Goal: Information Seeking & Learning: Check status

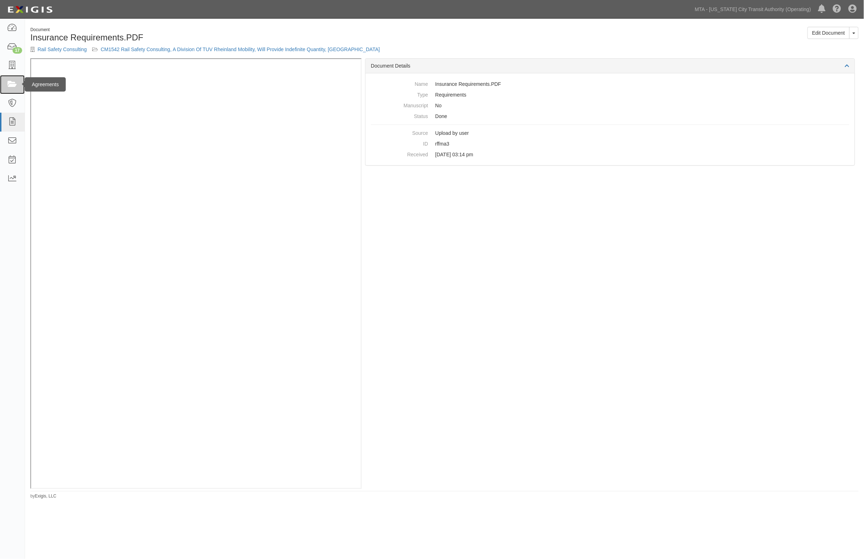
click at [9, 85] on icon at bounding box center [12, 84] width 10 height 8
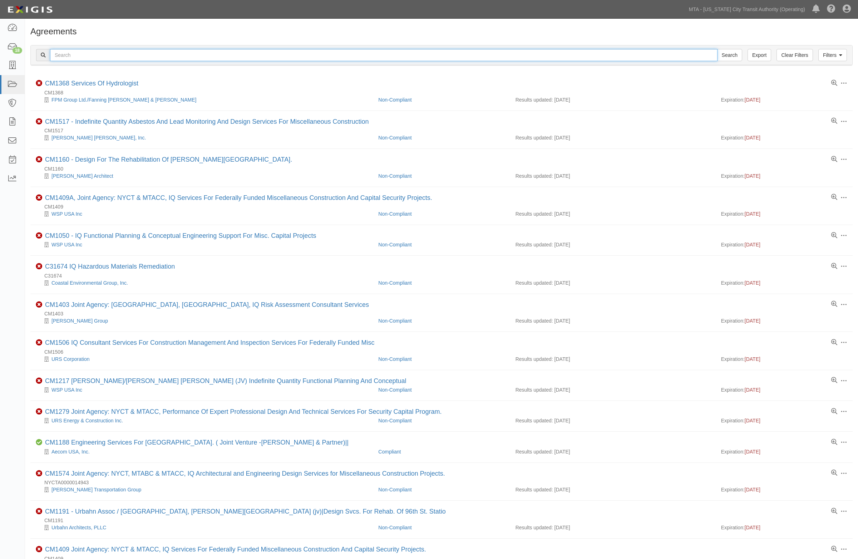
click at [92, 57] on input "text" at bounding box center [383, 55] width 667 height 12
type input "348622"
click at [717, 49] on input "Search" at bounding box center [729, 55] width 25 height 12
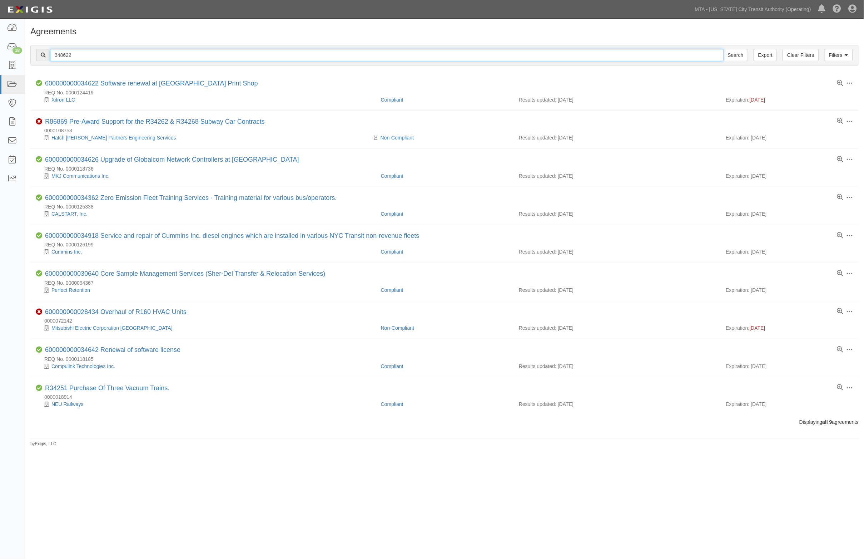
drag, startPoint x: 90, startPoint y: 54, endPoint x: -130, endPoint y: 59, distance: 220.2
click at [0, 59] on html "Toggle navigation Dashboard 18 Inbox Parties Agreements Coverages Documents Mes…" at bounding box center [432, 262] width 864 height 524
type input "c34866"
click at [723, 49] on input "Search" at bounding box center [735, 55] width 25 height 12
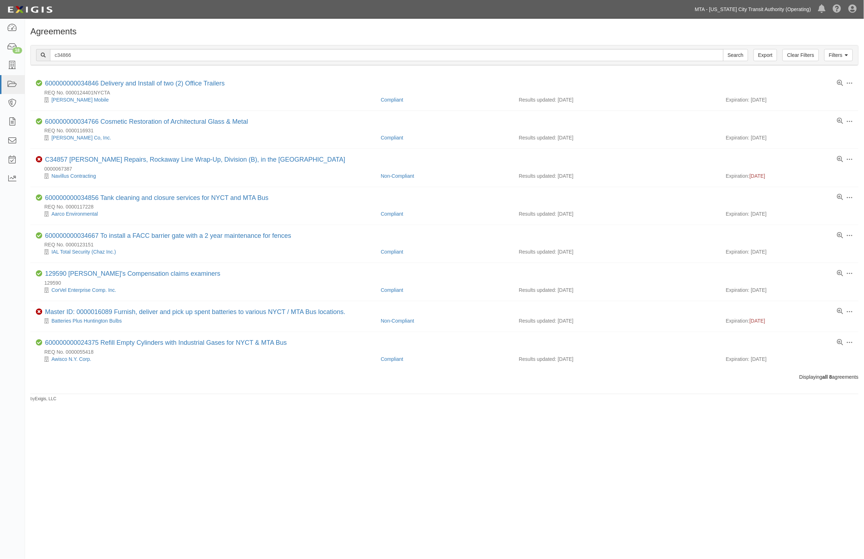
click at [760, 8] on link "MTA - [US_STATE] City Transit Authority (Operating)" at bounding box center [752, 9] width 123 height 14
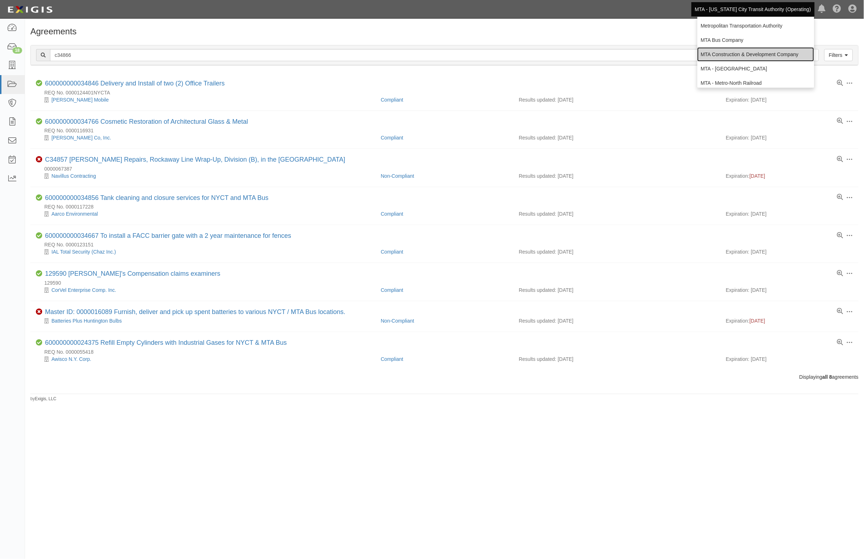
click at [735, 54] on link "MTA Construction & Development Company" at bounding box center [756, 54] width 117 height 14
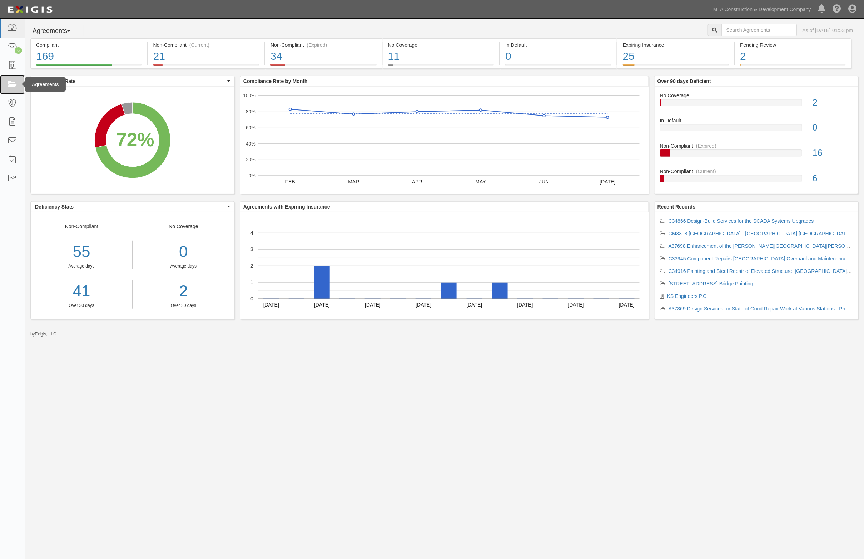
click at [14, 81] on icon at bounding box center [12, 84] width 10 height 8
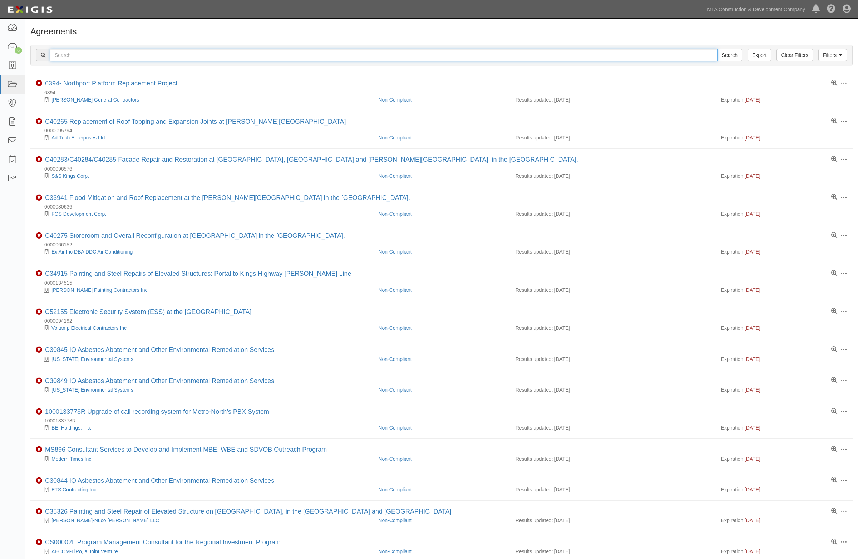
click at [83, 54] on input "text" at bounding box center [383, 55] width 667 height 12
type input "34866"
click at [717, 49] on input "Search" at bounding box center [729, 55] width 25 height 12
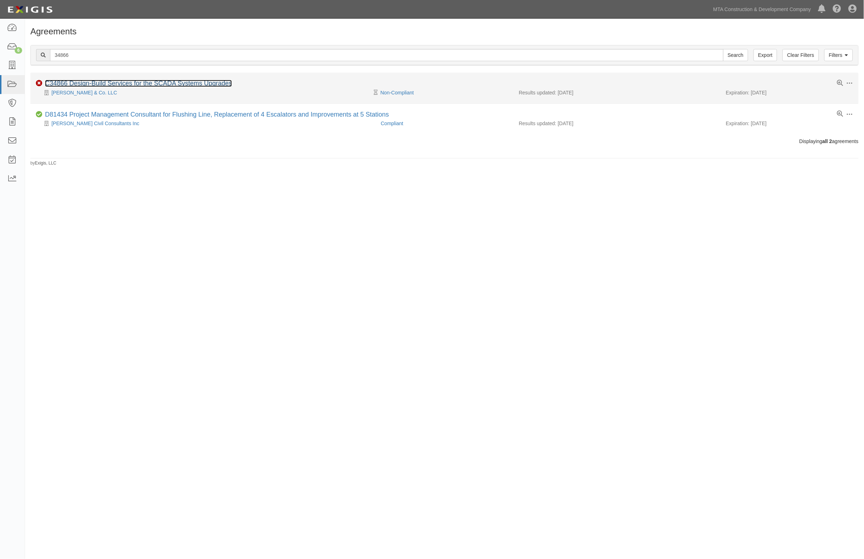
click at [89, 84] on link "C34866 Design-Build Services for the SCADA Systems Upgrades" at bounding box center [138, 83] width 187 height 7
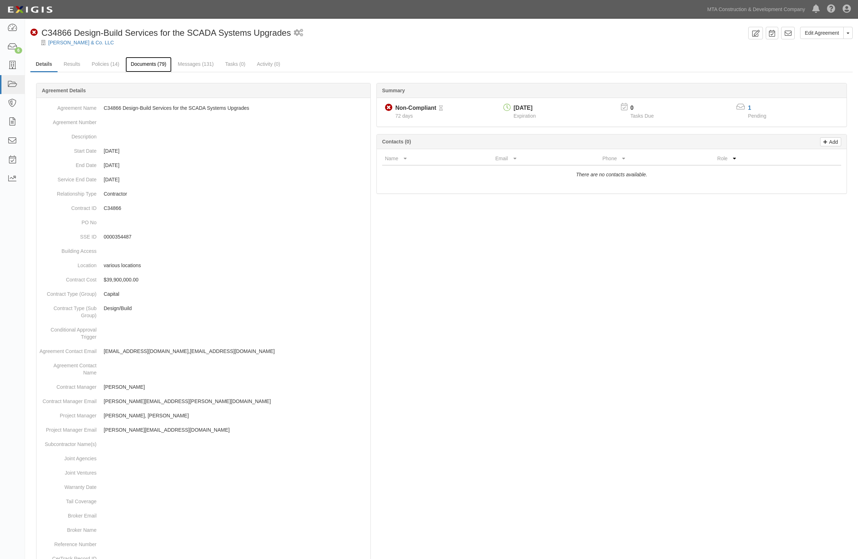
click at [143, 62] on link "Documents (79)" at bounding box center [148, 64] width 46 height 15
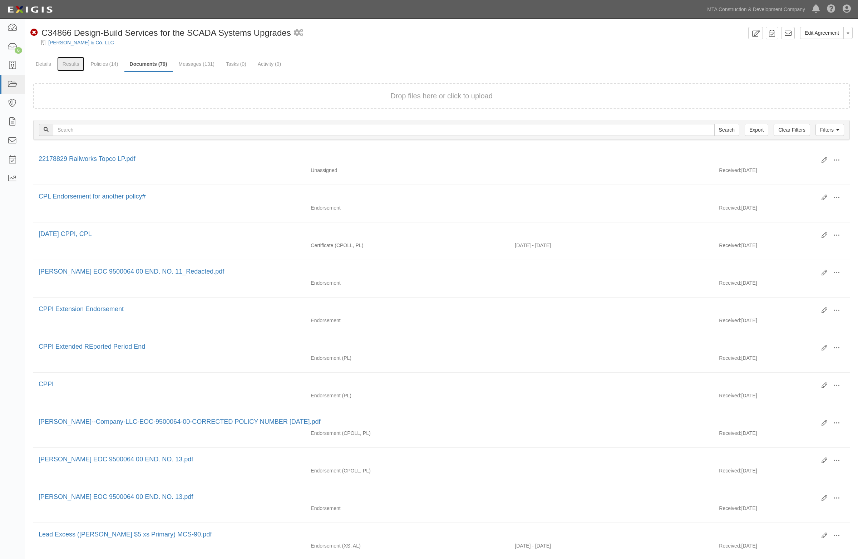
click at [70, 65] on link "Results" at bounding box center [71, 64] width 28 height 14
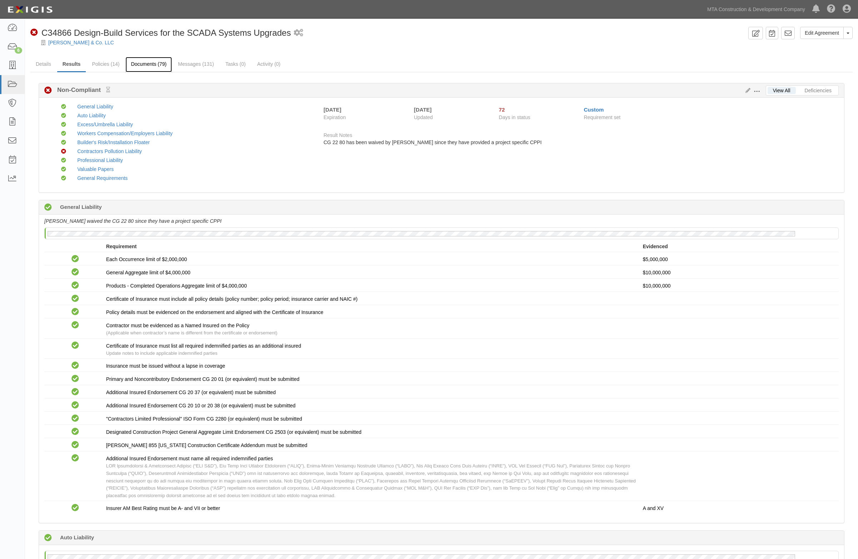
click at [158, 67] on link "Documents (79)" at bounding box center [148, 64] width 46 height 15
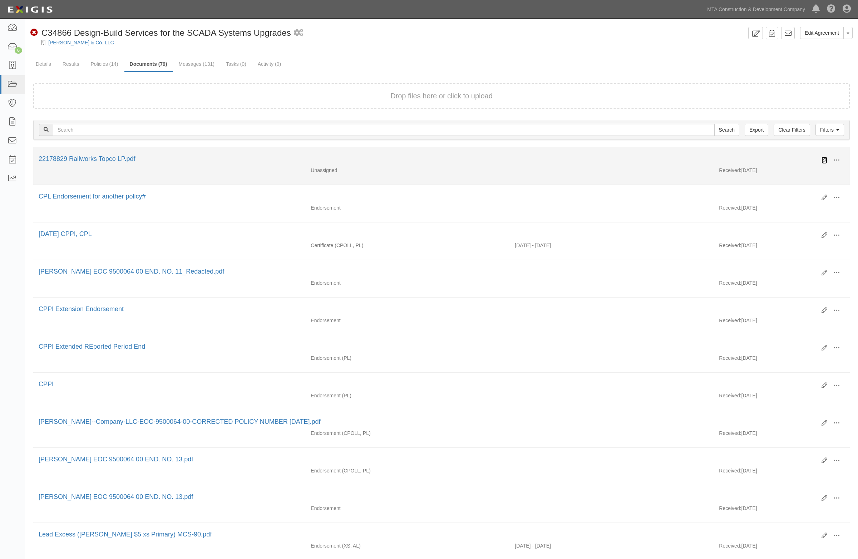
click at [824, 158] on icon at bounding box center [824, 160] width 6 height 6
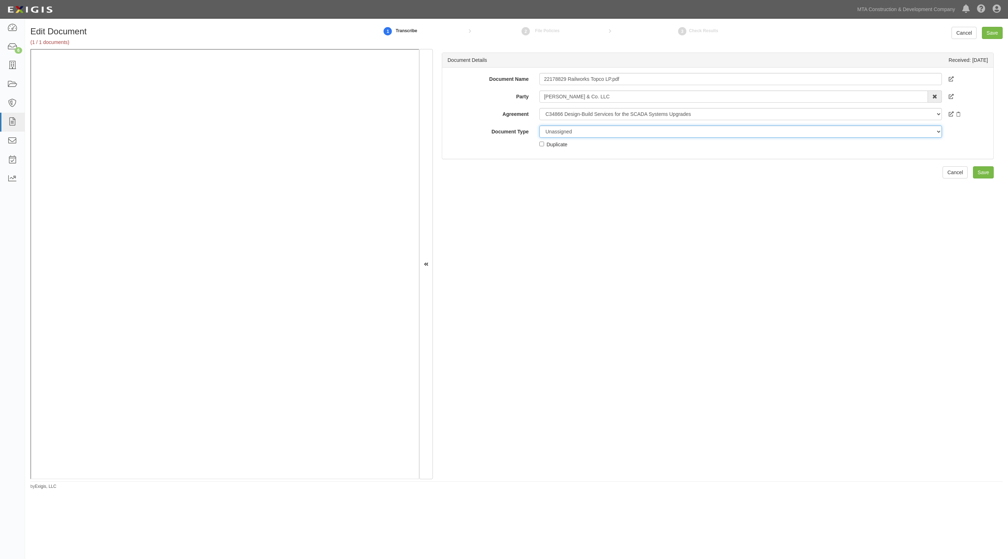
click at [566, 133] on select "Unassigned Binder Cancellation Notice Certificate Contract Endorsement Insuranc…" at bounding box center [740, 131] width 403 height 12
select select "EndorsementDetail"
click at [539, 125] on select "Unassigned Binder Cancellation Notice Certificate Contract Endorsement Insuranc…" at bounding box center [740, 131] width 403 height 12
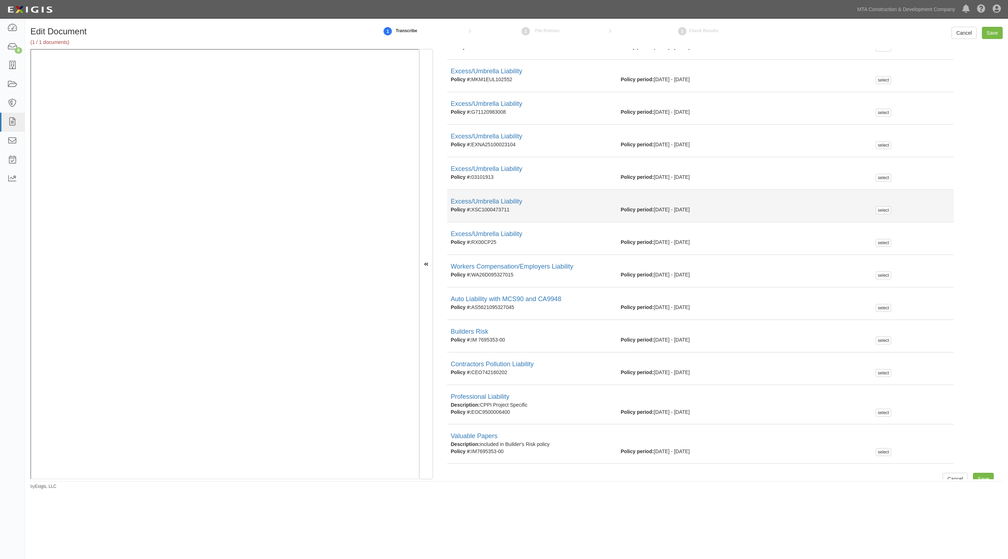
scroll to position [188, 0]
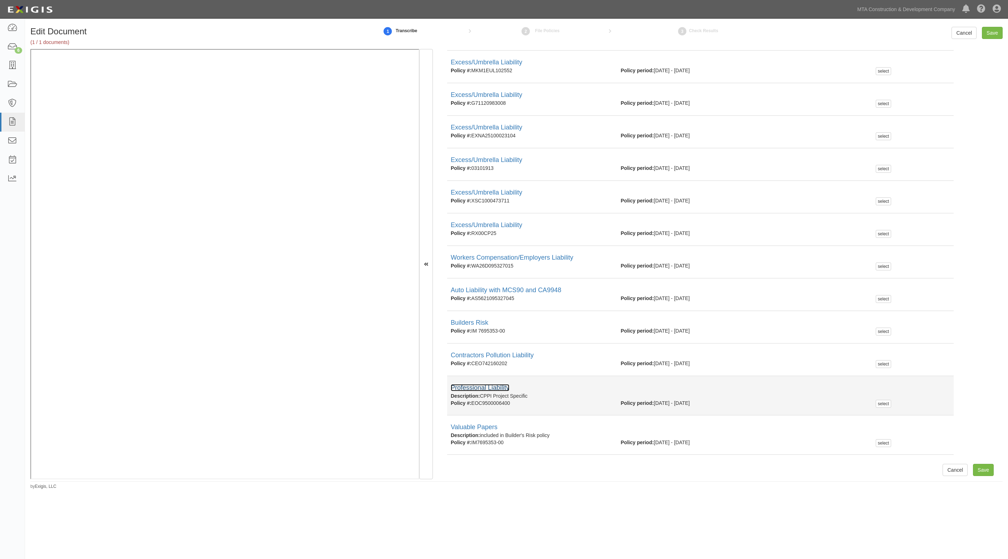
click at [481, 389] on link "Professional Liability" at bounding box center [480, 387] width 59 height 7
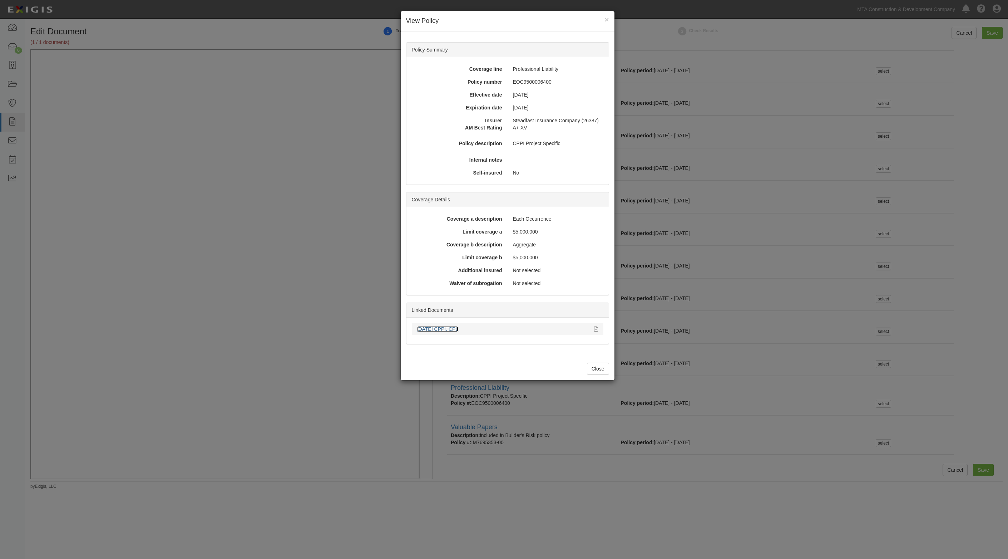
click at [447, 330] on link "[DATE] CPPI, CPL" at bounding box center [437, 329] width 41 height 6
click at [312, 313] on div "× View Policy Policy Summary Coverage line Professional Liability Policy number…" at bounding box center [504, 279] width 1008 height 559
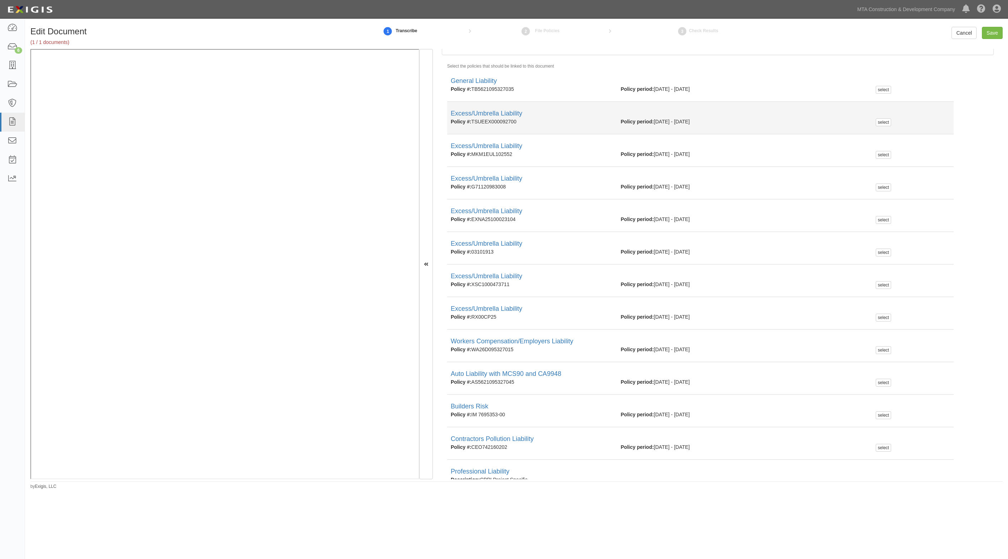
scroll to position [0, 0]
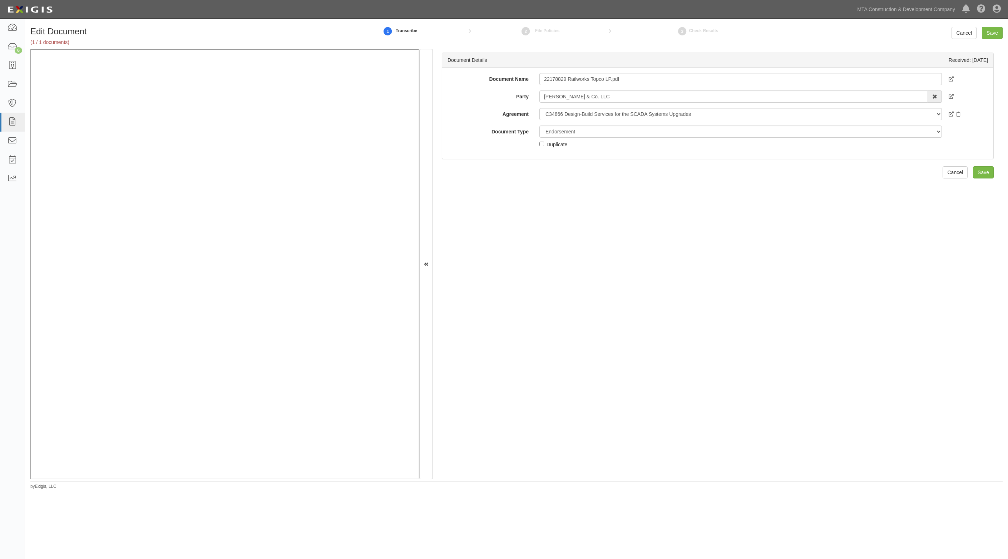
select select "EndorsementDetail"
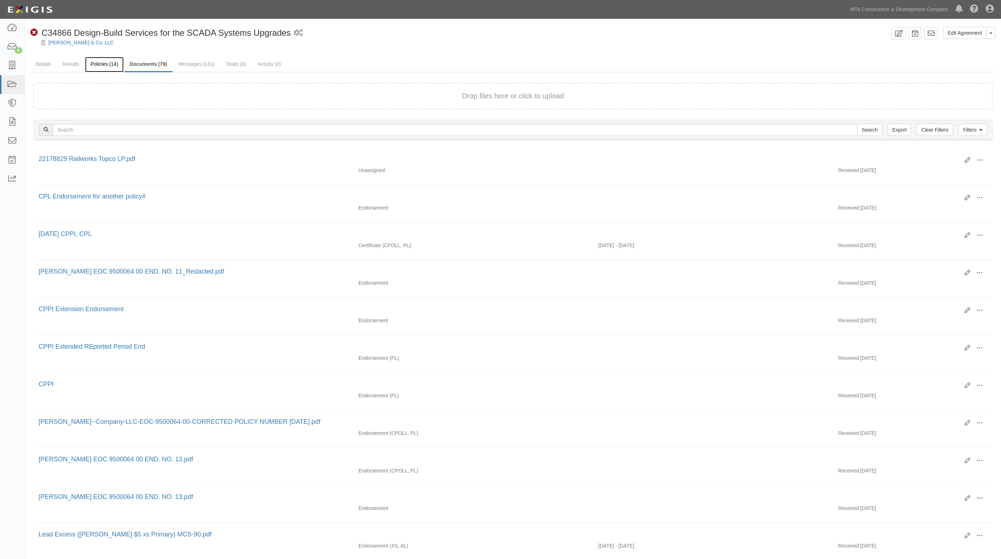
click at [110, 65] on link "Policies (14)" at bounding box center [104, 64] width 38 height 15
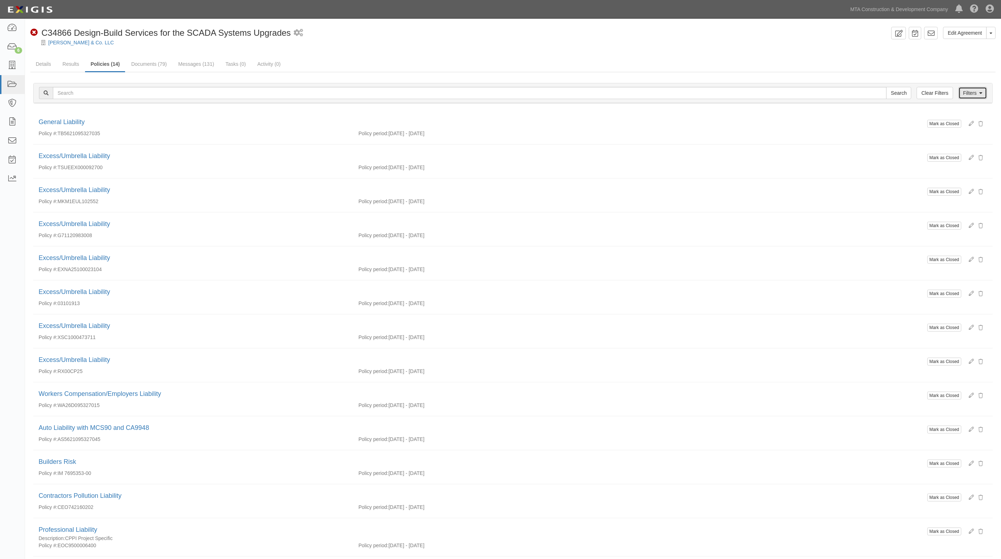
click at [970, 94] on link "Filters" at bounding box center [972, 93] width 29 height 12
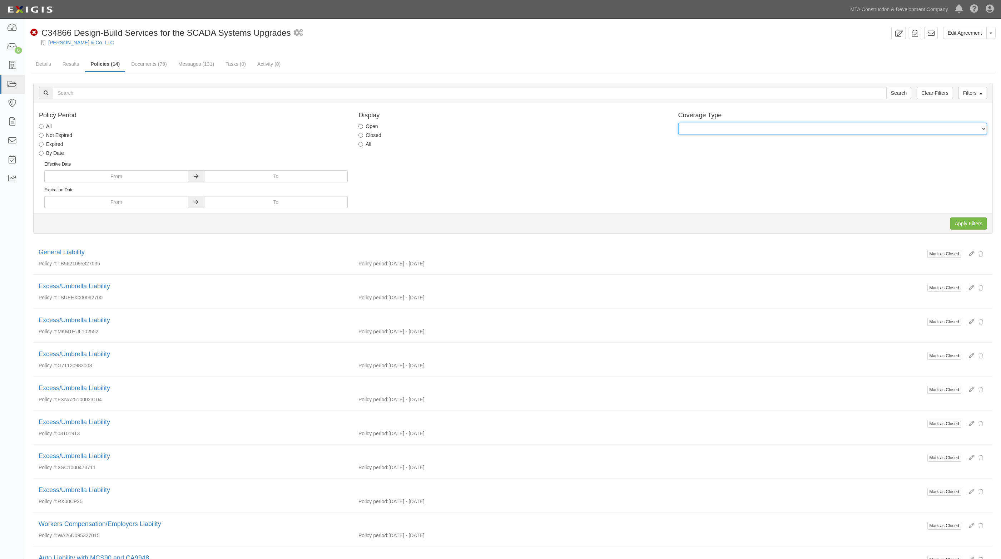
click at [688, 133] on select "General Liability Auto Liability Excess/Umbrella Liability Workers Compensation…" at bounding box center [832, 129] width 309 height 12
click at [364, 142] on label "All" at bounding box center [364, 143] width 13 height 7
click at [363, 142] on input "All" at bounding box center [360, 144] width 5 height 5
radio input "true"
click at [970, 224] on input "Apply Filters" at bounding box center [968, 223] width 37 height 12
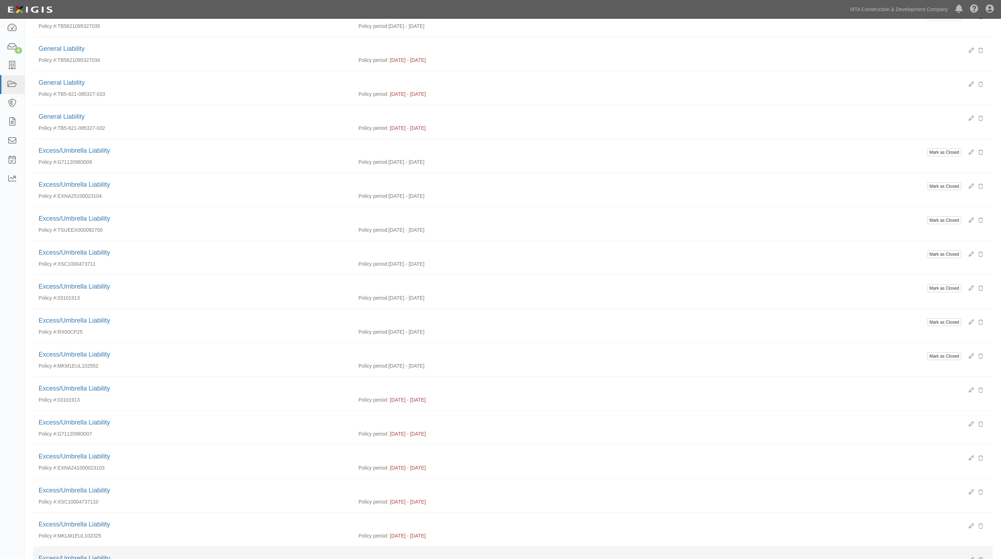
scroll to position [301, 0]
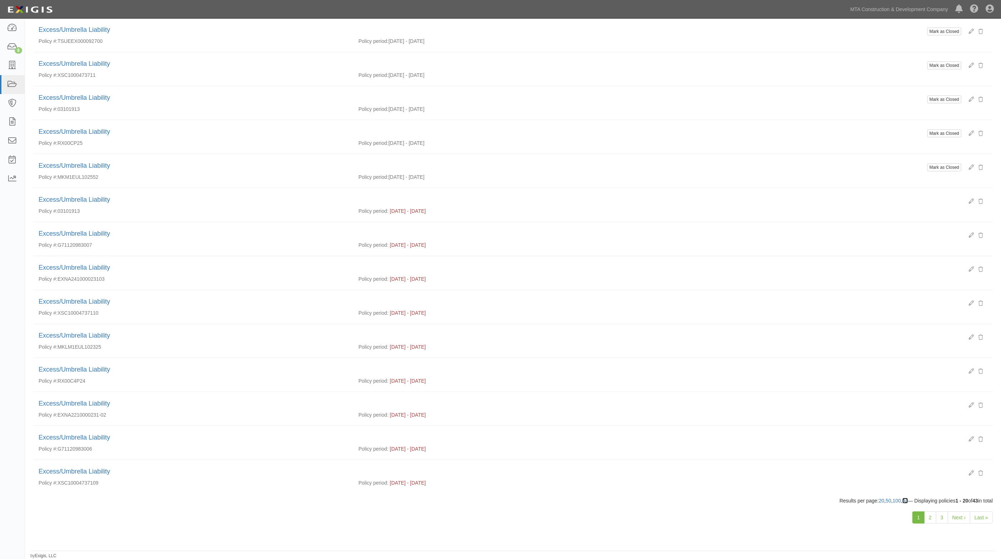
click at [902, 499] on link "All" at bounding box center [905, 500] width 6 height 6
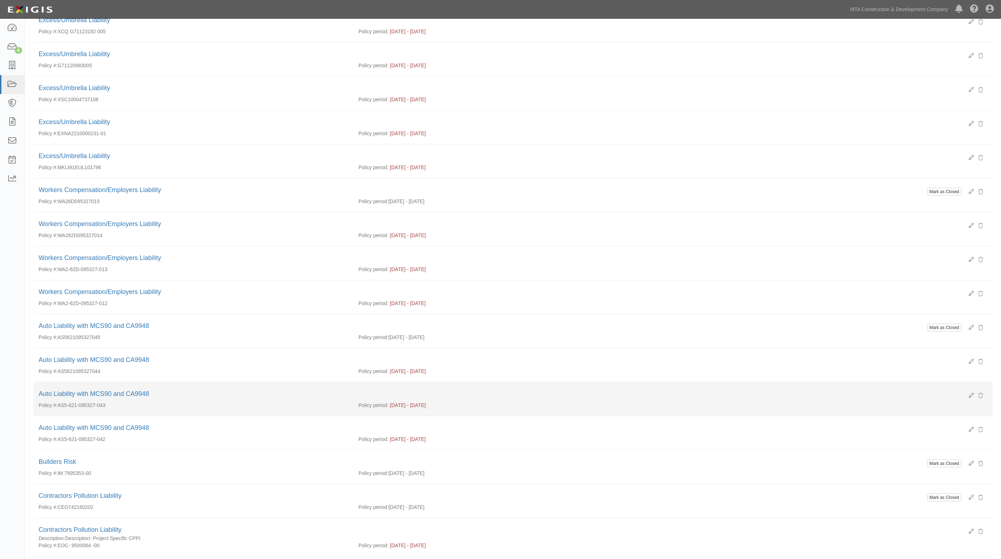
scroll to position [1085, 0]
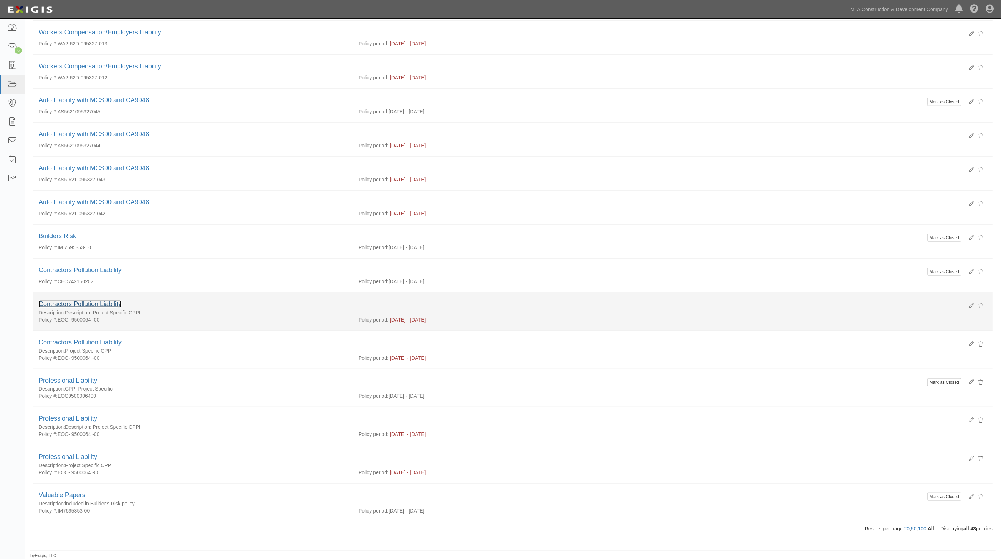
click at [111, 304] on link "Contractors Pollution Liability" at bounding box center [80, 303] width 83 height 7
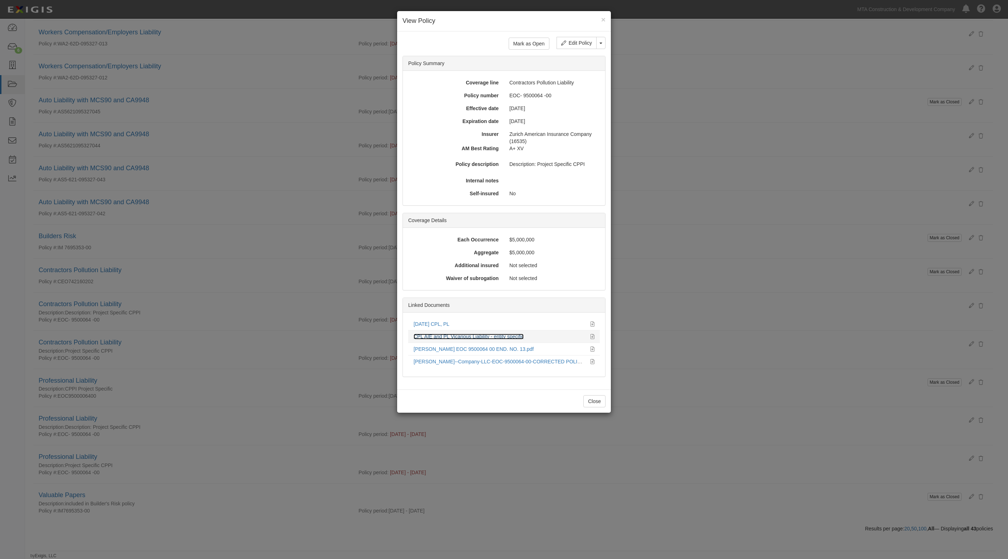
click at [440, 335] on link "CPL AIE and PL Vicarious Liability - entity specific" at bounding box center [468, 336] width 110 height 6
click at [291, 134] on div "× View Policy Mark as Open Edit Policy Toggle Dropdown Delete Policy Policy Sum…" at bounding box center [504, 279] width 1008 height 559
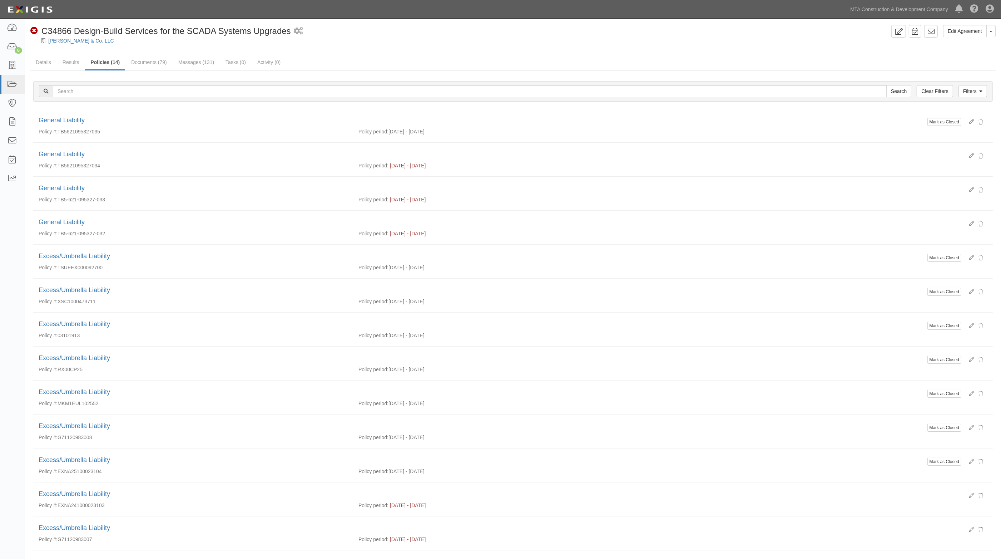
scroll to position [0, 0]
click at [143, 67] on link "Documents (79)" at bounding box center [149, 64] width 46 height 15
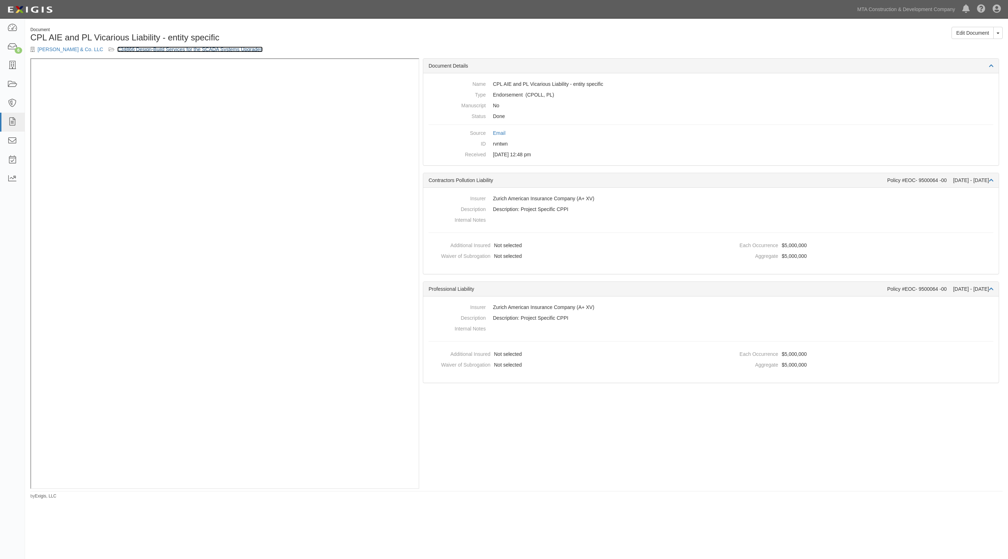
click at [201, 49] on link "C34866 Design-Build Services for the SCADA Systems Upgrades" at bounding box center [189, 49] width 145 height 6
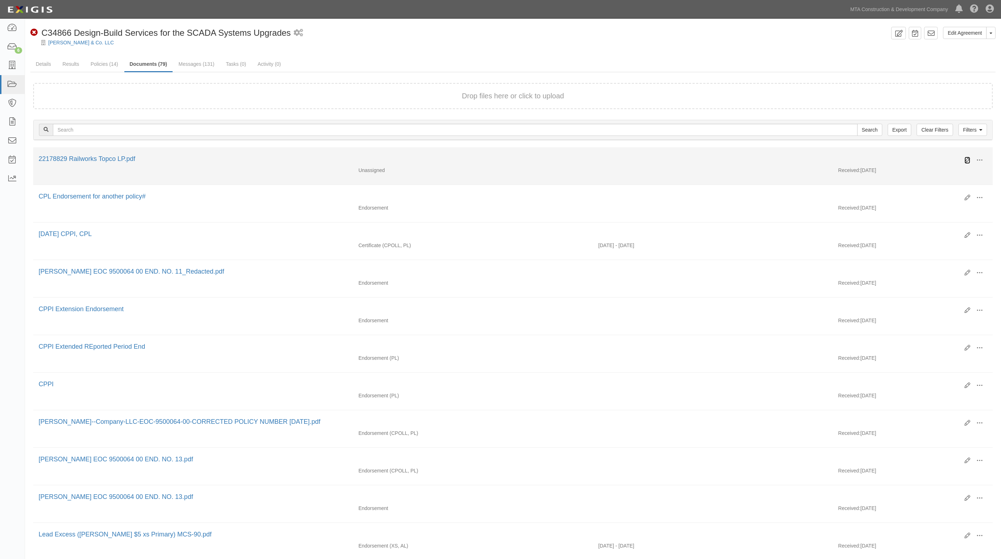
click at [968, 157] on icon at bounding box center [967, 160] width 6 height 6
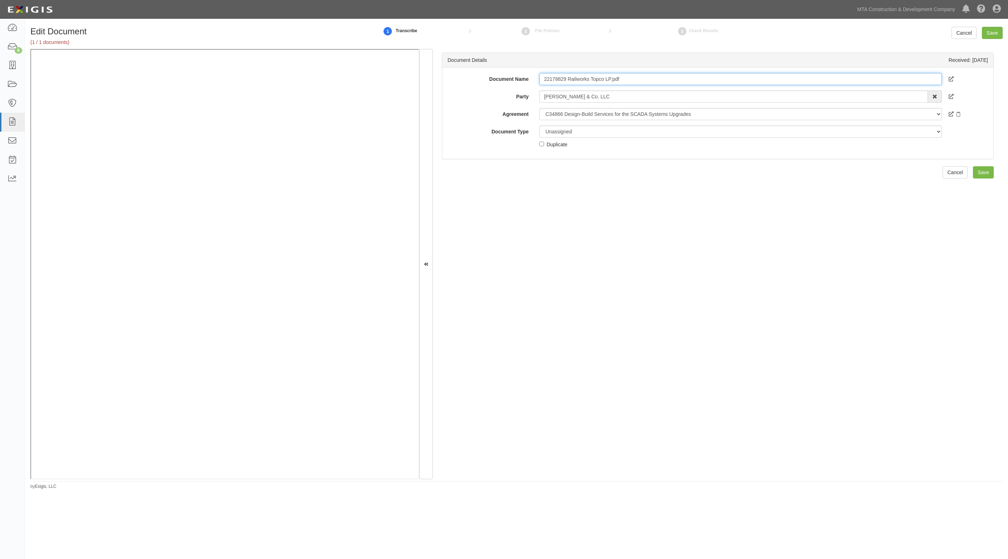
drag, startPoint x: 640, startPoint y: 80, endPoint x: 484, endPoint y: 75, distance: 155.9
click at [484, 75] on div "Document Name 22178829 Railworks Topco LP.pdf" at bounding box center [717, 79] width 551 height 12
type input "[DATE] CPL"
drag, startPoint x: 580, startPoint y: 131, endPoint x: 574, endPoint y: 137, distance: 7.8
click at [580, 131] on select "Unassigned Binder Cancellation Notice Certificate Contract Endorsement Insuranc…" at bounding box center [740, 131] width 403 height 12
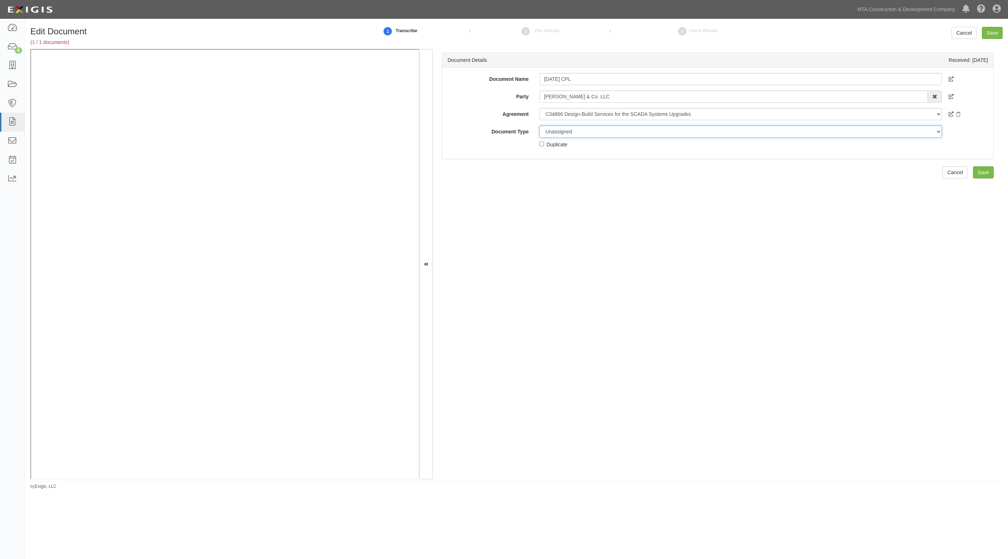
select select "CertificateDetail"
click at [539, 125] on select "Unassigned Binder Cancellation Notice Certificate Contract Endorsement Insuranc…" at bounding box center [740, 131] width 403 height 12
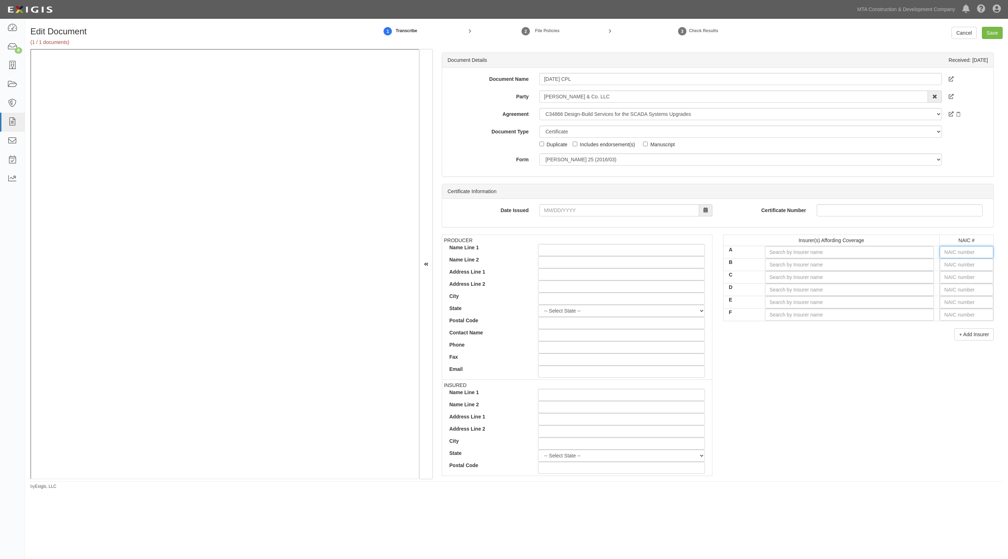
click at [953, 250] on input "text" at bounding box center [966, 252] width 54 height 12
type input "25232"
type input "2"
type input "26379"
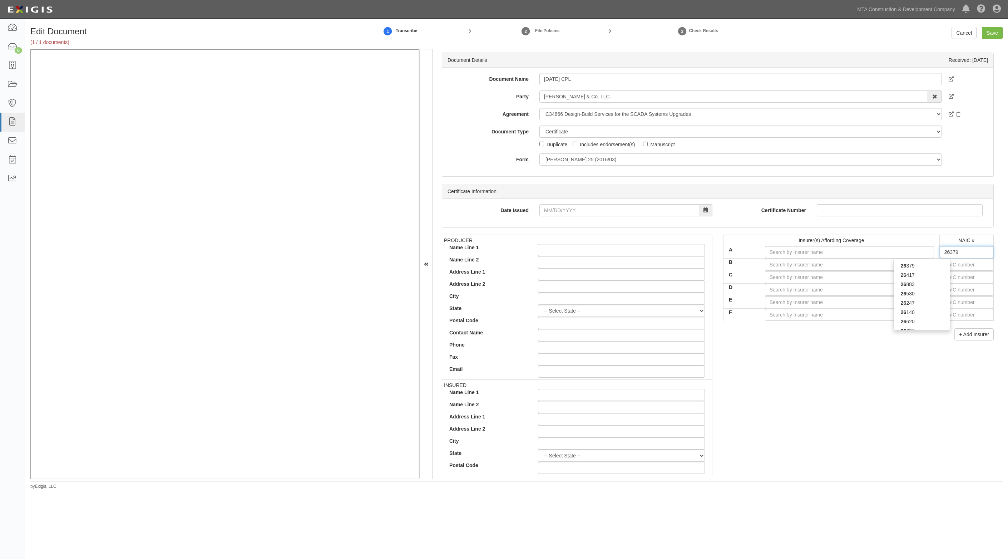
type input "263"
type input "26387"
type input "2638"
type input "26387"
click at [917, 262] on div "26387" at bounding box center [921, 265] width 56 height 9
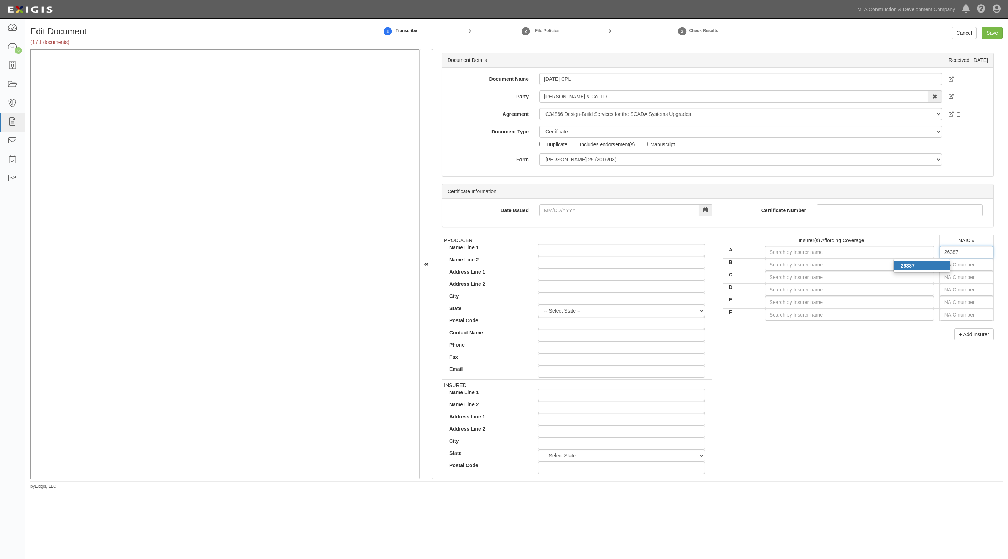
type input "Steadfast Insurance Company (A+ XV Rating)"
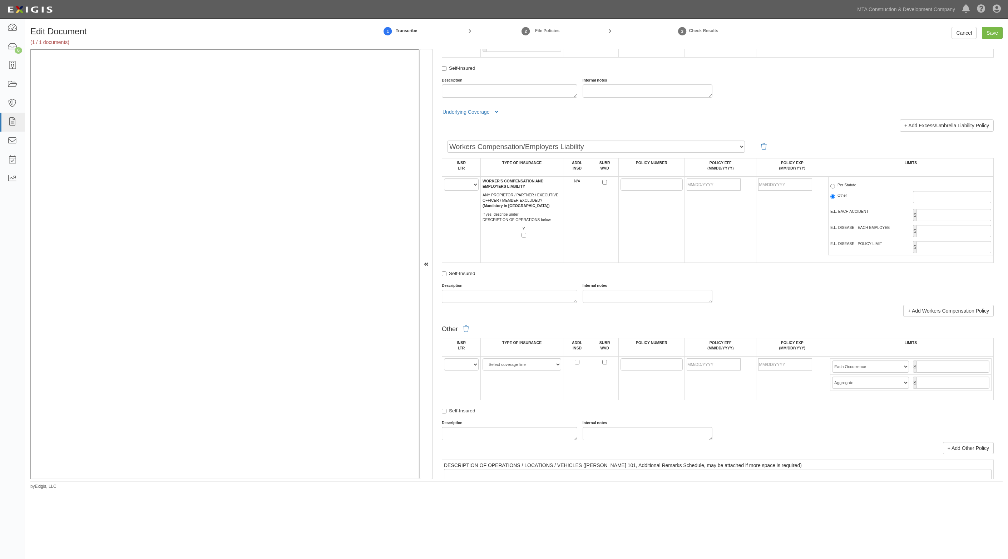
scroll to position [1161, 0]
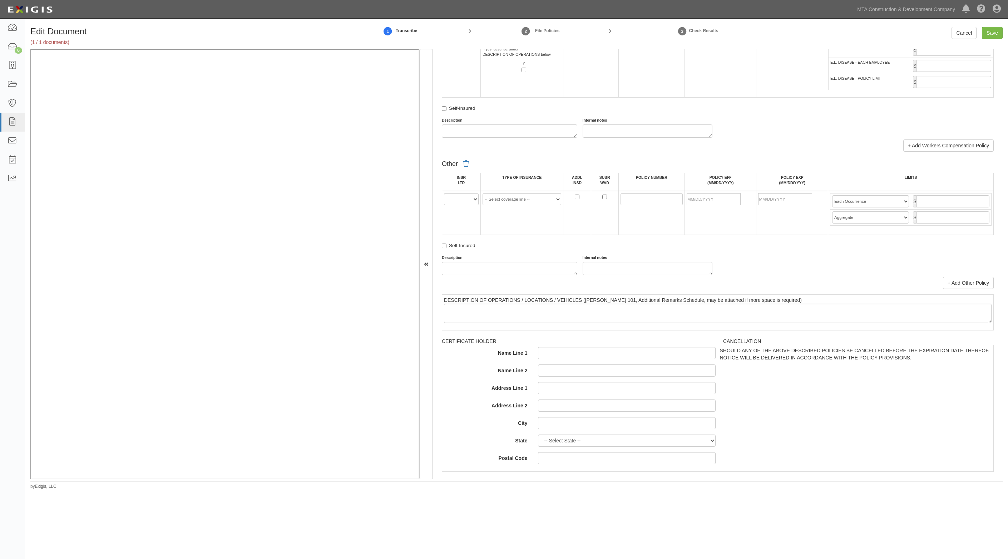
type input "26387"
click at [461, 204] on select "A B C D E F" at bounding box center [461, 199] width 35 height 12
select select "C"
click at [444, 193] on select "A B C D E F" at bounding box center [461, 199] width 35 height 12
click at [519, 202] on select "-- Select coverage line -- Asbestos Abatement Auto Physical Damage Aviation Lia…" at bounding box center [521, 199] width 79 height 12
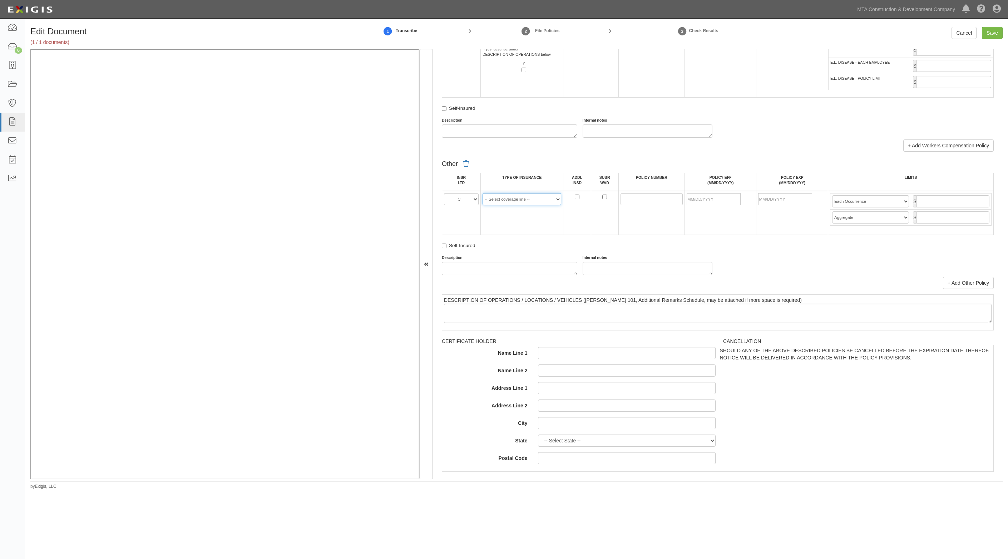
select select "14"
click at [482, 193] on select "-- Select coverage line -- Asbestos Abatement Auto Physical Damage Aviation Lia…" at bounding box center [521, 199] width 79 height 12
drag, startPoint x: 639, startPoint y: 198, endPoint x: 580, endPoint y: 206, distance: 59.8
click at [639, 198] on input "POLICY NUMBER" at bounding box center [651, 199] width 62 height 12
drag, startPoint x: 383, startPoint y: 250, endPoint x: 631, endPoint y: 205, distance: 252.4
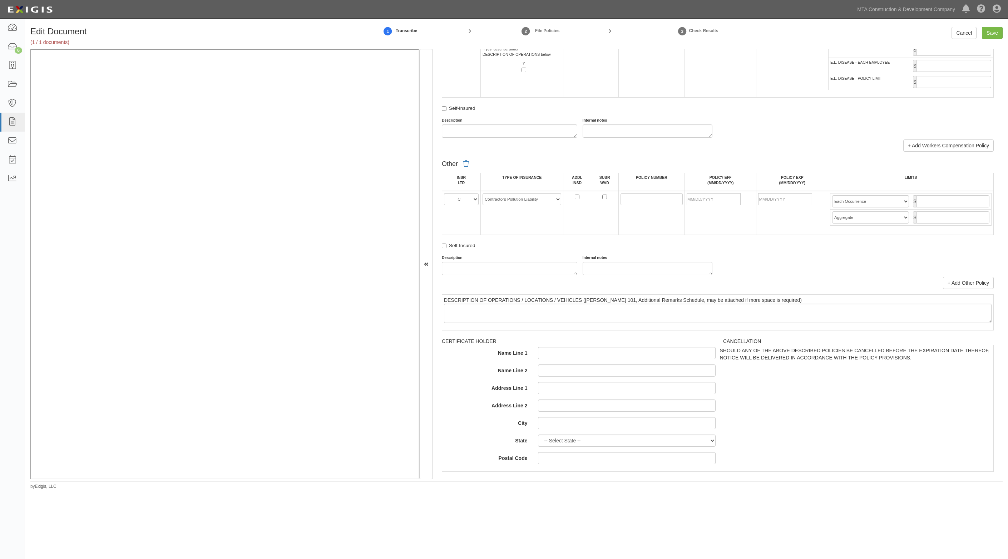
click at [631, 205] on td at bounding box center [651, 213] width 66 height 44
click at [632, 203] on input "POLICY NUMBER" at bounding box center [651, 199] width 62 height 12
type input "EOC95000064"
type input "06/01/2025"
type input "[DATE]"
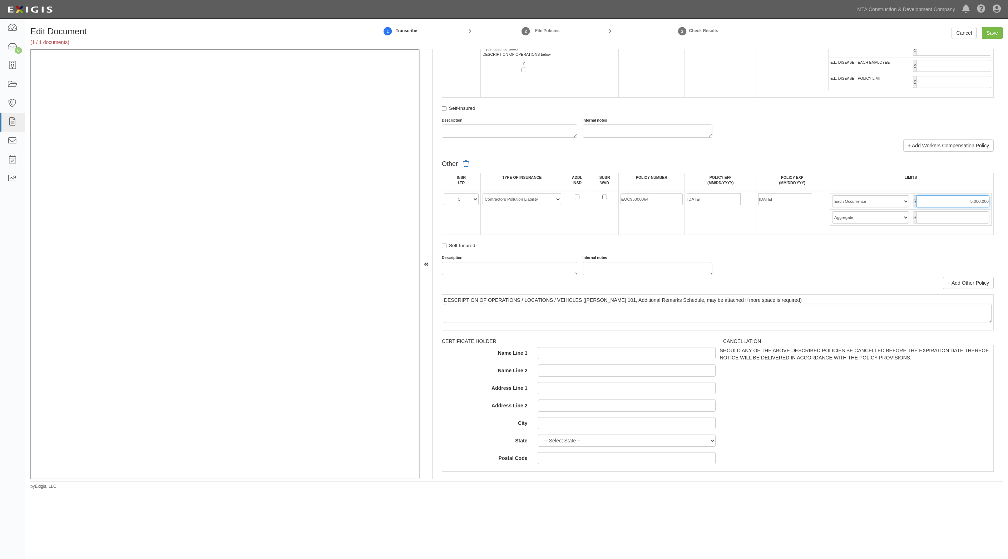
type input "5,000,000"
click at [986, 34] on input "Save" at bounding box center [992, 33] width 21 height 12
type input "5000000"
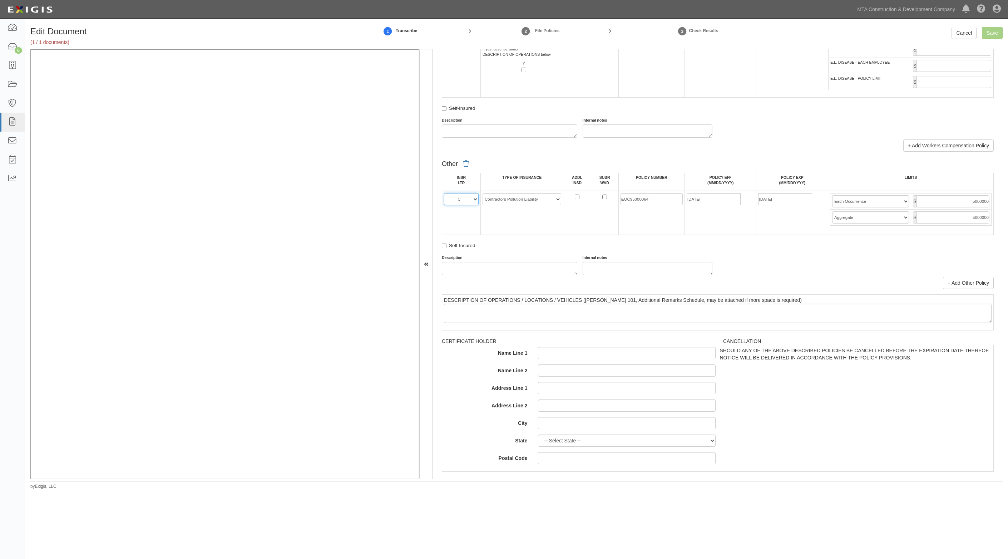
click at [458, 205] on select "A B C D E F" at bounding box center [461, 199] width 35 height 12
select select "A"
click at [444, 193] on select "A B C D E F" at bounding box center [461, 199] width 35 height 12
click at [987, 36] on input "Save" at bounding box center [992, 33] width 21 height 12
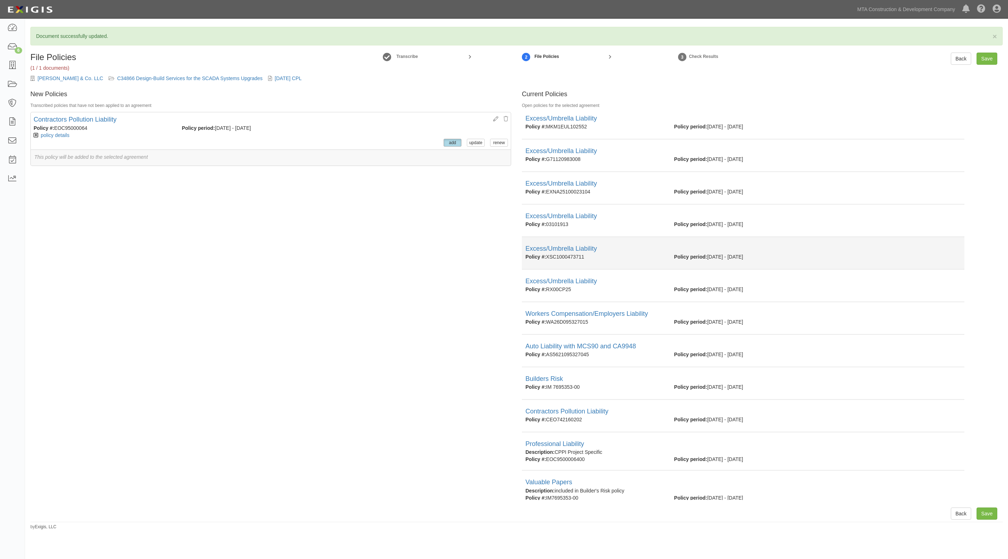
scroll to position [79, 0]
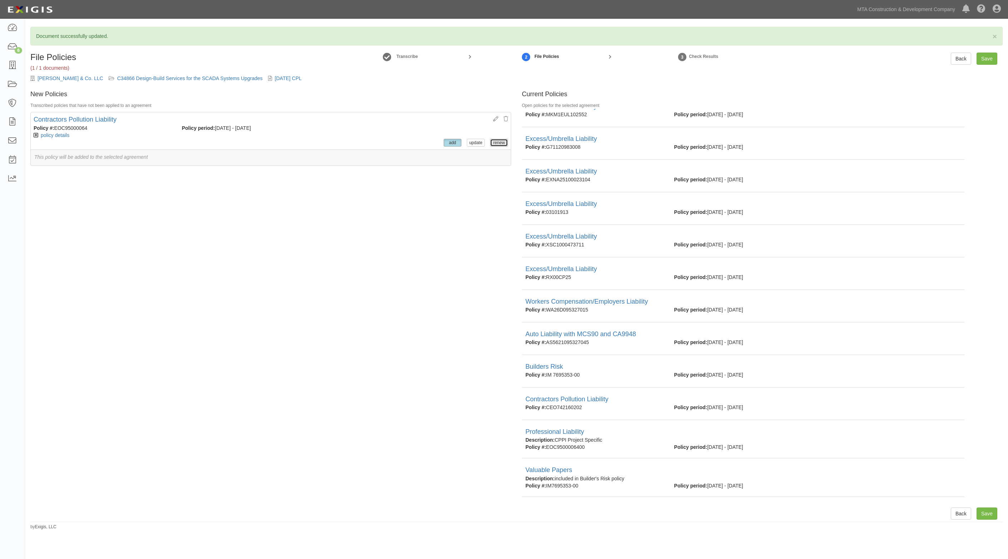
click at [490, 143] on button "renew" at bounding box center [499, 143] width 18 height 8
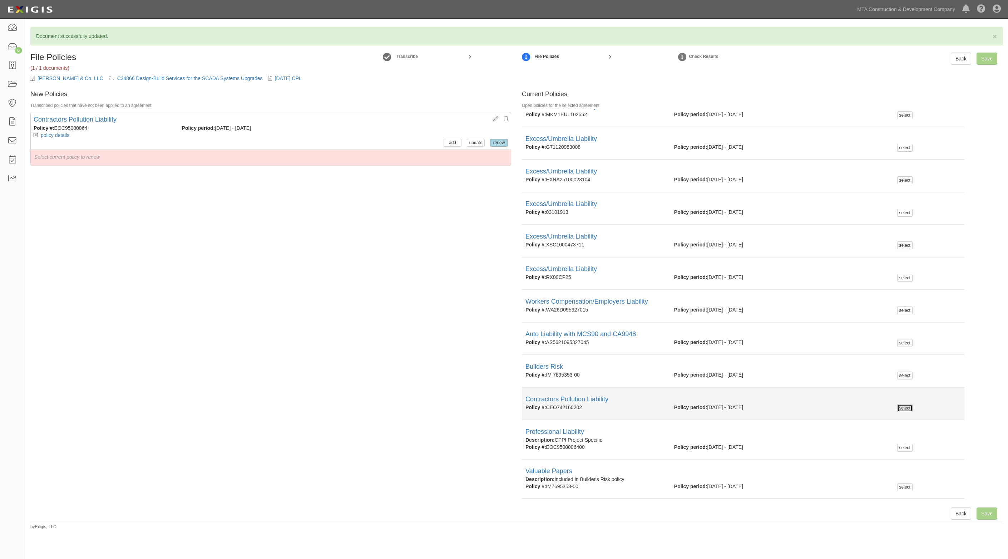
click at [897, 406] on button "select" at bounding box center [904, 408] width 15 height 8
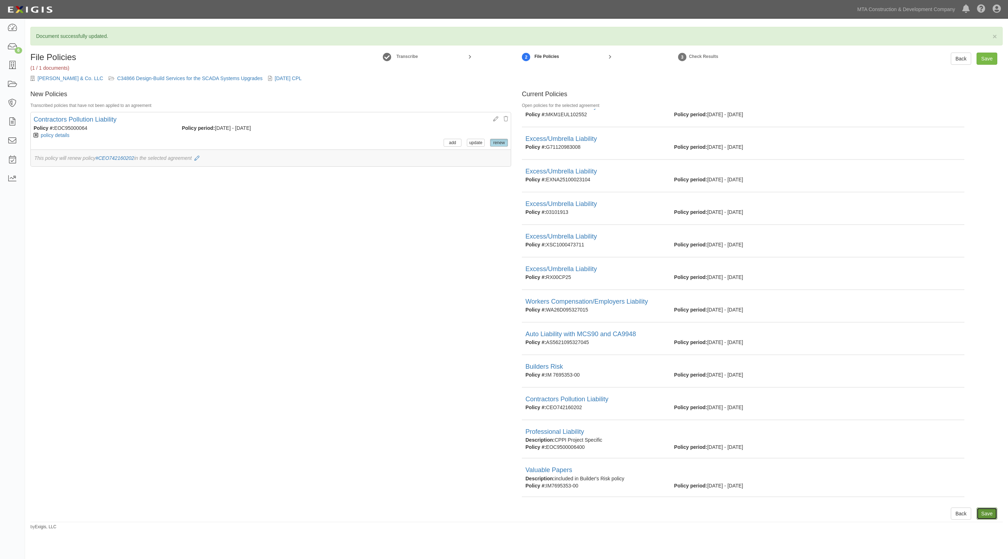
click at [986, 513] on input "Save" at bounding box center [986, 513] width 21 height 12
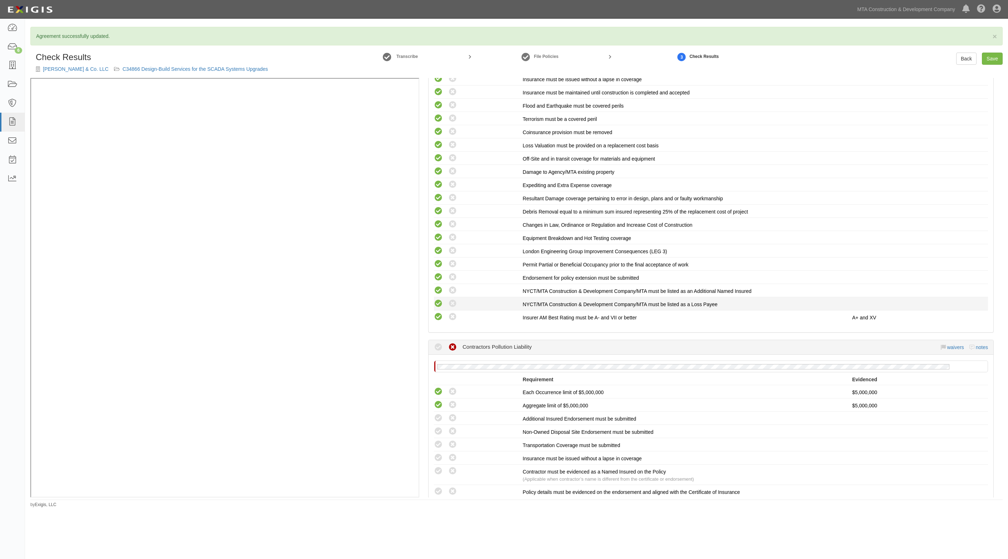
scroll to position [1474, 0]
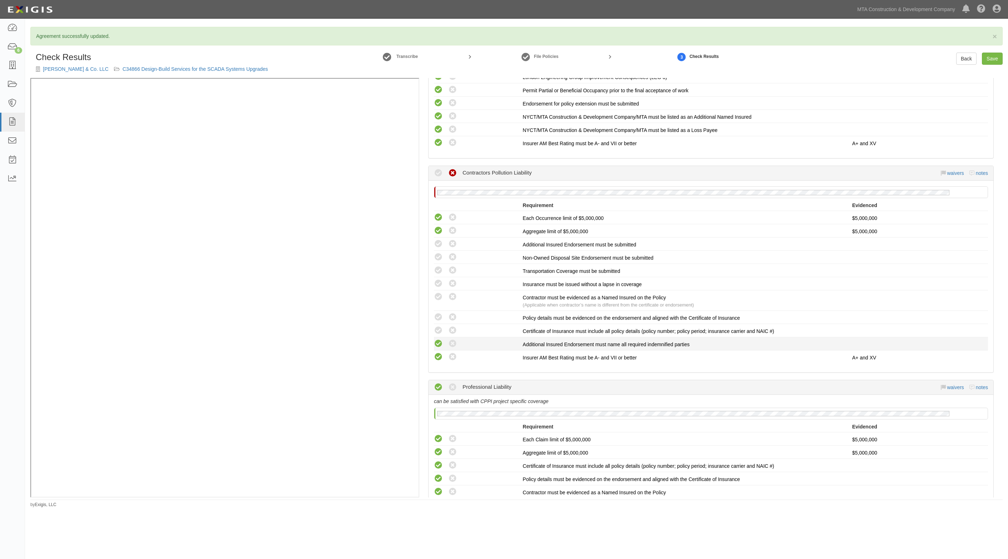
click at [437, 339] on icon at bounding box center [438, 343] width 9 height 9
radio input "true"
click at [438, 326] on icon at bounding box center [438, 330] width 9 height 9
radio input "true"
click at [444, 312] on div "Compliant Waived: Non-Compliant" at bounding box center [478, 316] width 89 height 9
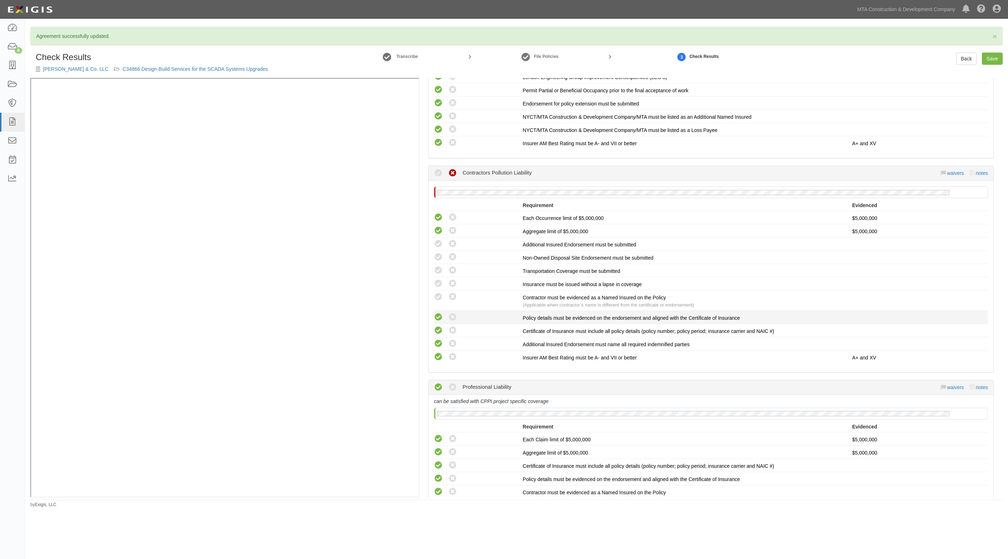
click at [441, 313] on icon at bounding box center [438, 317] width 9 height 9
radio input "true"
drag, startPoint x: 441, startPoint y: 290, endPoint x: 440, endPoint y: 278, distance: 12.2
click at [441, 292] on icon at bounding box center [438, 296] width 9 height 9
radio input "true"
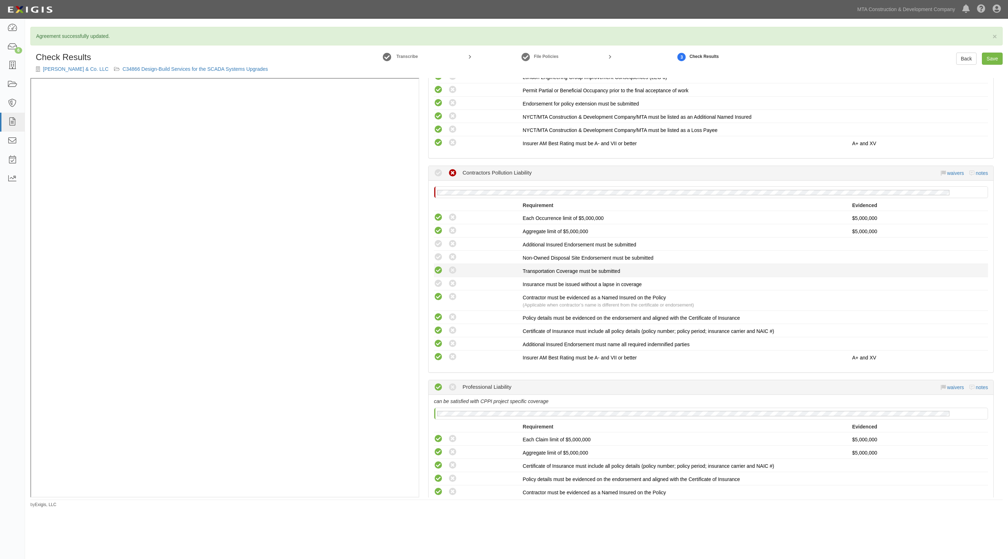
drag, startPoint x: 440, startPoint y: 276, endPoint x: 438, endPoint y: 261, distance: 14.8
click at [440, 279] on icon at bounding box center [438, 283] width 9 height 9
radio input "true"
click at [438, 266] on icon at bounding box center [438, 270] width 9 height 9
radio input "true"
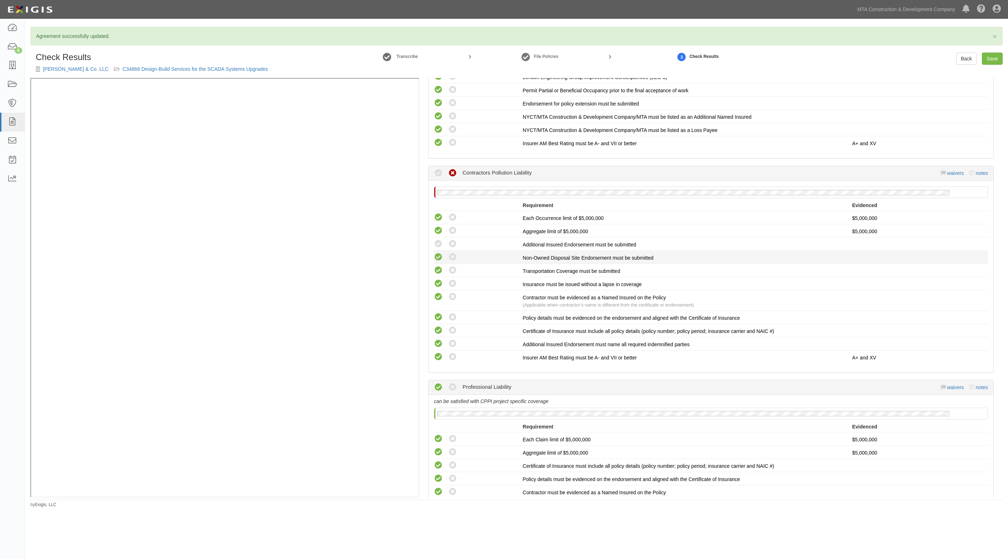
click at [440, 253] on icon at bounding box center [438, 257] width 9 height 9
radio input "true"
click at [441, 239] on icon at bounding box center [438, 243] width 9 height 9
radio input "true"
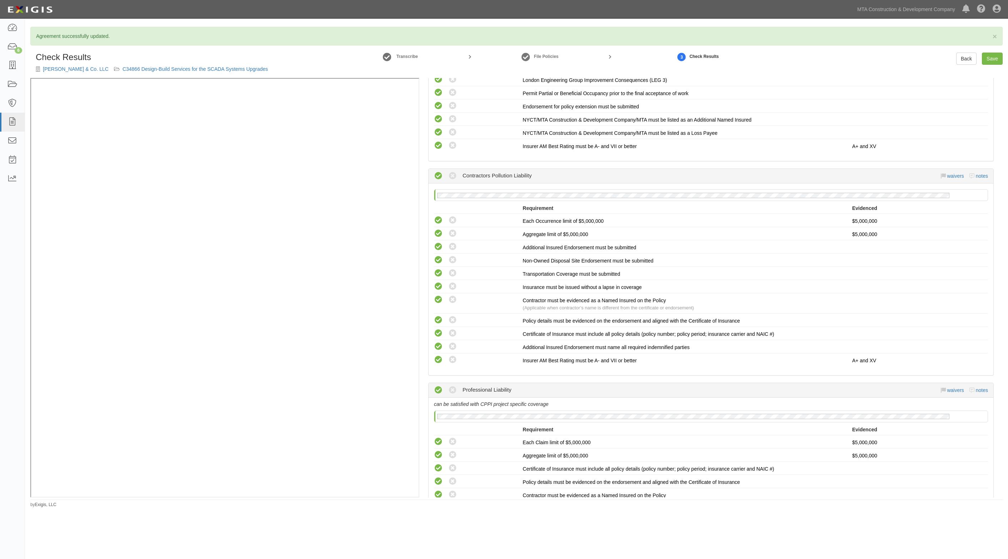
scroll to position [1429, 0]
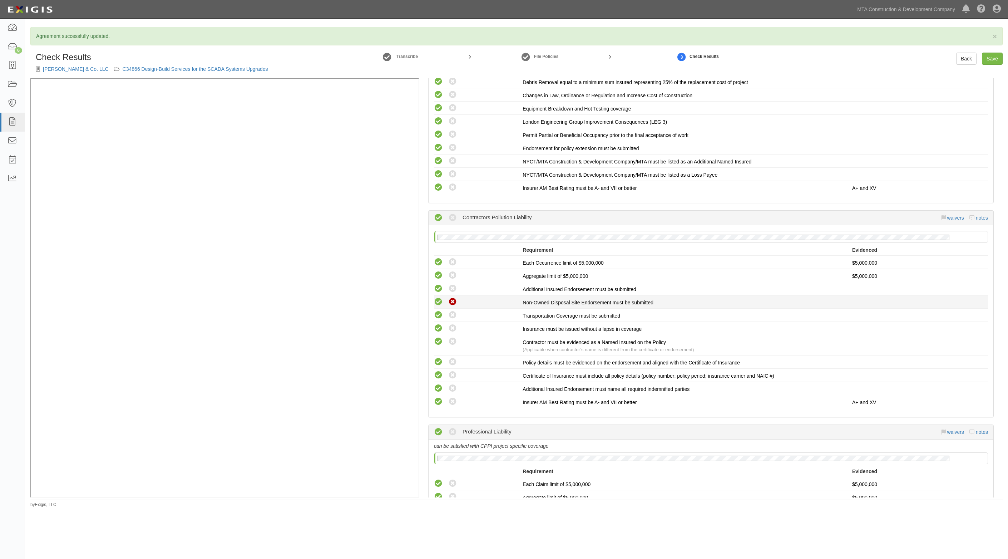
click at [449, 297] on icon at bounding box center [452, 301] width 9 height 9
radio input "true"
click at [992, 60] on link "Save" at bounding box center [992, 59] width 21 height 12
radio input "true"
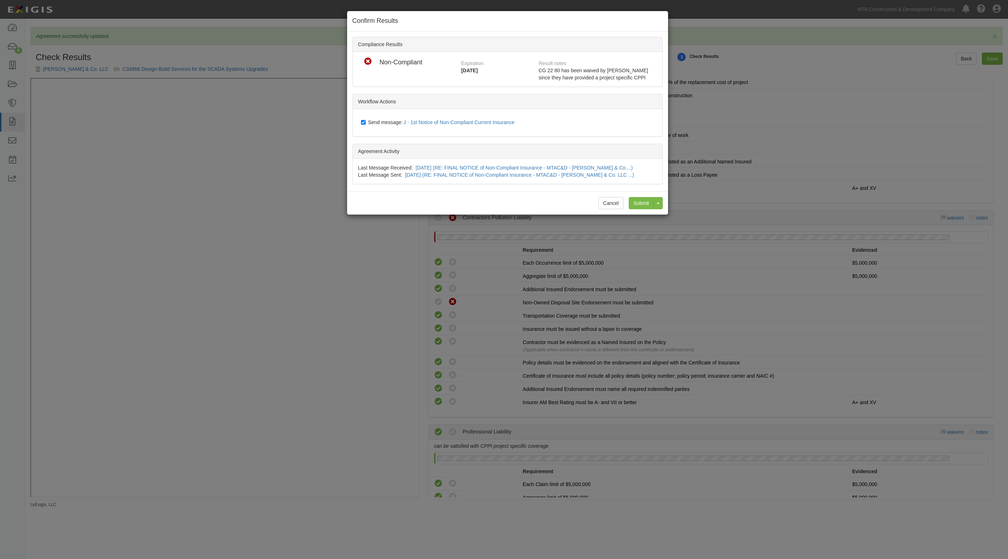
click at [372, 121] on span "Send message: J - 1st Notice of Non-Compliant Current Insurance" at bounding box center [442, 122] width 149 height 6
click at [366, 121] on input "Send message: J - 1st Notice of Non-Compliant Current Insurance" at bounding box center [363, 122] width 5 height 6
checkbox input "false"
click at [638, 200] on input "Submit" at bounding box center [641, 203] width 25 height 12
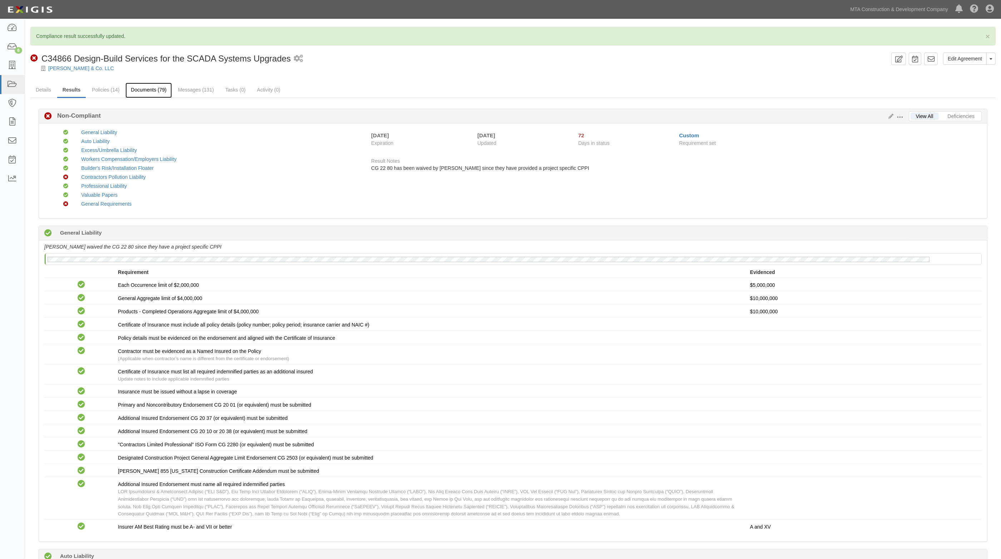
click at [157, 92] on link "Documents (79)" at bounding box center [148, 90] width 46 height 15
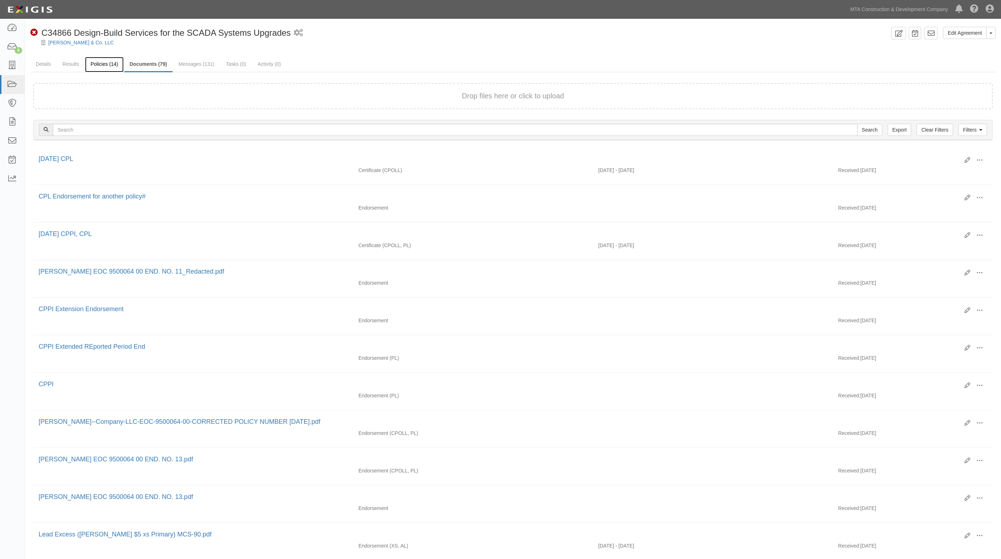
click at [104, 63] on link "Policies (14)" at bounding box center [104, 64] width 38 height 15
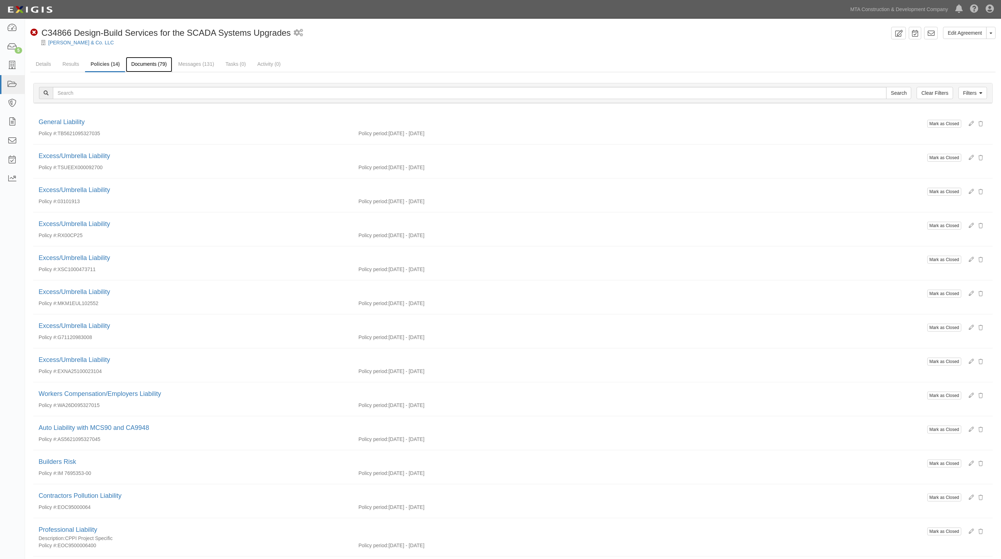
click at [159, 65] on link "Documents (79)" at bounding box center [149, 64] width 46 height 15
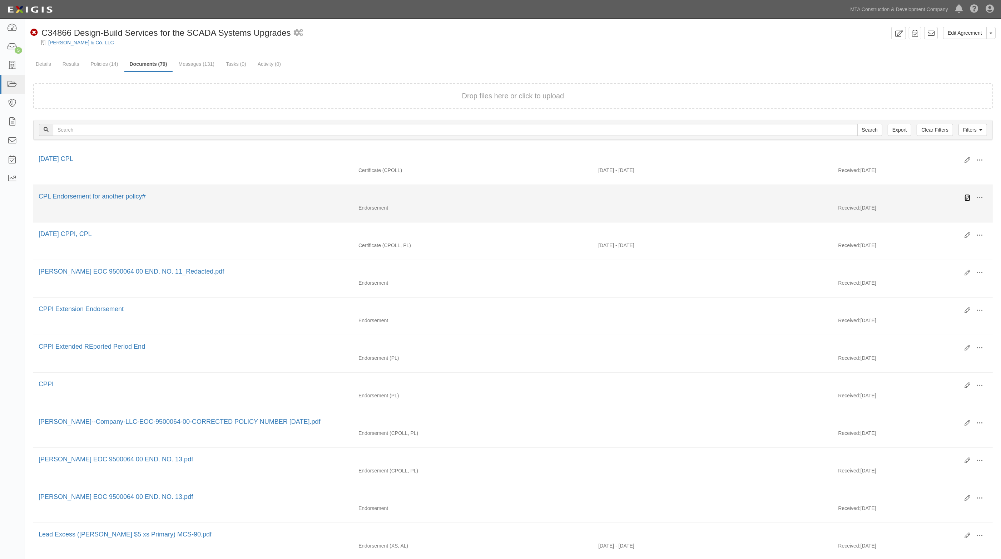
click at [967, 195] on icon at bounding box center [967, 198] width 6 height 6
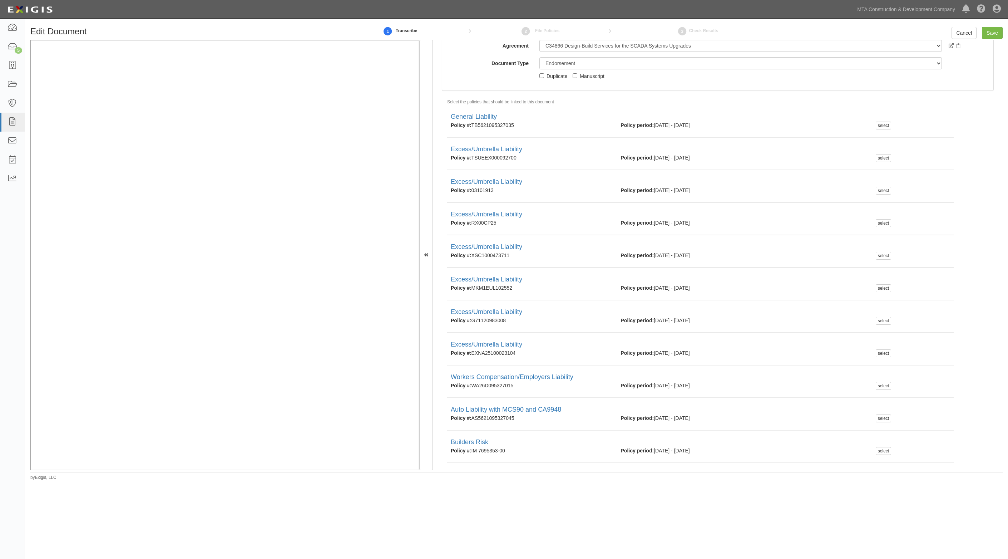
scroll to position [179, 0]
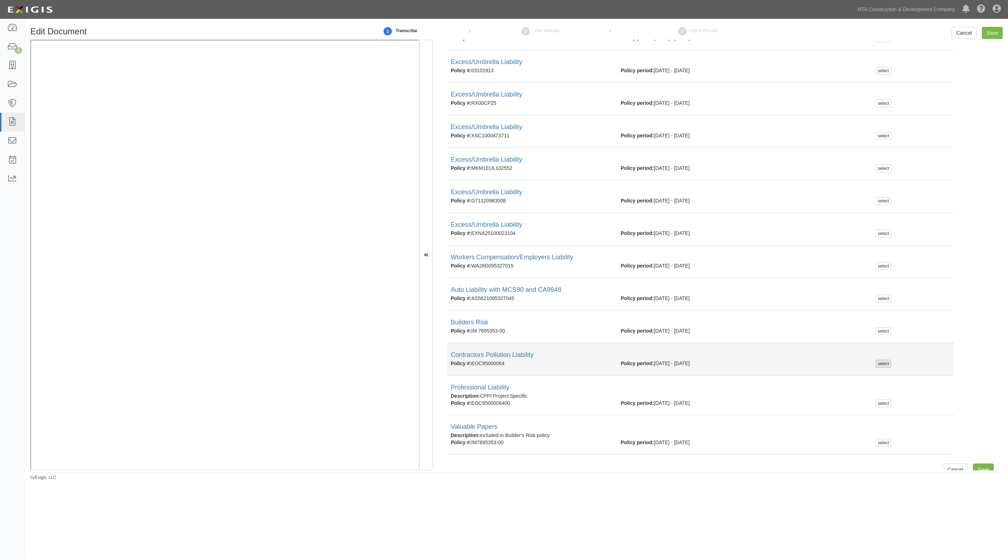
click at [881, 363] on div "select" at bounding box center [882, 363] width 15 height 8
checkbox input "true"
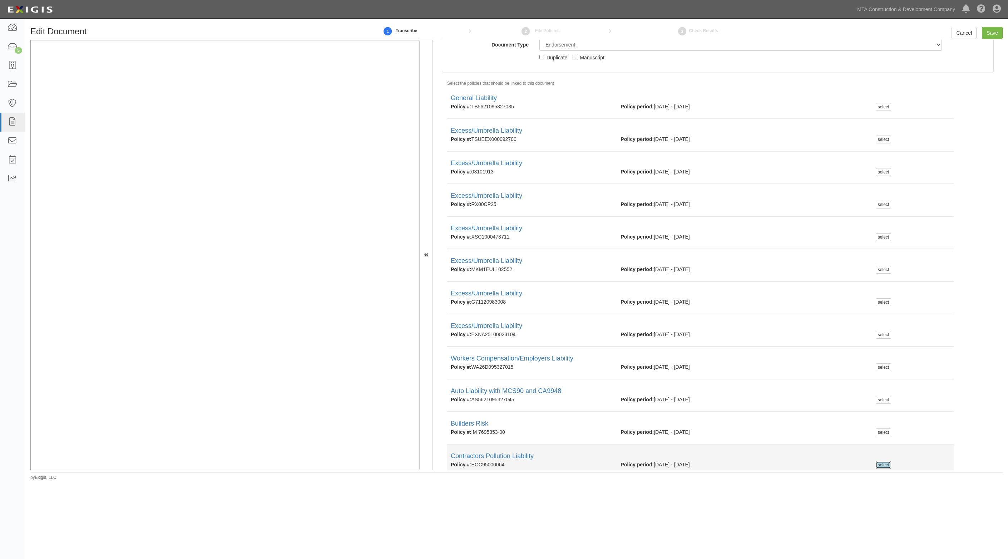
scroll to position [0, 0]
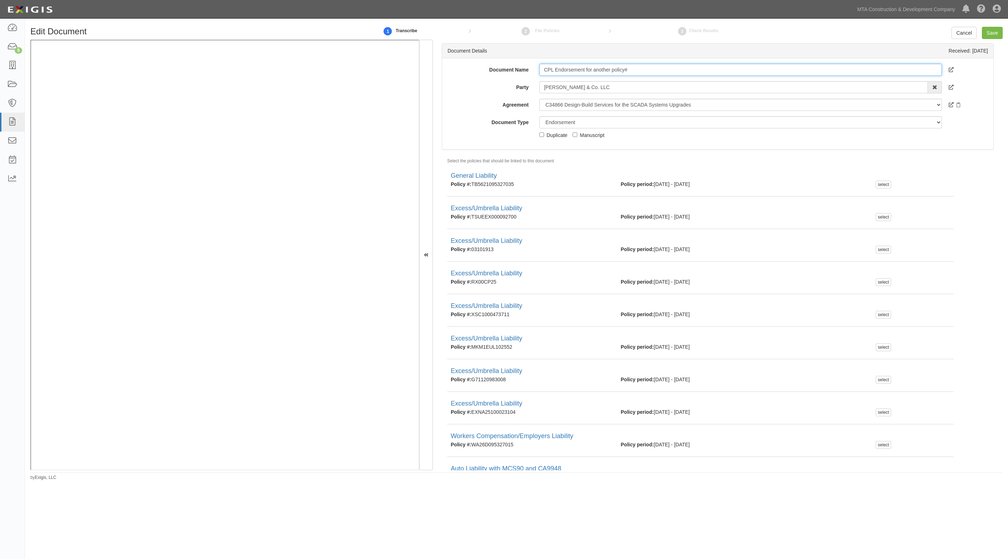
drag, startPoint x: 651, startPoint y: 69, endPoint x: 410, endPoint y: 61, distance: 241.7
click at [365, 21] on div "Edit Document 1 Transcribe 2 File Policies 3 Check Results Cancel Save Document…" at bounding box center [516, 250] width 983 height 459
type input "CPL AIE"
click at [984, 33] on input "Save" at bounding box center [992, 33] width 21 height 12
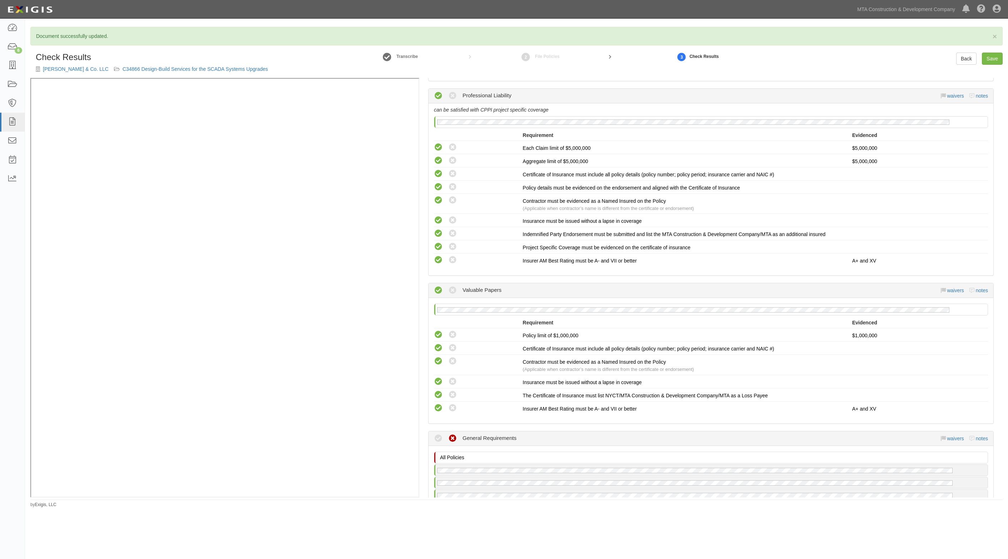
scroll to position [2010, 0]
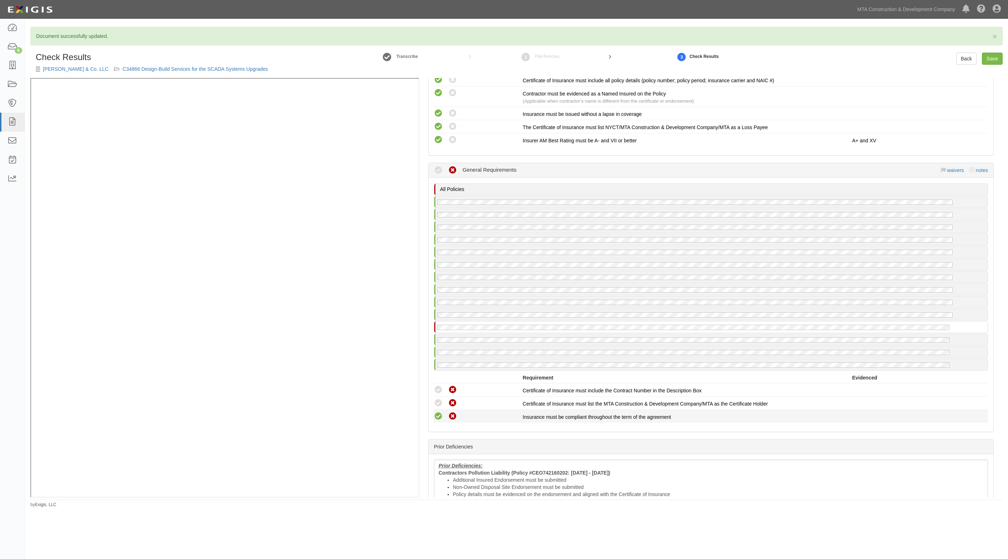
click at [441, 412] on icon at bounding box center [438, 416] width 9 height 9
radio input "true"
drag, startPoint x: 441, startPoint y: 391, endPoint x: 441, endPoint y: 379, distance: 11.8
click at [442, 398] on icon at bounding box center [438, 402] width 9 height 9
radio input "true"
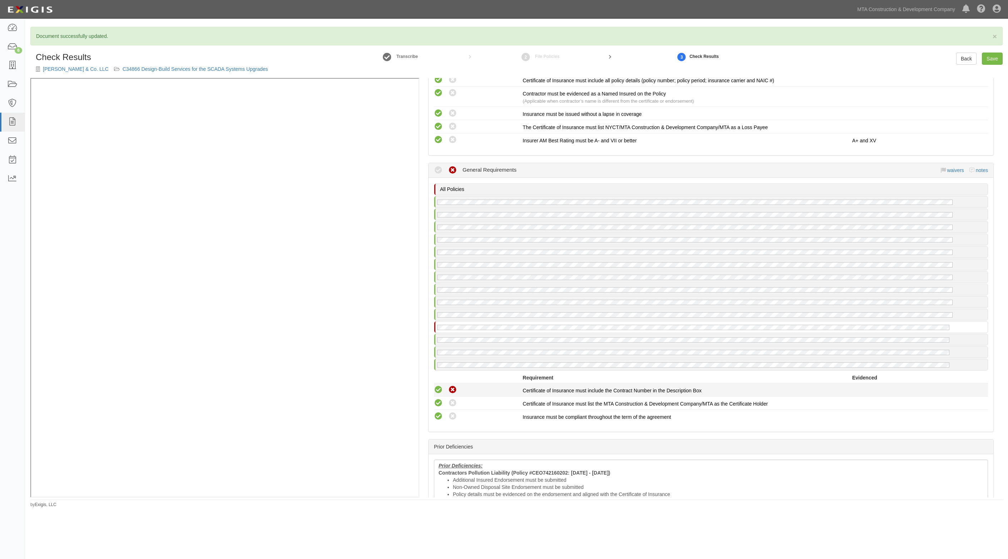
click at [441, 385] on icon at bounding box center [438, 389] width 9 height 9
radio input "true"
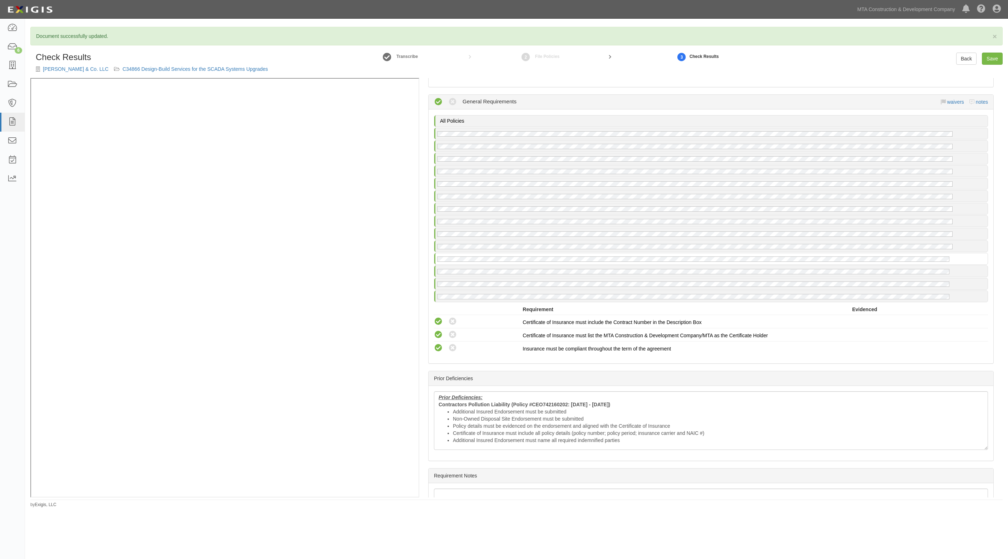
scroll to position [2131, 0]
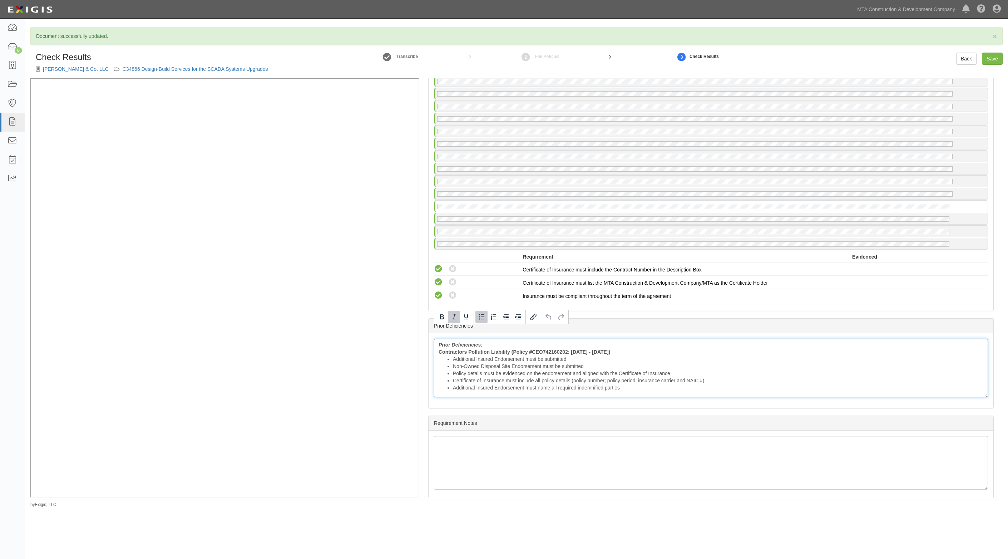
click at [488, 355] on li "Additional Insured Endorsement must be submitted" at bounding box center [718, 358] width 530 height 7
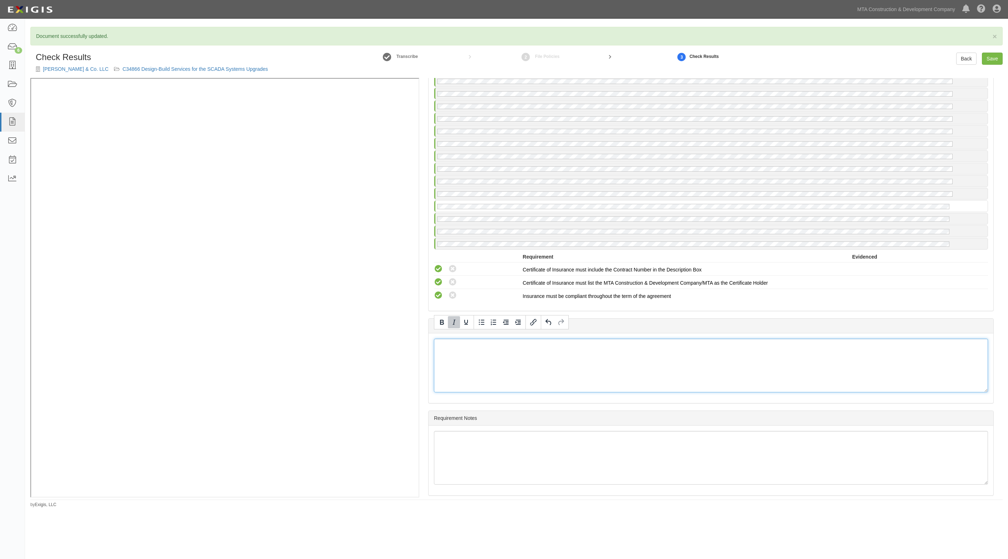
scroll to position [2125, 0]
click at [994, 57] on link "Save" at bounding box center [992, 59] width 21 height 12
radio input "true"
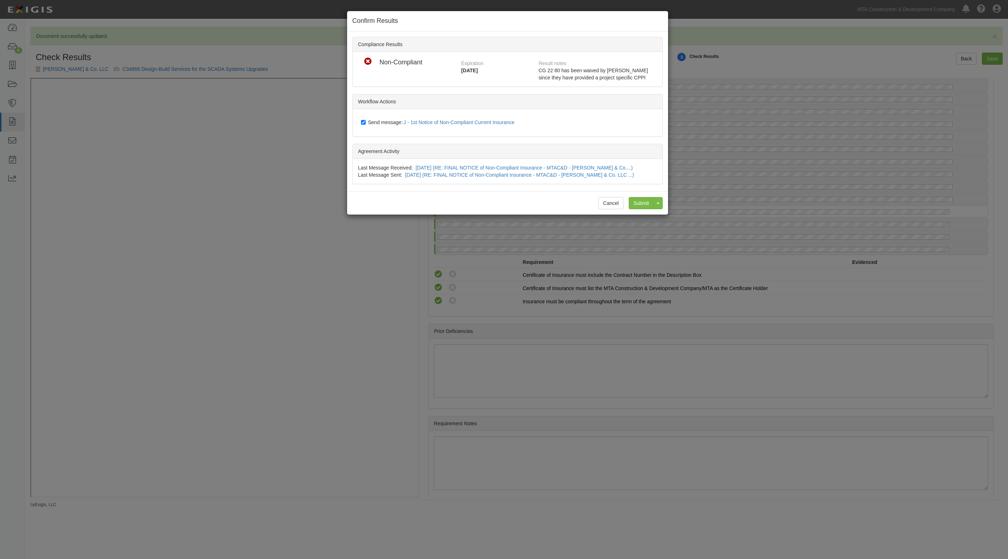
drag, startPoint x: 625, startPoint y: 195, endPoint x: 627, endPoint y: 199, distance: 4.1
click at [626, 197] on div "Cancel Submit Toggle Dropdown Submit and Continue to Agreement" at bounding box center [507, 202] width 321 height 23
click at [635, 200] on input "Submit" at bounding box center [641, 203] width 25 height 12
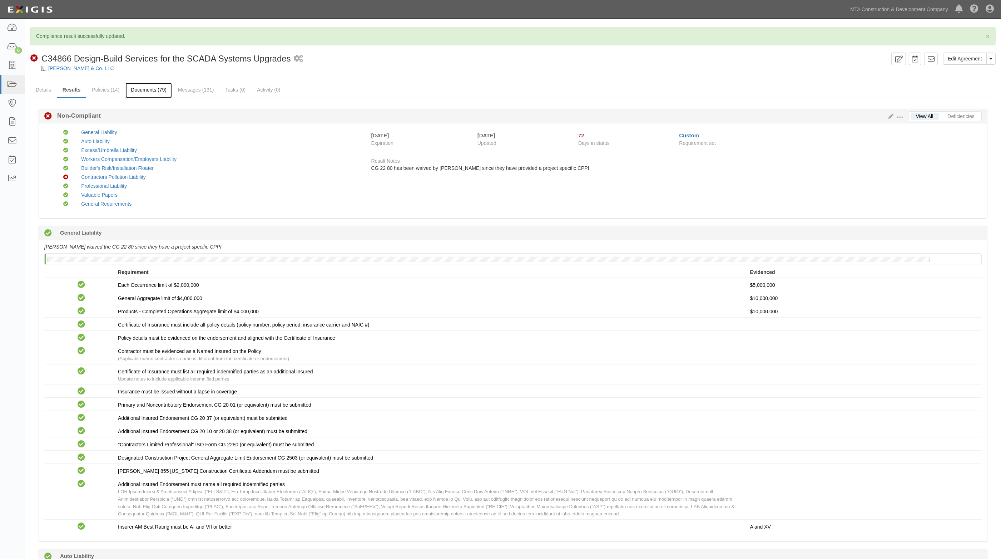
click at [158, 90] on link "Documents (79)" at bounding box center [148, 90] width 46 height 15
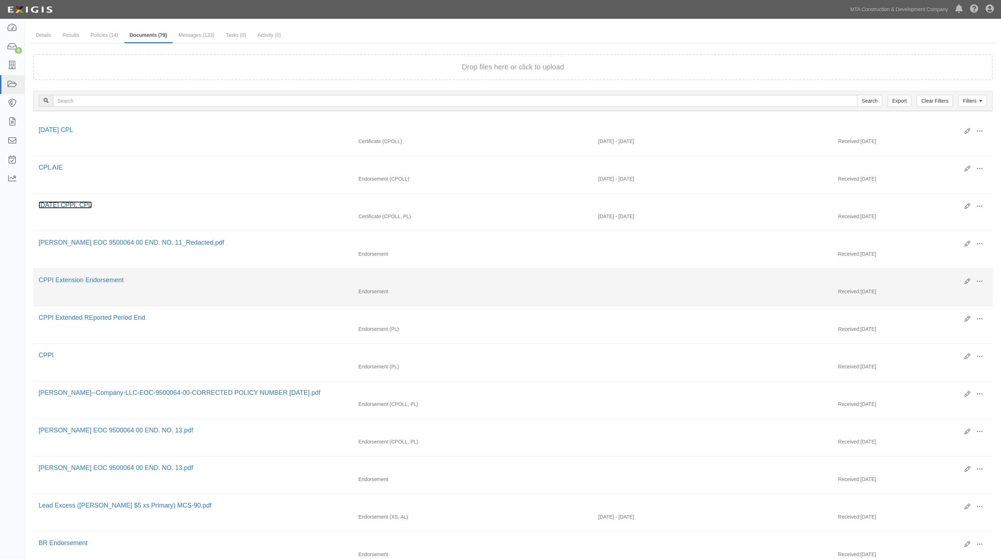
scroll to position [45, 0]
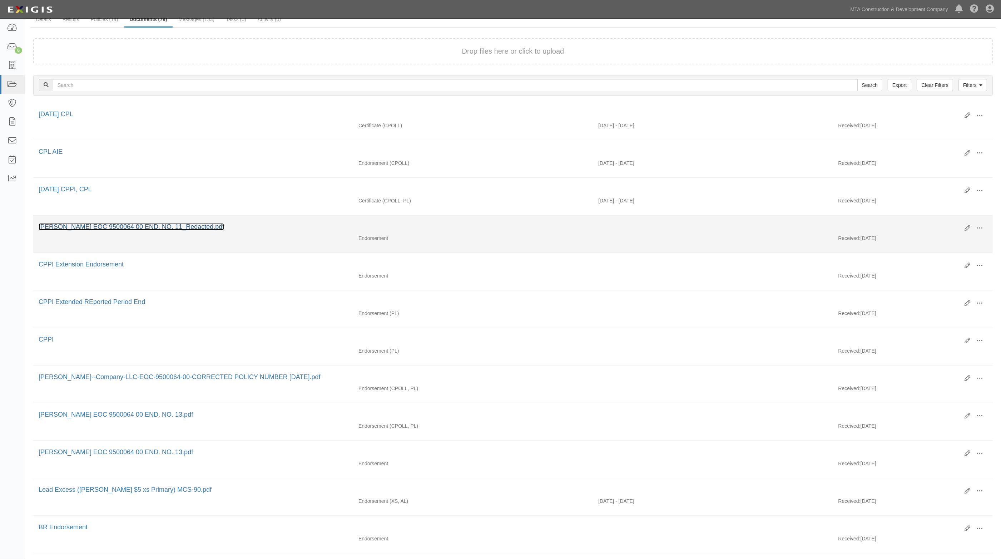
drag, startPoint x: 155, startPoint y: 222, endPoint x: 146, endPoint y: 229, distance: 11.6
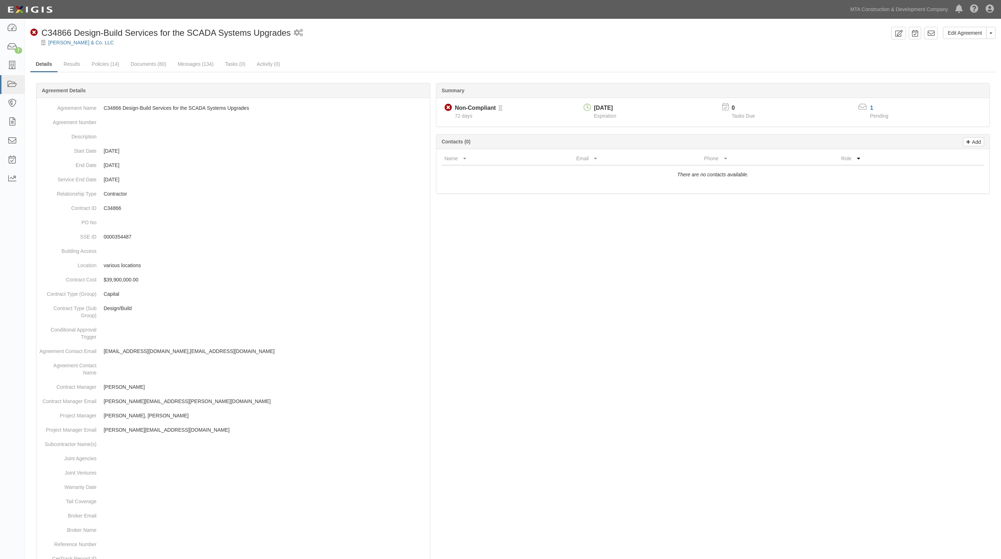
drag, startPoint x: 408, startPoint y: 55, endPoint x: 397, endPoint y: 50, distance: 11.5
click at [406, 54] on div "Edit Agreement Toggle Agreement Dropdown View Audit Trail Archive Agreement Sen…" at bounding box center [513, 359] width 976 height 665
click at [163, 61] on link "Documents (80)" at bounding box center [148, 64] width 46 height 15
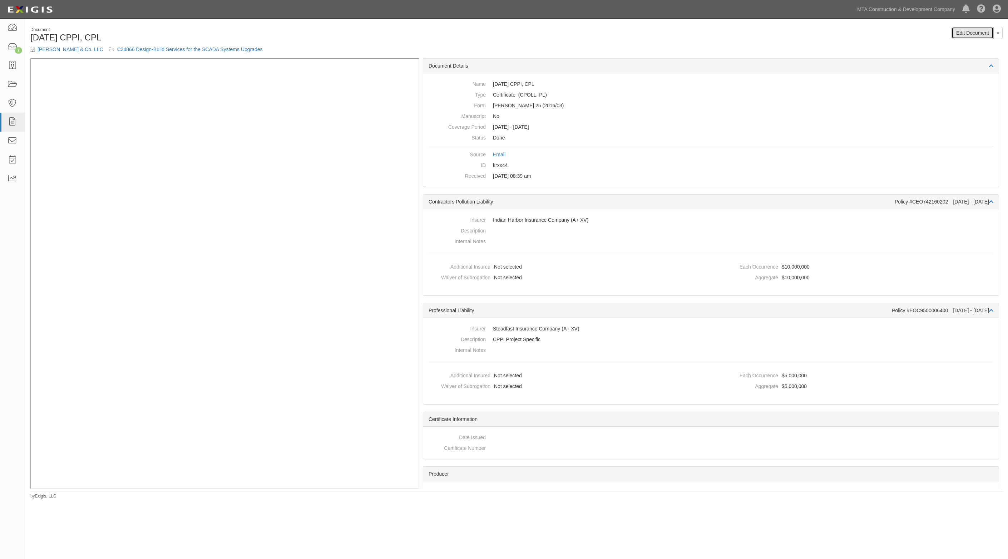
click at [974, 36] on link "Edit Document" at bounding box center [972, 33] width 42 height 12
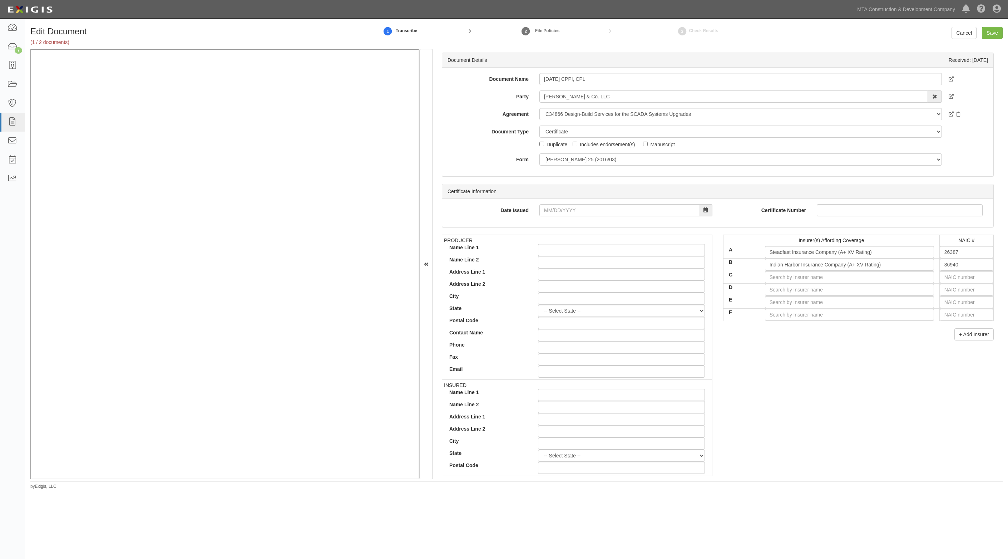
click at [840, 446] on div "PRODUCER Name Line 1 Name Line 2 Address Line 1 Address Line 2 City State -- Se…" at bounding box center [717, 358] width 562 height 248
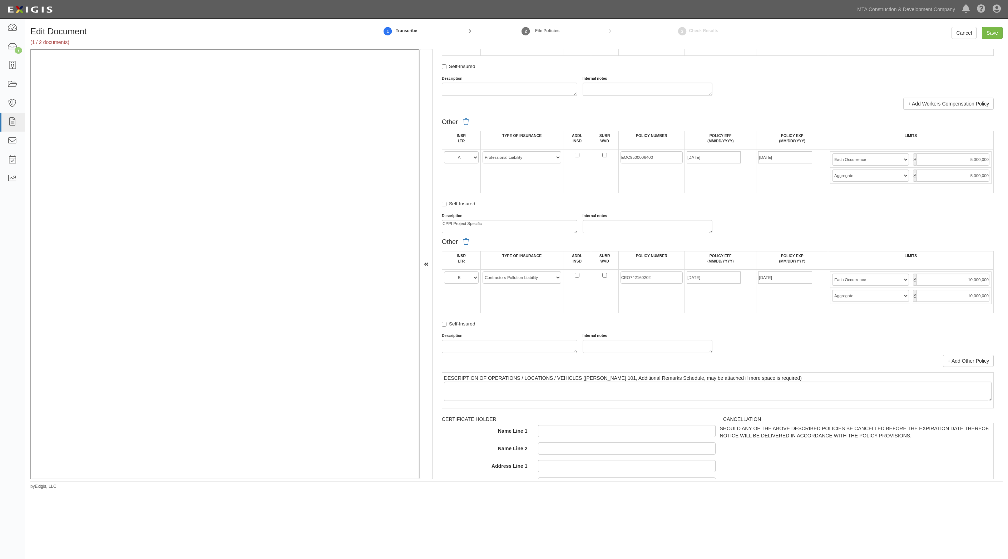
scroll to position [1206, 0]
click at [536, 337] on textarea "Description" at bounding box center [509, 343] width 135 height 13
type textarea "NODS"
click at [988, 31] on input "Save" at bounding box center [992, 33] width 21 height 12
type input "5000000"
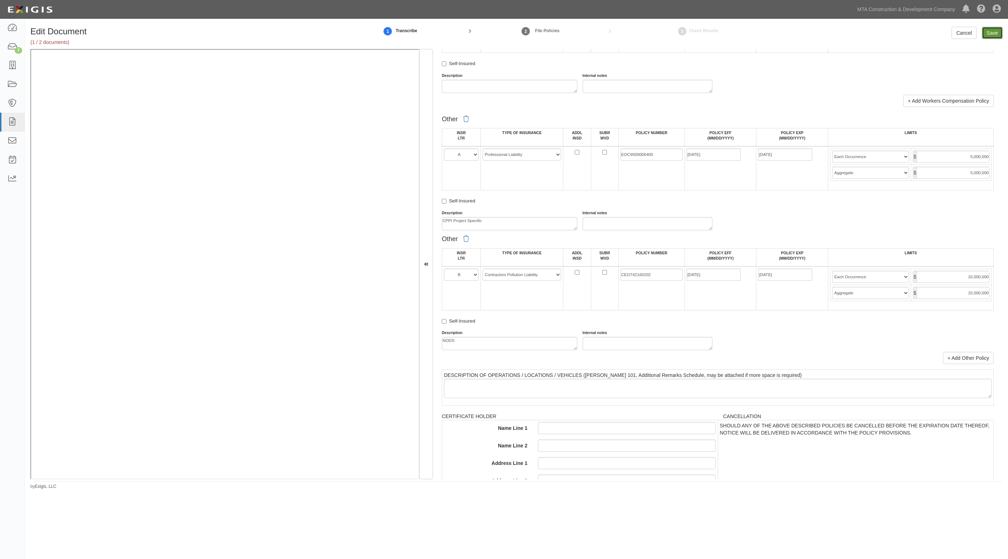
type input "5000000"
type input "10000000"
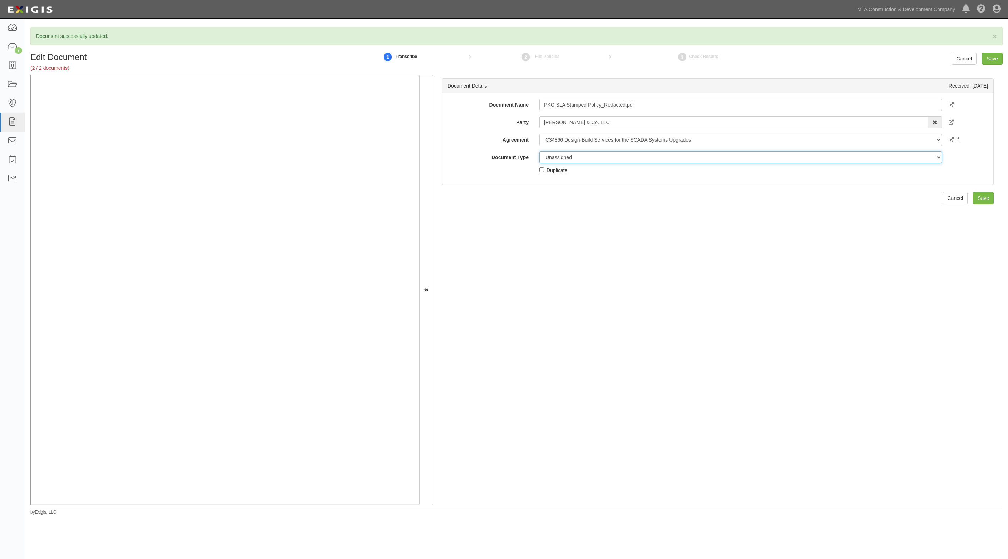
click at [576, 155] on select "Unassigned Binder Cancellation Notice Certificate Contract Endorsement Insuranc…" at bounding box center [740, 157] width 403 height 12
select select "EndorsementDetail"
click at [539, 151] on select "Unassigned Binder Cancellation Notice Certificate Contract Endorsement Insuranc…" at bounding box center [740, 157] width 403 height 12
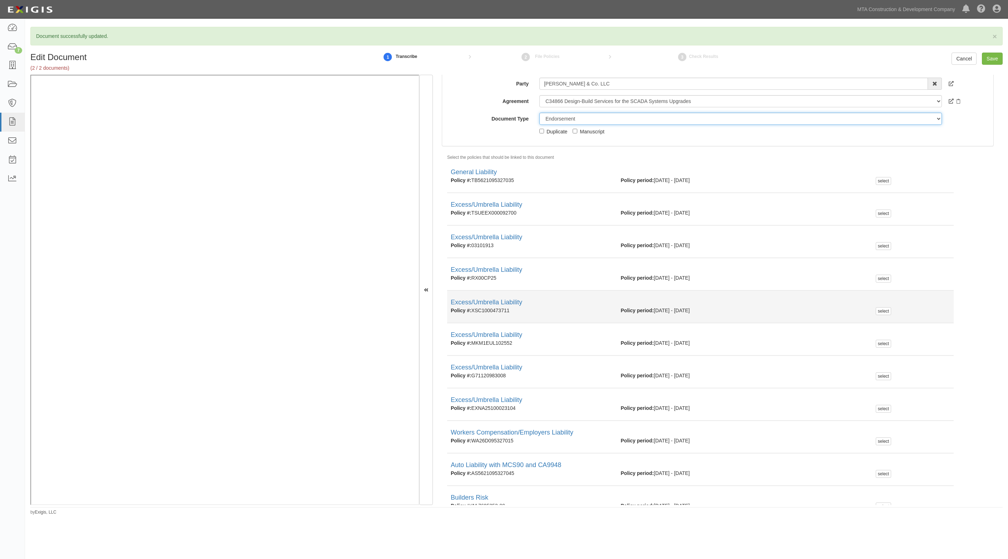
scroll to position [188, 0]
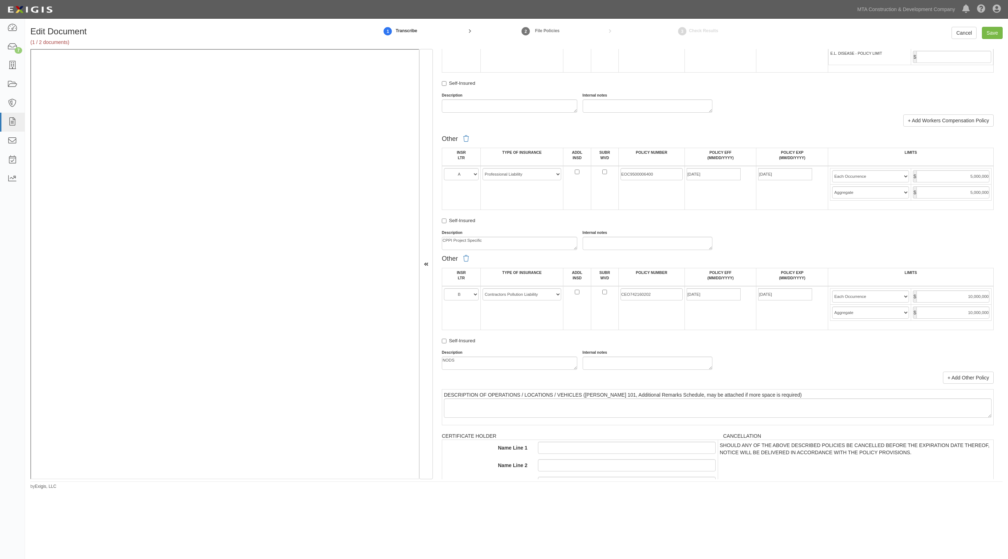
scroll to position [1308, 0]
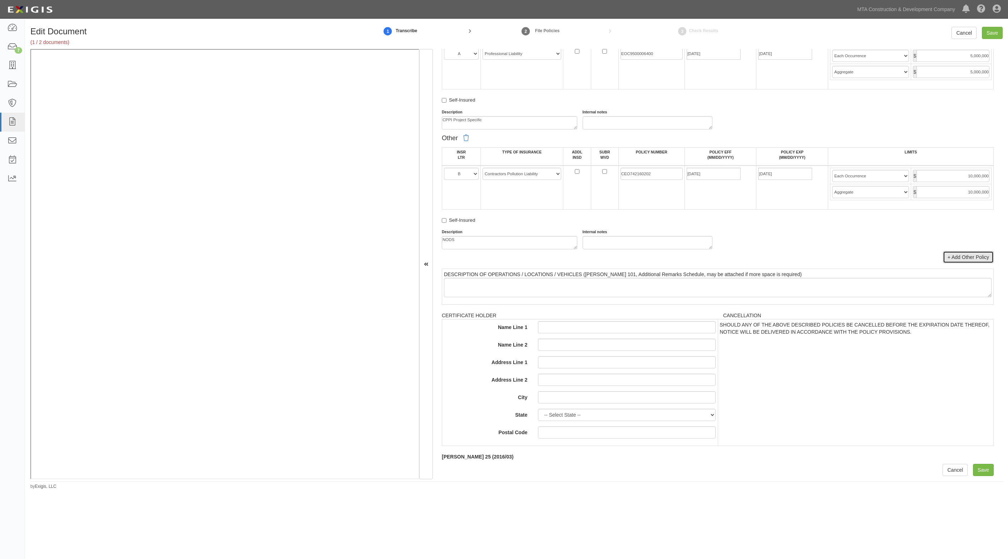
click at [962, 258] on link "+ Add Other Policy" at bounding box center [968, 257] width 51 height 12
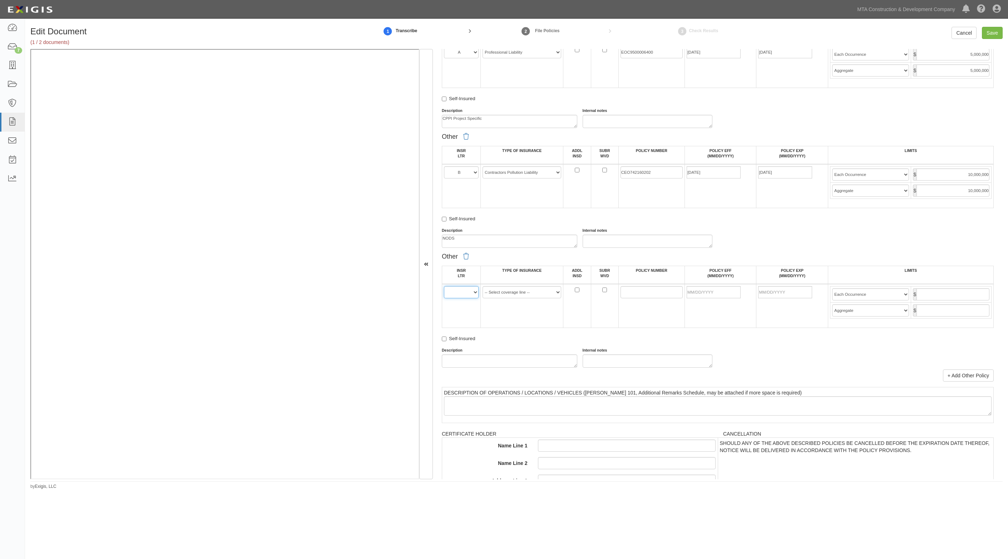
click at [462, 298] on select "A B C D E F" at bounding box center [461, 292] width 35 height 12
select select "B"
click at [444, 286] on select "A B C D E F" at bounding box center [461, 292] width 35 height 12
click at [516, 293] on select "-- Select coverage line -- Asbestos Abatement Auto Physical Damage Aviation Lia…" at bounding box center [521, 292] width 79 height 12
select select "14"
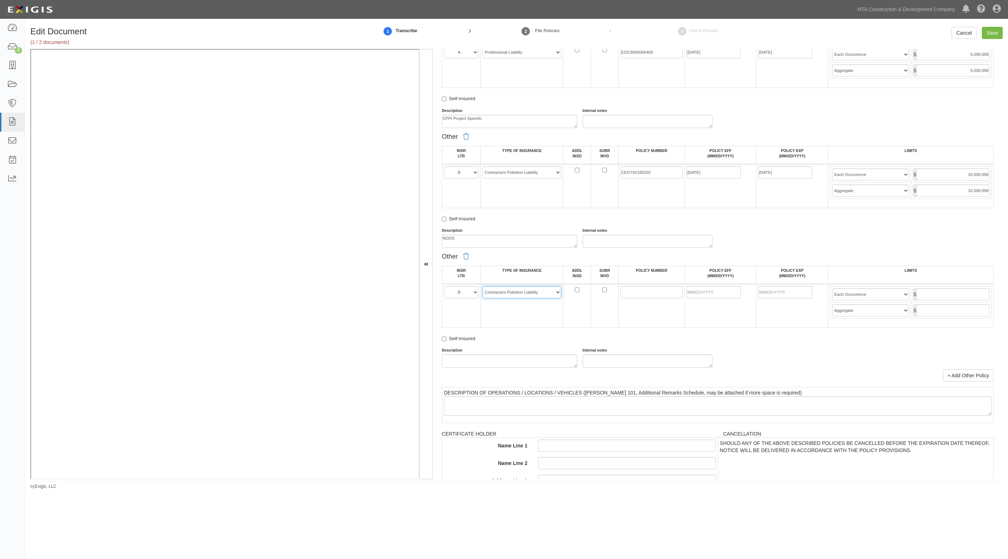
click at [482, 286] on select "-- Select coverage line -- Asbestos Abatement Auto Physical Damage Aviation Lia…" at bounding box center [521, 292] width 79 height 12
drag, startPoint x: 651, startPoint y: 173, endPoint x: 614, endPoint y: 173, distance: 36.8
click at [614, 173] on tr "A B C D E F -- Select coverage line -- Asbestos Abatement Auto Physical Damage …" at bounding box center [717, 186] width 551 height 44
paste input "CEO742160202"
type input "CEO742160202"
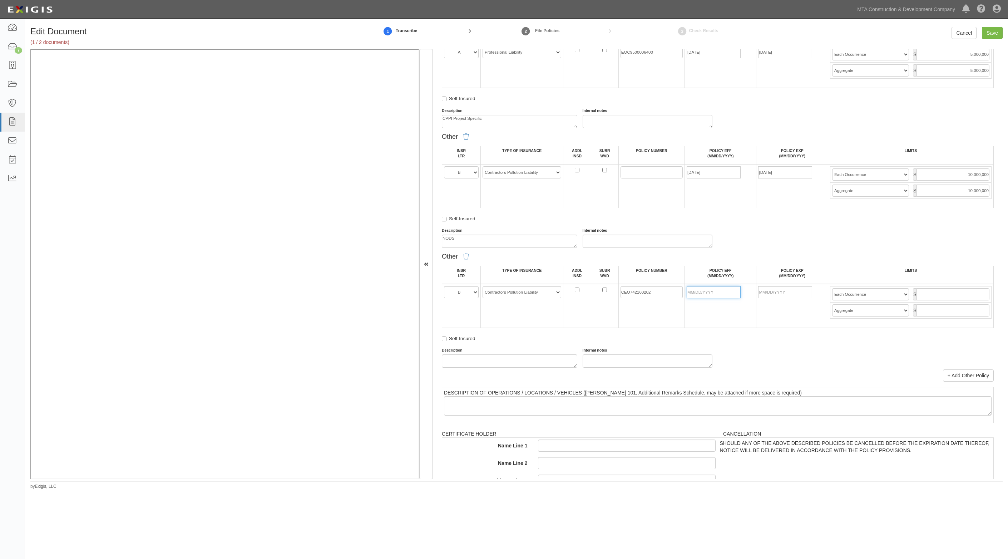
click at [708, 290] on input "POLICY EFF (MM/DD/YYYY)" at bounding box center [713, 292] width 54 height 12
type input "04/01/2025"
type input "04/01/2026"
type input "10,000,000"
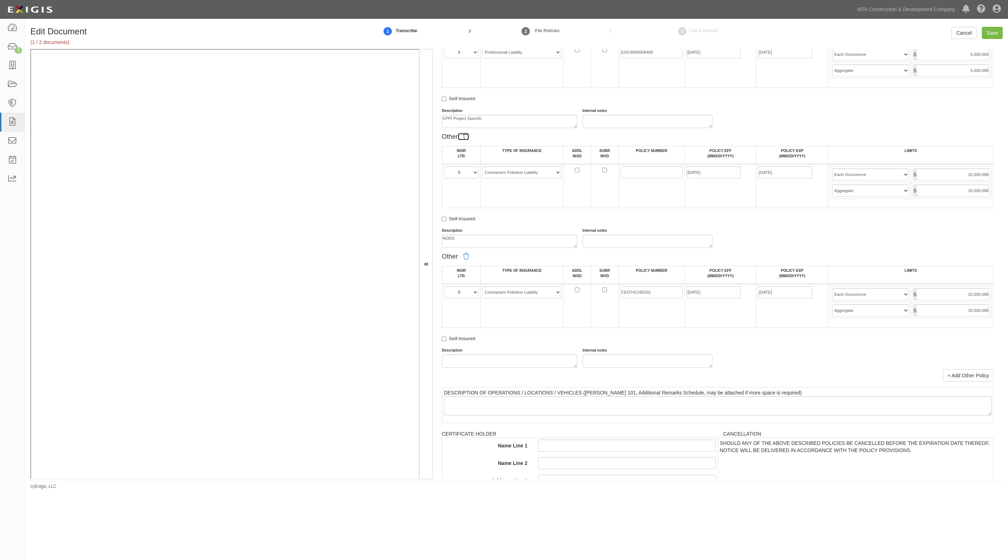
click at [465, 137] on icon at bounding box center [466, 136] width 6 height 6
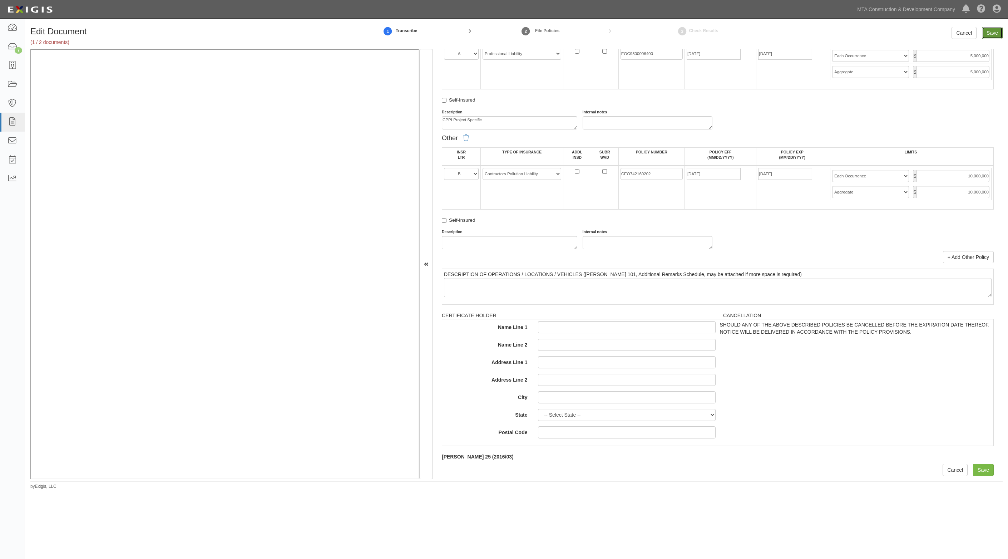
click at [993, 30] on input "Save" at bounding box center [992, 33] width 21 height 12
type input "5000000"
type input "10000000"
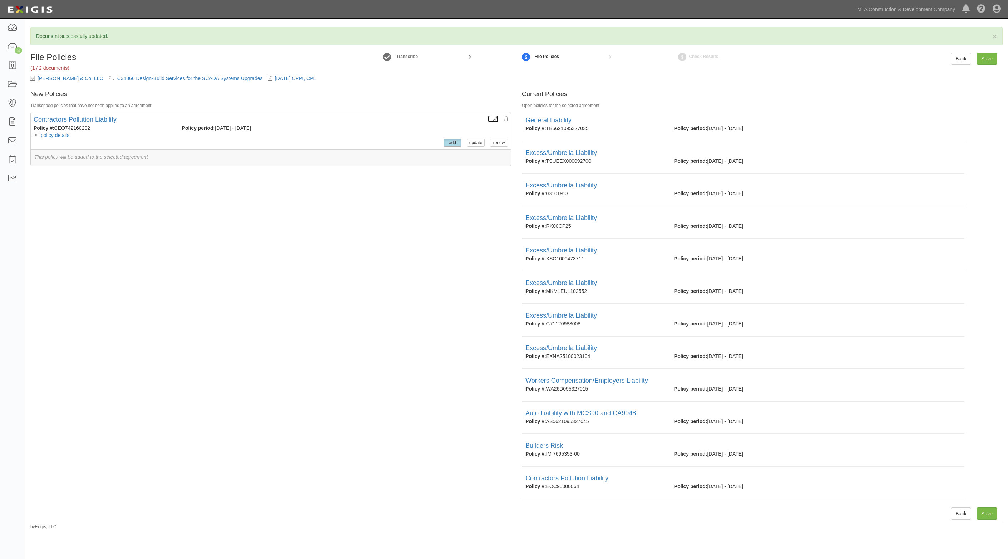
click at [493, 116] on icon at bounding box center [495, 118] width 5 height 5
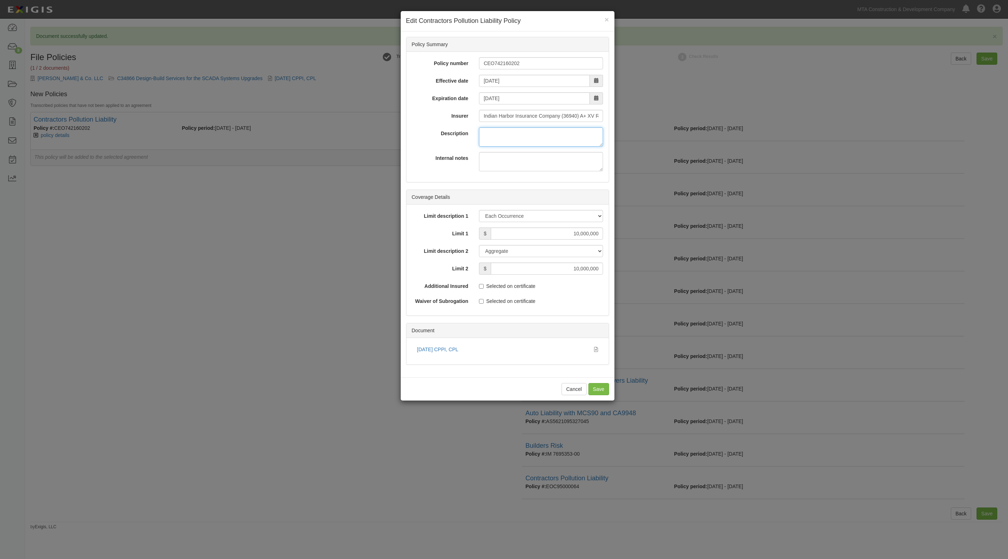
click at [503, 135] on textarea "Description" at bounding box center [541, 136] width 124 height 19
type textarea "NODS"
click at [599, 389] on input "Save" at bounding box center [598, 389] width 21 height 12
type input "10000000"
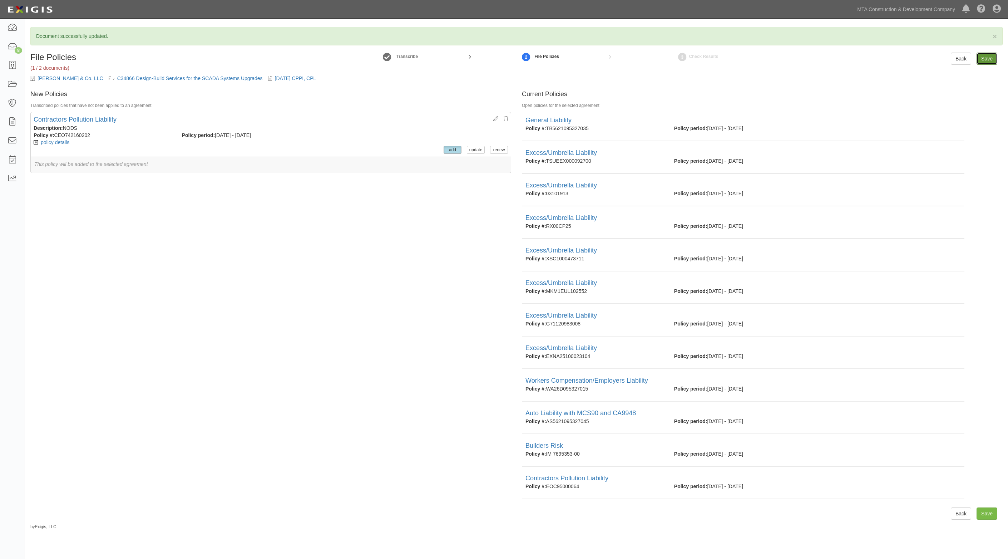
click at [986, 58] on input "Save" at bounding box center [986, 59] width 21 height 12
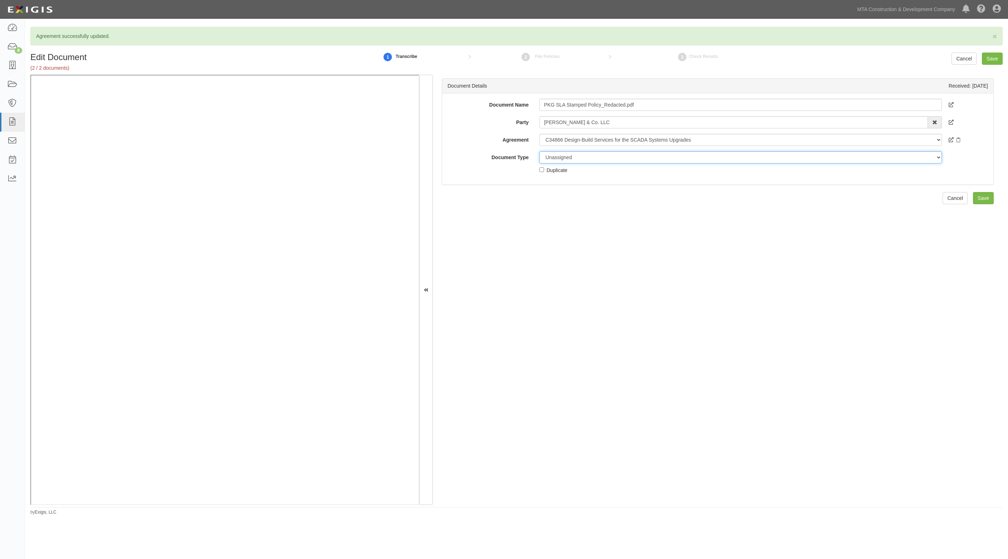
click at [594, 158] on select "Unassigned Binder Cancellation Notice Certificate Contract Endorsement Insuranc…" at bounding box center [740, 157] width 403 height 12
select select "EndorsementDetail"
click at [539, 151] on select "Unassigned Binder Cancellation Notice Certificate Contract Endorsement Insuranc…" at bounding box center [740, 157] width 403 height 12
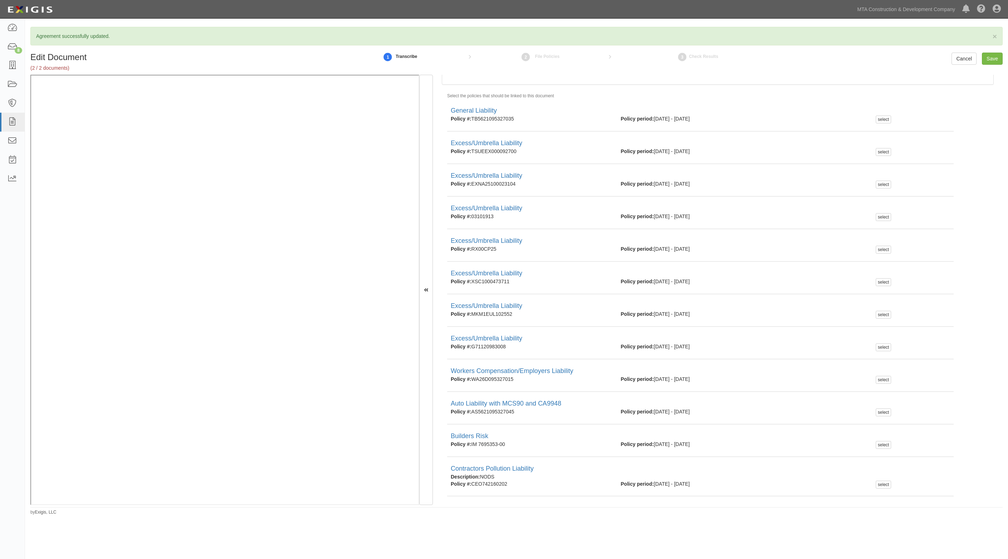
scroll to position [226, 0]
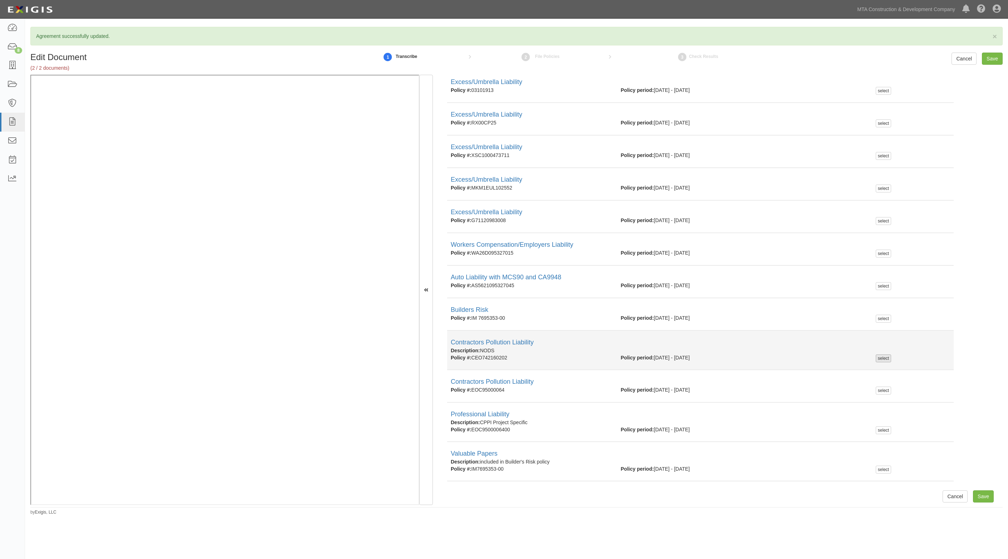
click at [882, 356] on div "select" at bounding box center [882, 358] width 15 height 8
checkbox input "true"
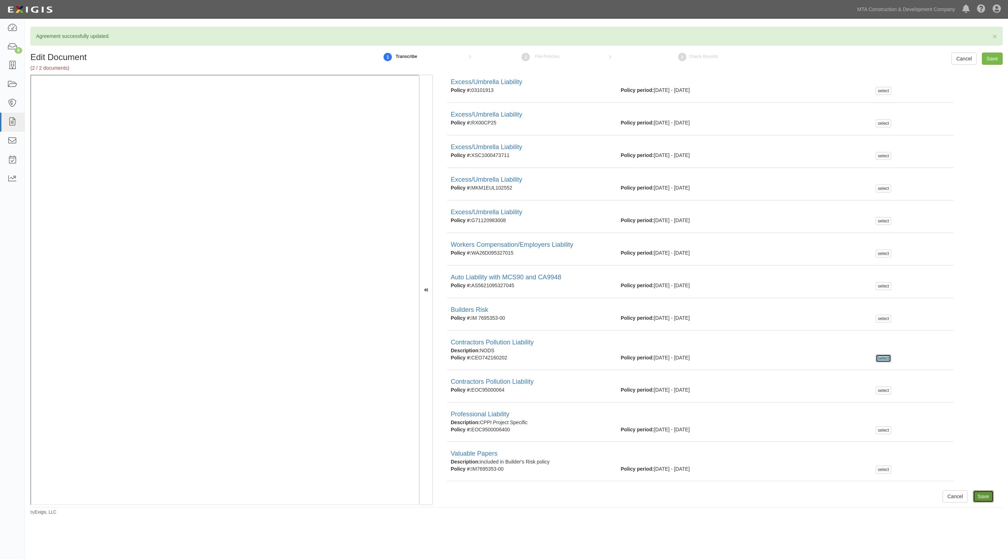
click at [980, 490] on input "Save" at bounding box center [983, 496] width 21 height 12
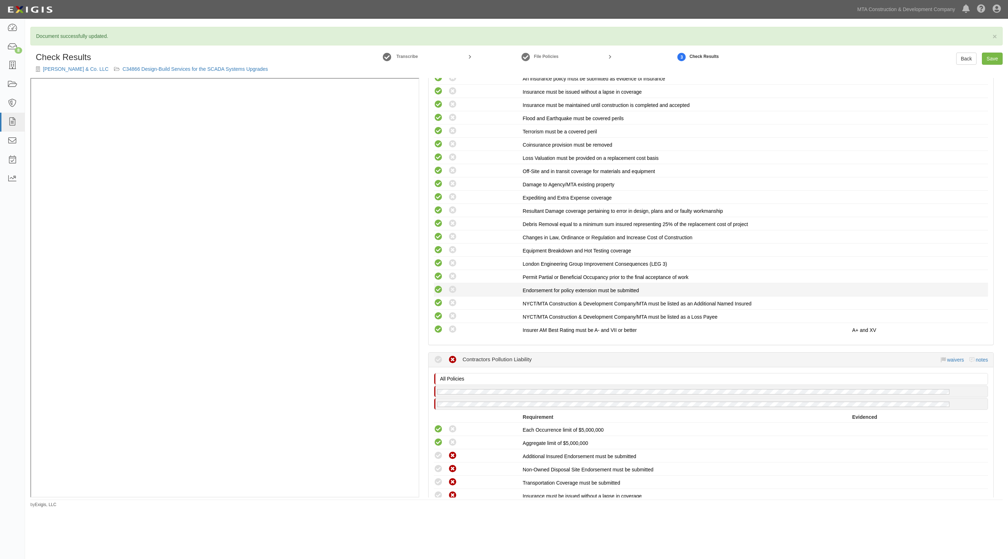
scroll to position [1429, 0]
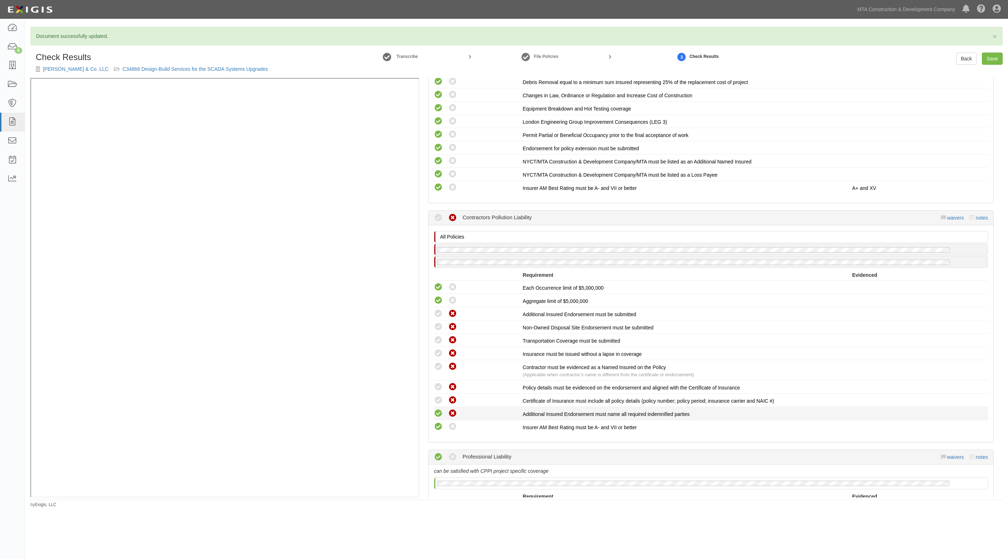
click at [438, 409] on icon at bounding box center [438, 413] width 9 height 9
click at [438, 393] on li "Compliant Waived Non-Compliant Certificate of Insurance must include all policy…" at bounding box center [711, 399] width 554 height 13
radio input "true"
drag, startPoint x: 438, startPoint y: 374, endPoint x: 438, endPoint y: 358, distance: 16.1
click at [438, 380] on li "Compliant Waived Non-Compliant Policy details must be evidenced on the endorsem…" at bounding box center [711, 386] width 554 height 13
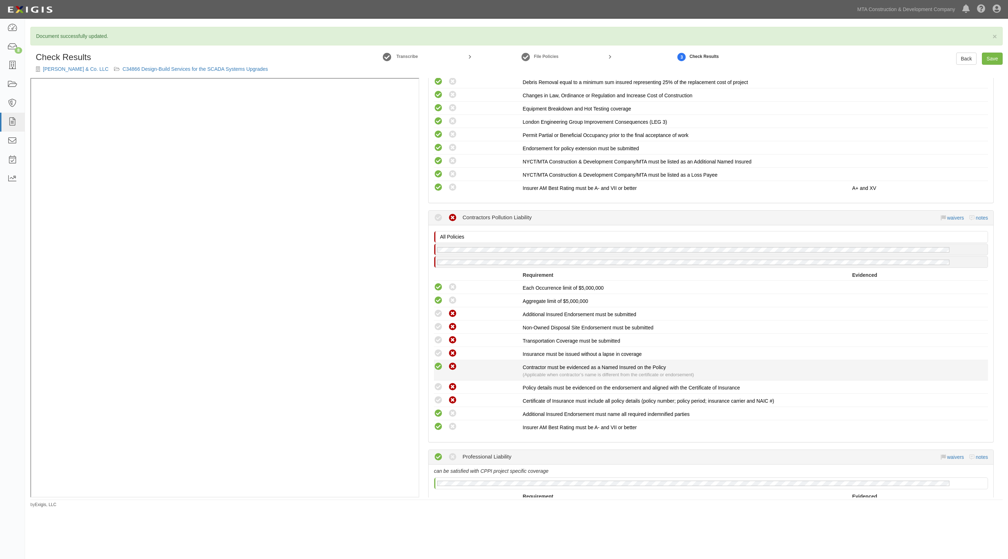
drag, startPoint x: 438, startPoint y: 356, endPoint x: 427, endPoint y: 373, distance: 20.5
click at [438, 362] on icon at bounding box center [438, 366] width 9 height 9
click at [438, 349] on icon at bounding box center [438, 353] width 9 height 9
click at [438, 336] on icon at bounding box center [438, 340] width 9 height 9
click at [437, 322] on icon at bounding box center [438, 326] width 9 height 9
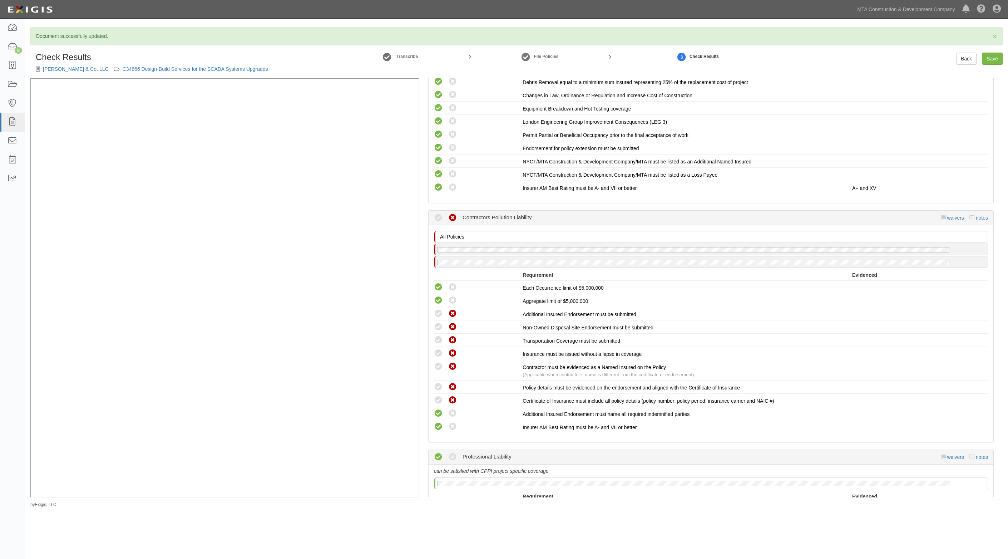
click at [437, 309] on icon at bounding box center [438, 313] width 9 height 9
radio input "true"
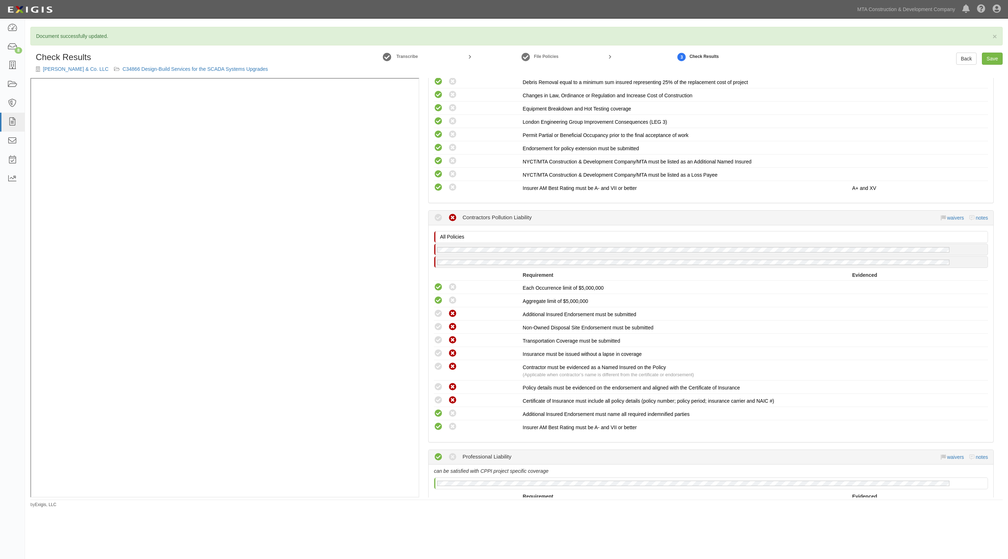
radio input "true"
click at [438, 396] on icon at bounding box center [438, 400] width 9 height 9
click at [438, 382] on icon at bounding box center [438, 386] width 9 height 9
radio input "true"
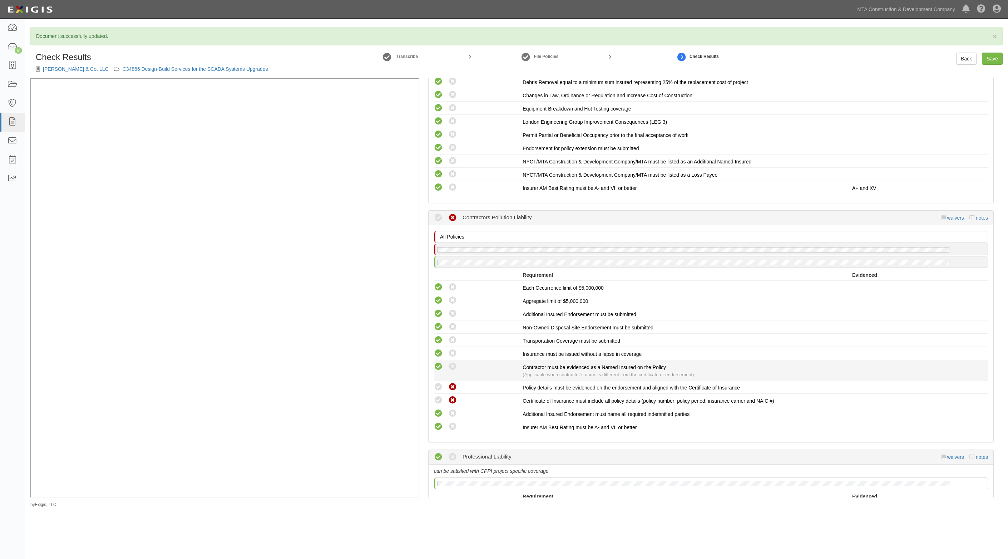
radio input "true"
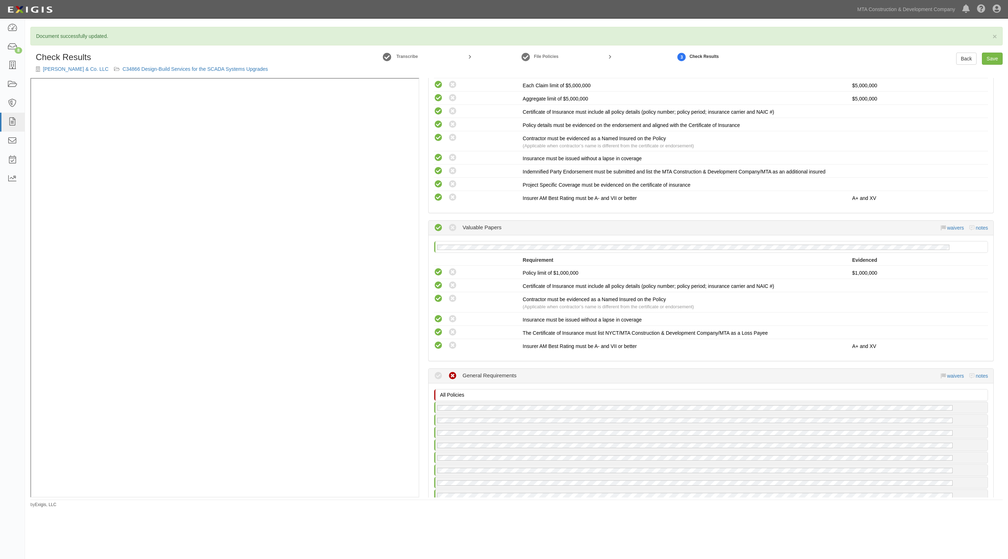
scroll to position [2010, 0]
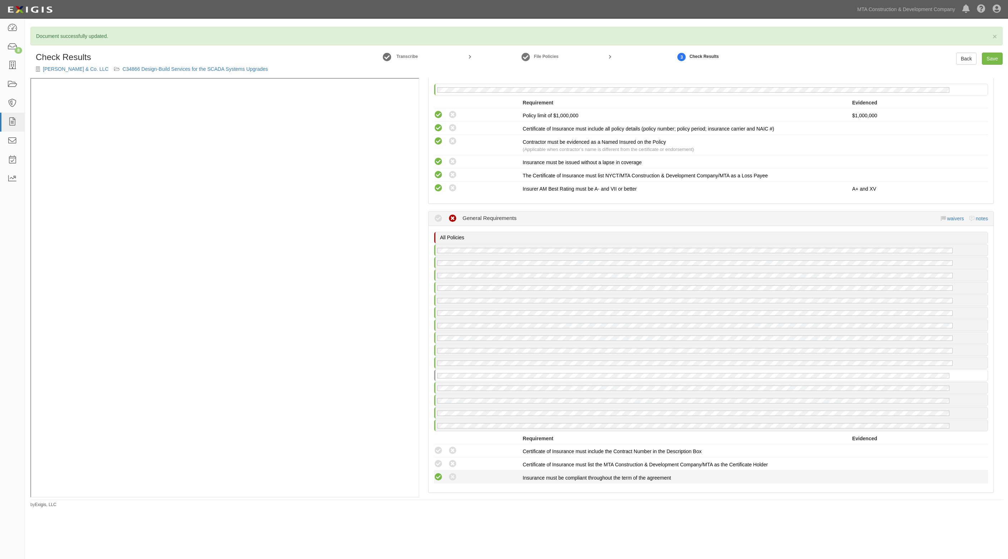
click at [440, 472] on icon at bounding box center [438, 476] width 9 height 9
radio input "true"
drag, startPoint x: 440, startPoint y: 450, endPoint x: 441, endPoint y: 441, distance: 9.7
click at [440, 459] on icon at bounding box center [438, 463] width 9 height 9
radio input "true"
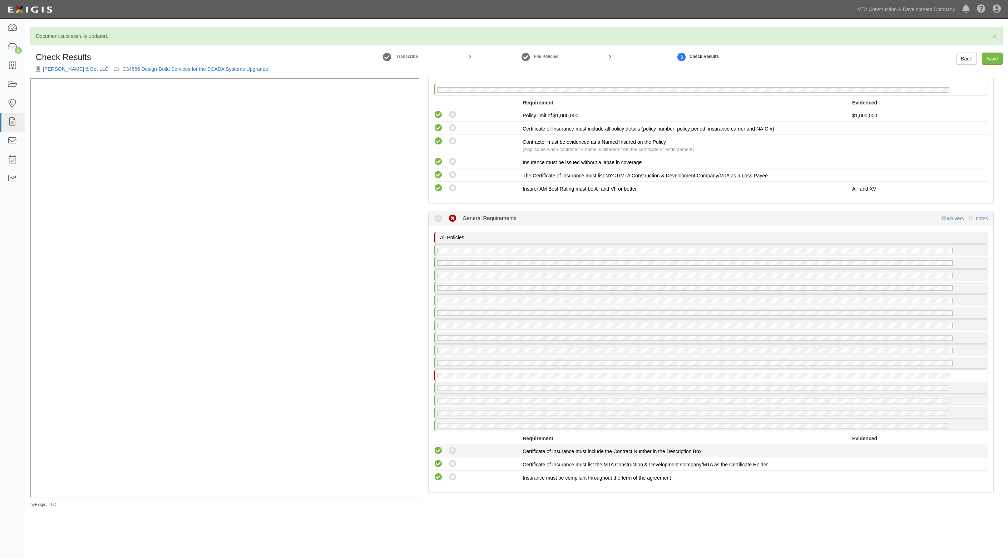
click at [441, 446] on icon at bounding box center [438, 450] width 9 height 9
radio input "true"
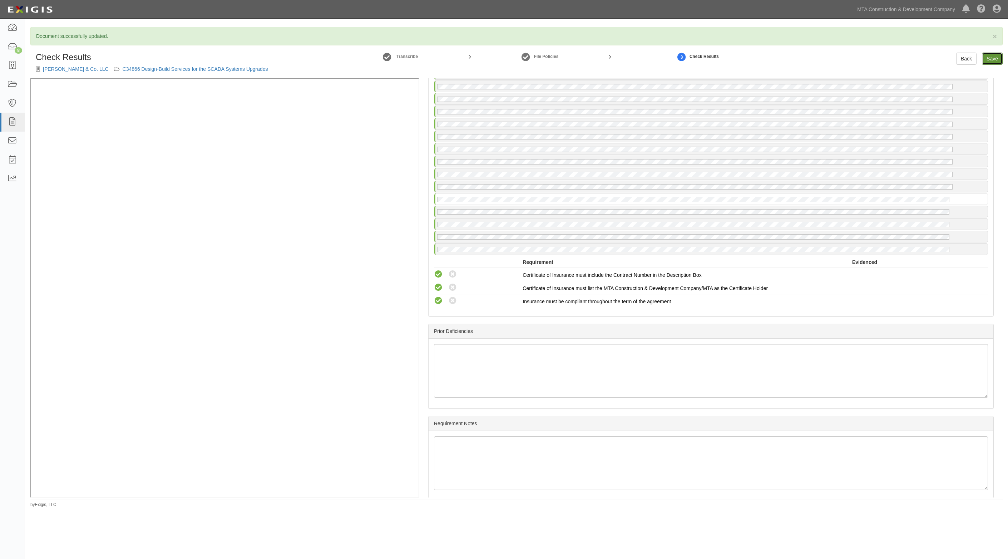
click at [997, 57] on link "Save" at bounding box center [992, 59] width 21 height 12
radio input "true"
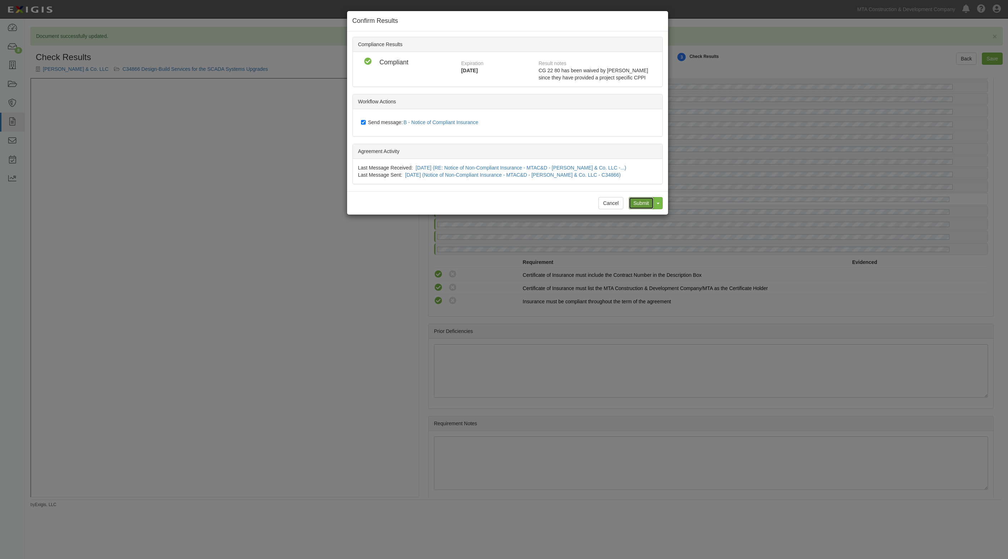
click at [641, 201] on input "Submit" at bounding box center [641, 203] width 25 height 12
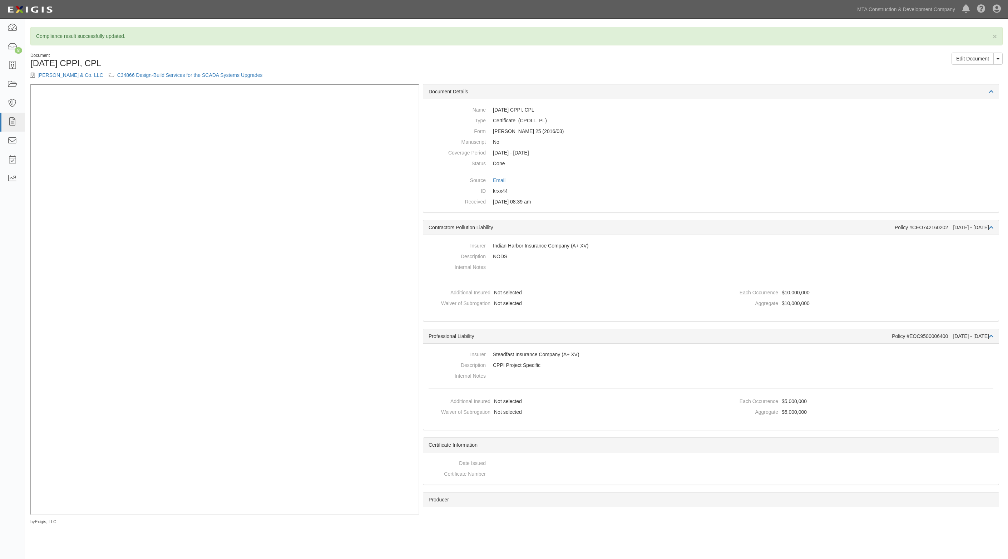
click at [361, 55] on div "Document" at bounding box center [270, 56] width 481 height 6
click at [157, 75] on link "C34866 Design-Build Services for the SCADA Systems Upgrades" at bounding box center [189, 75] width 145 height 6
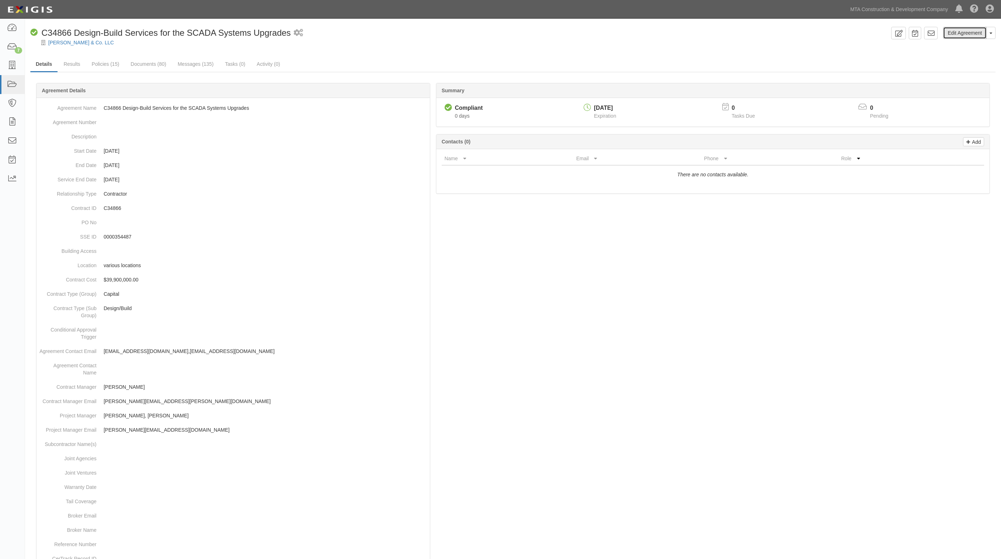
click at [955, 36] on link "Edit Agreement" at bounding box center [965, 33] width 44 height 12
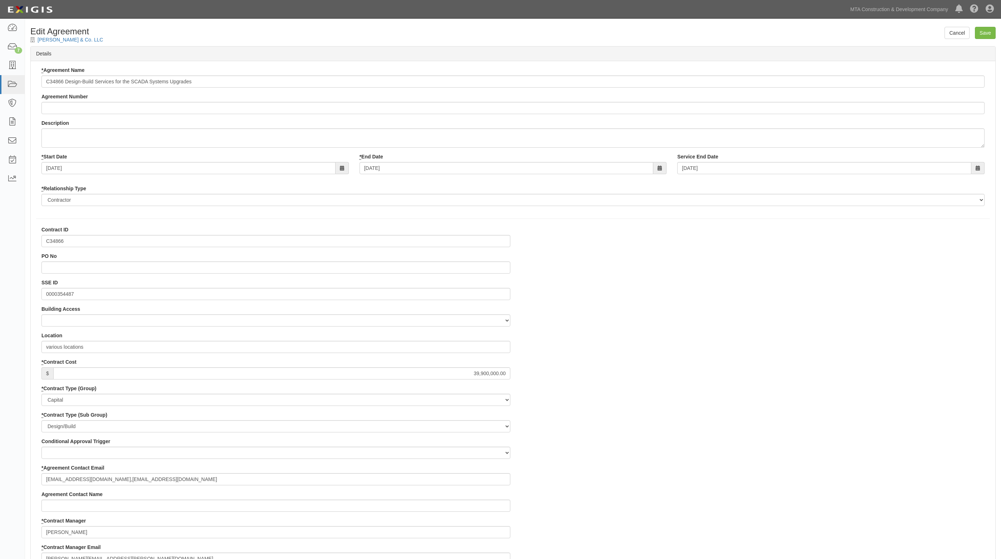
select select
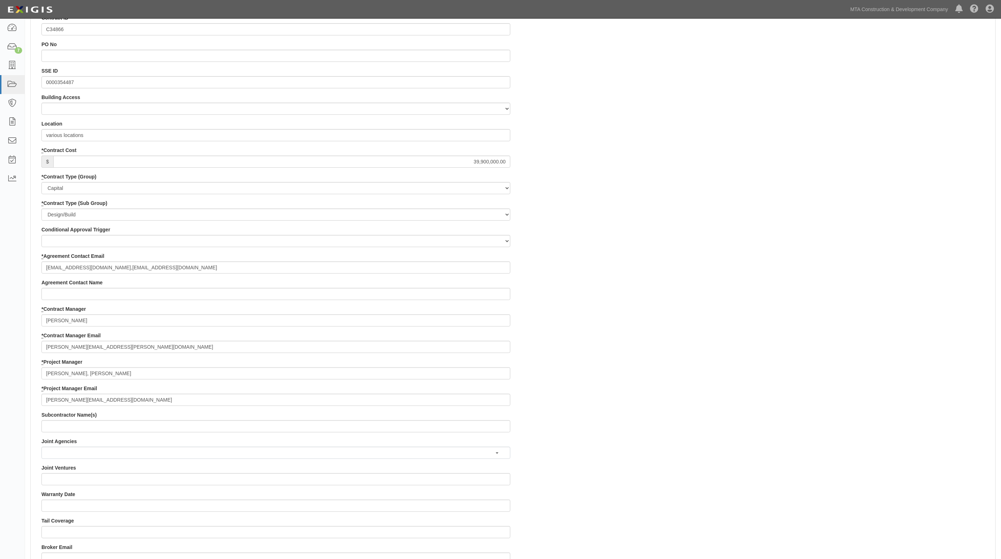
scroll to position [223, 0]
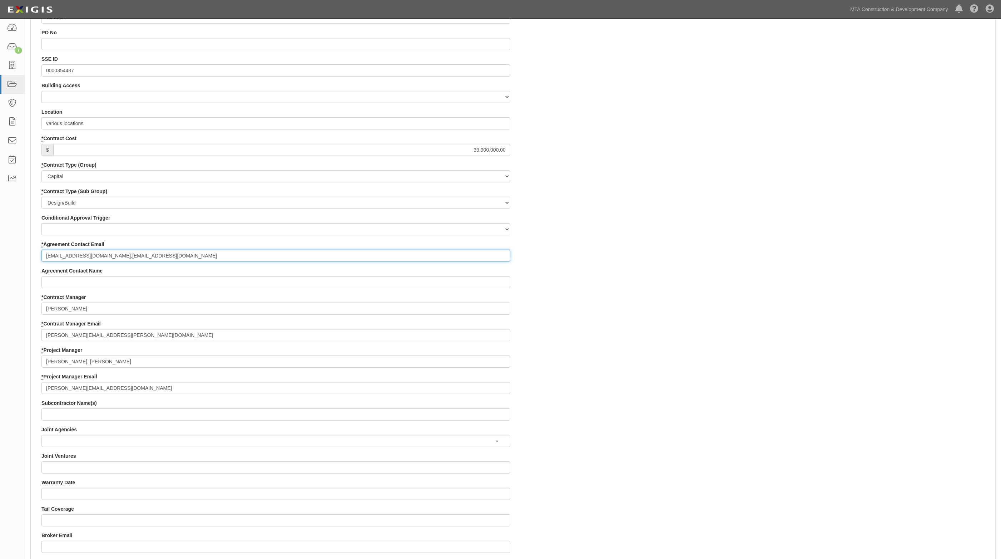
drag, startPoint x: 97, startPoint y: 255, endPoint x: 31, endPoint y: 255, distance: 66.1
click at [31, 255] on div "Contract ID C34866 PO No SSE ID 0000354487 Building Access 2 Broadway 341/345/3…" at bounding box center [513, 360] width 964 height 714
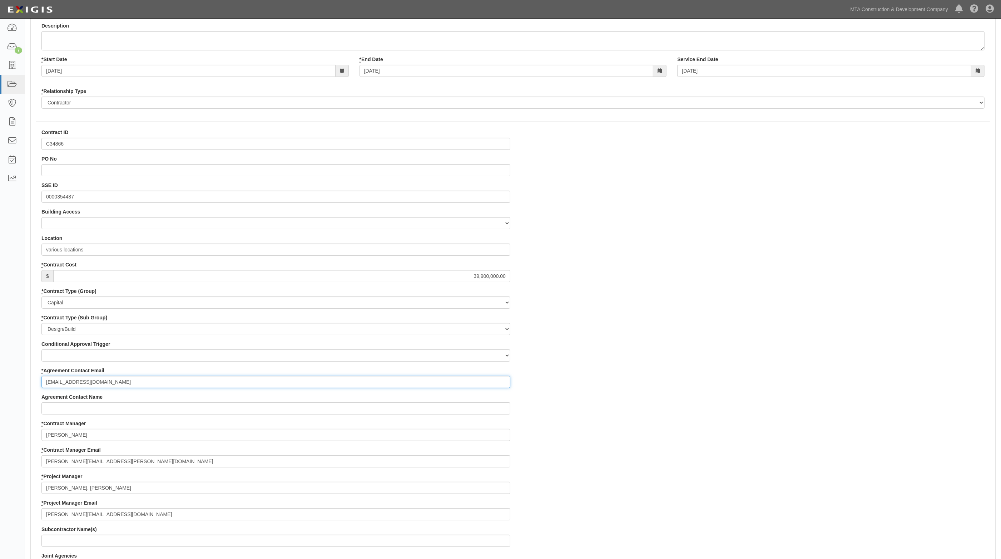
scroll to position [0, 0]
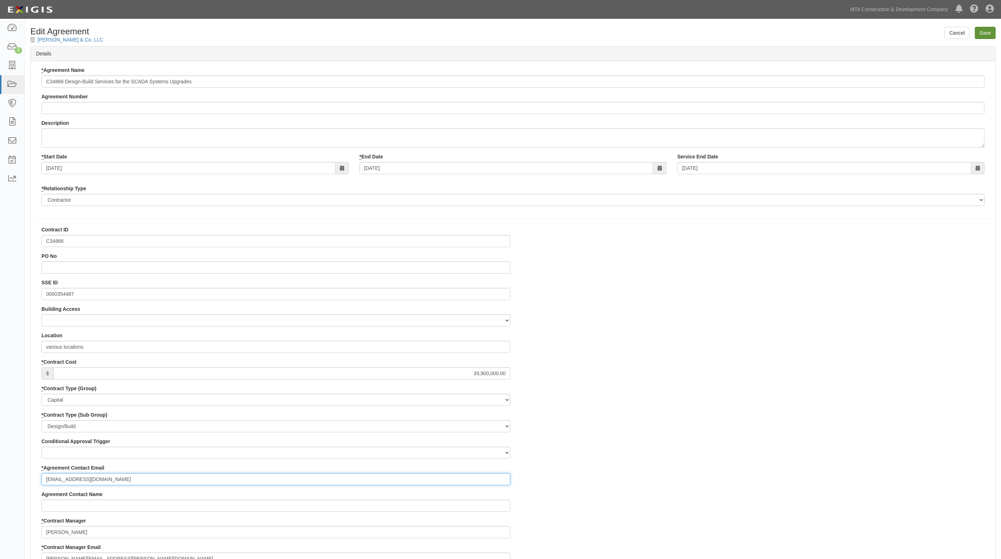
type input "[EMAIL_ADDRESS][DOMAIN_NAME]"
click at [985, 32] on input "Save" at bounding box center [985, 33] width 21 height 12
type input "39900000.00"
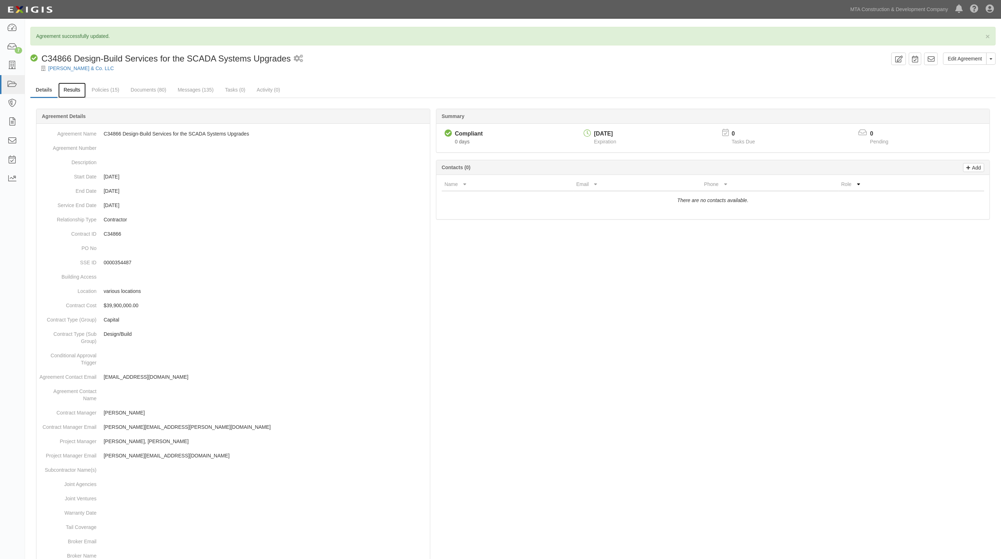
click at [67, 84] on link "Results" at bounding box center [72, 90] width 28 height 15
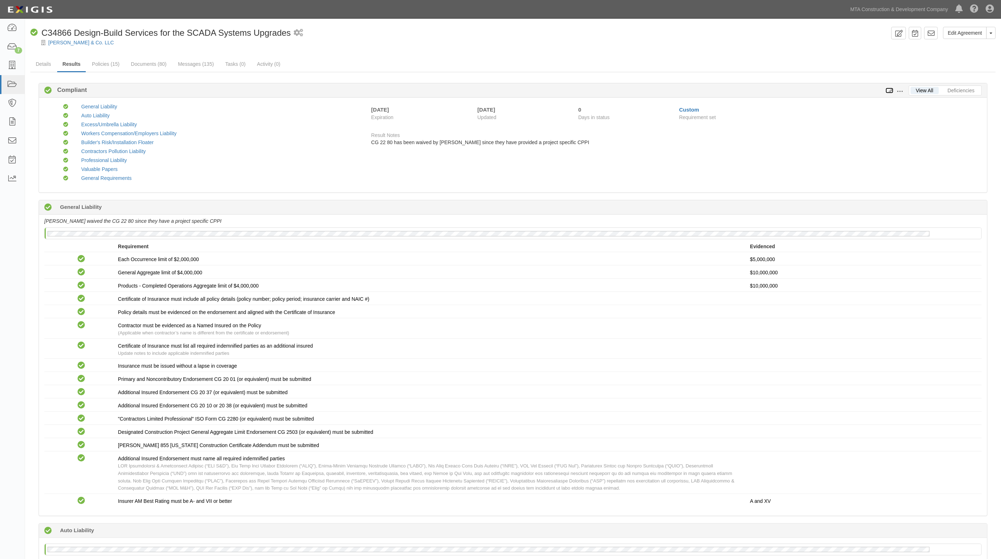
click at [888, 88] on icon at bounding box center [889, 90] width 8 height 5
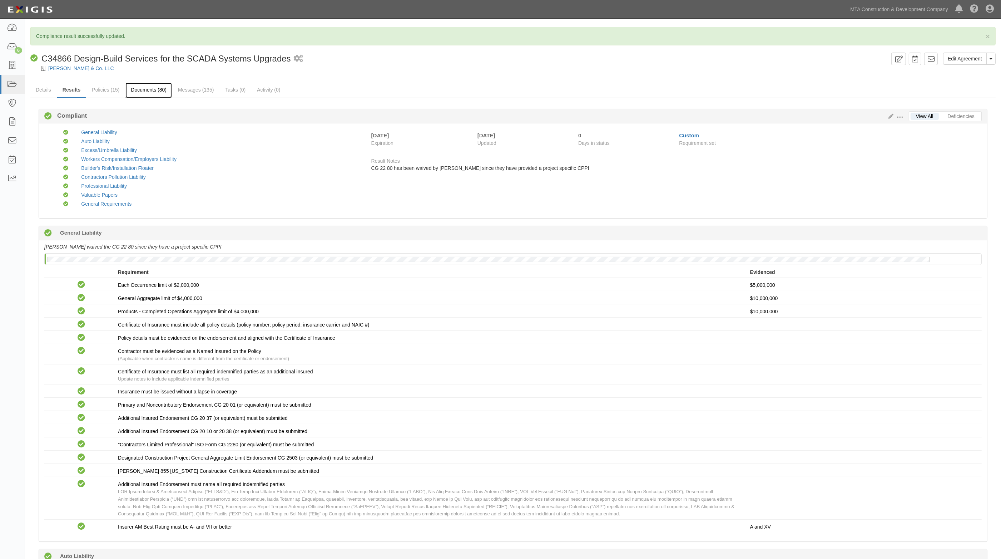
click at [131, 89] on link "Documents (80)" at bounding box center [148, 90] width 46 height 15
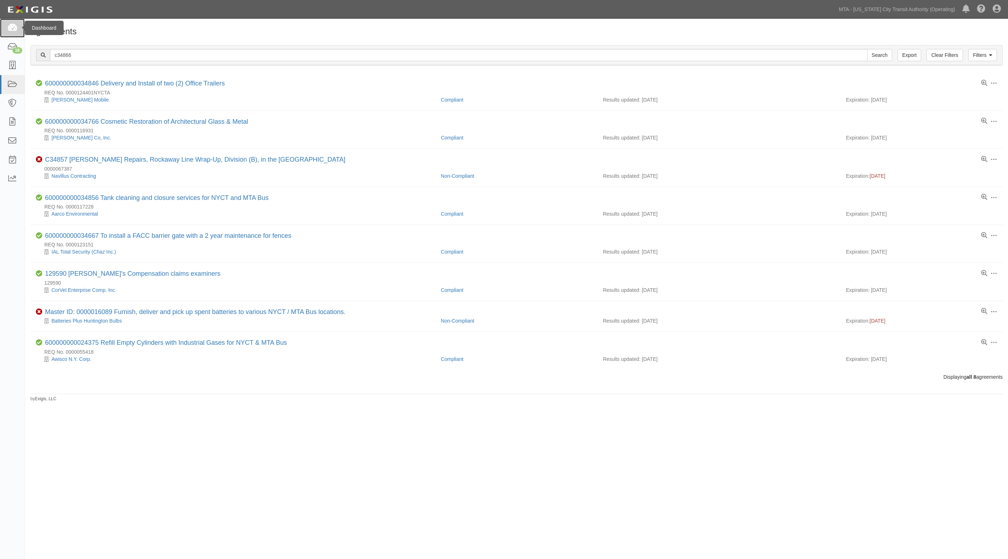
click at [15, 30] on icon at bounding box center [12, 28] width 10 height 8
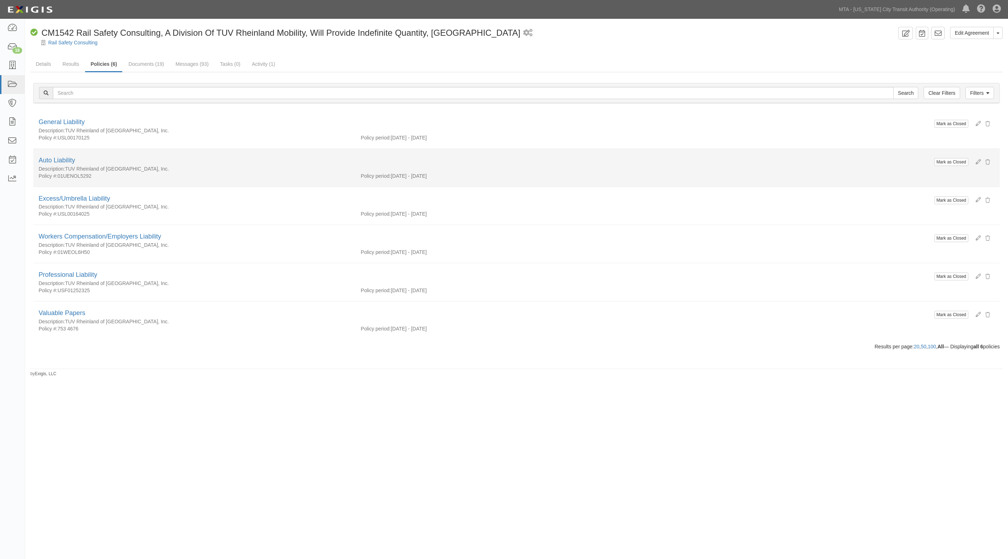
click at [495, 164] on div "Auto Liability" at bounding box center [517, 160] width 956 height 9
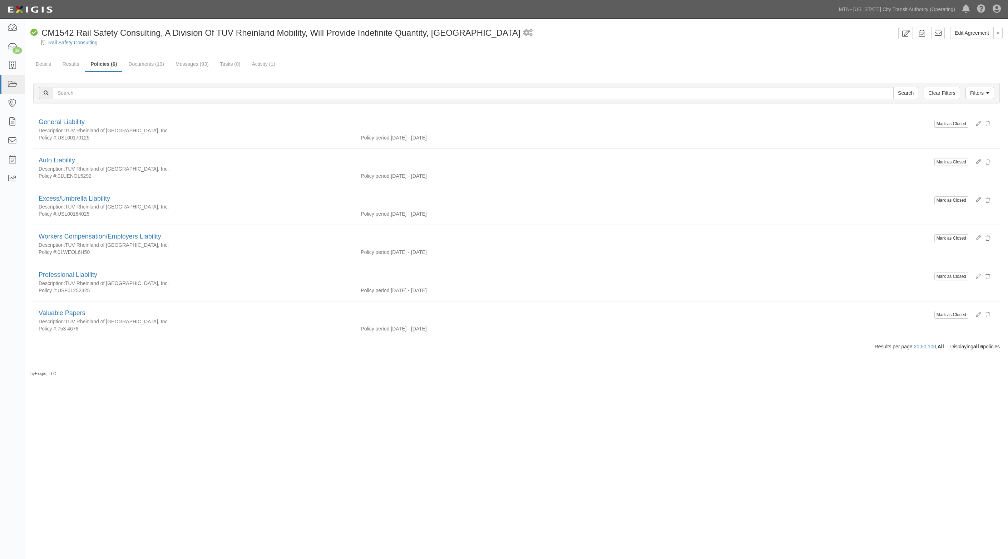
click at [247, 379] on div "Edit Agreement Toggle Agreement Dropdown View Audit Trail Archive Agreement Sen…" at bounding box center [504, 272] width 1008 height 503
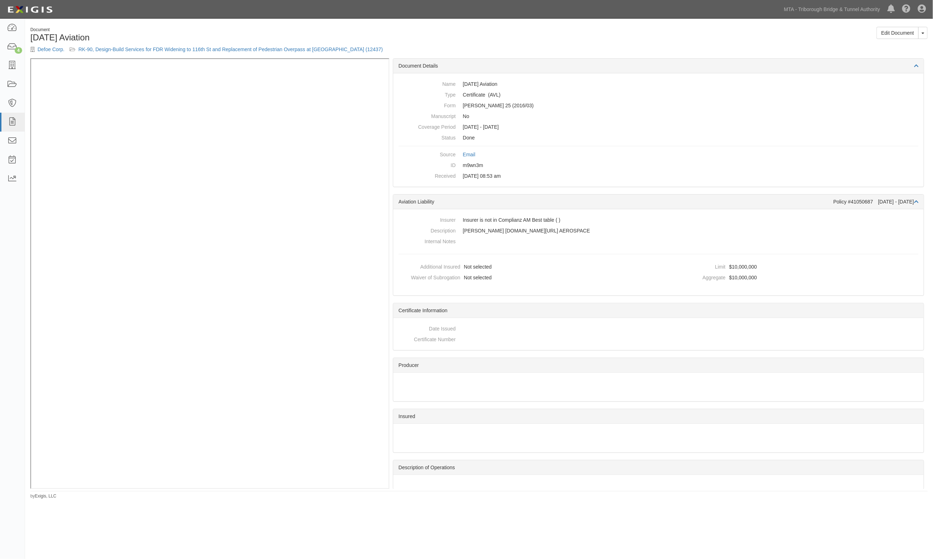
click at [876, 20] on body "Toggle navigation Dashboard 4 Inbox Parties Agreements Coverages Documents Mess…" at bounding box center [466, 262] width 933 height 524
click at [858, 7] on link "MTA - Triborough Bridge & Tunnel Authority" at bounding box center [832, 9] width 103 height 14
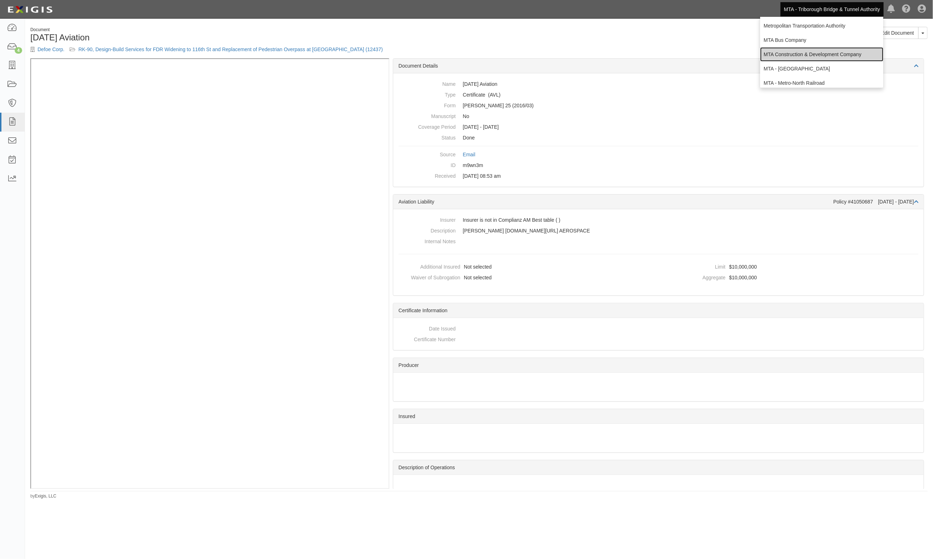
click at [826, 56] on link "MTA Construction & Development Company" at bounding box center [821, 54] width 123 height 14
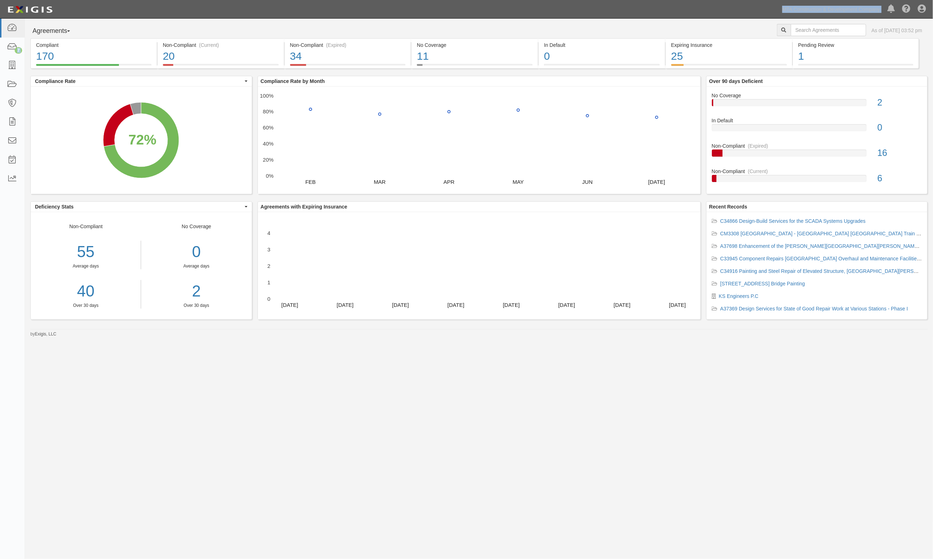
drag, startPoint x: 205, startPoint y: 18, endPoint x: 67, endPoint y: 36, distance: 139.8
click at [205, 20] on body "Toggle navigation Dashboard 7 Inbox Parties Agreements Coverages Documents Mess…" at bounding box center [466, 260] width 933 height 521
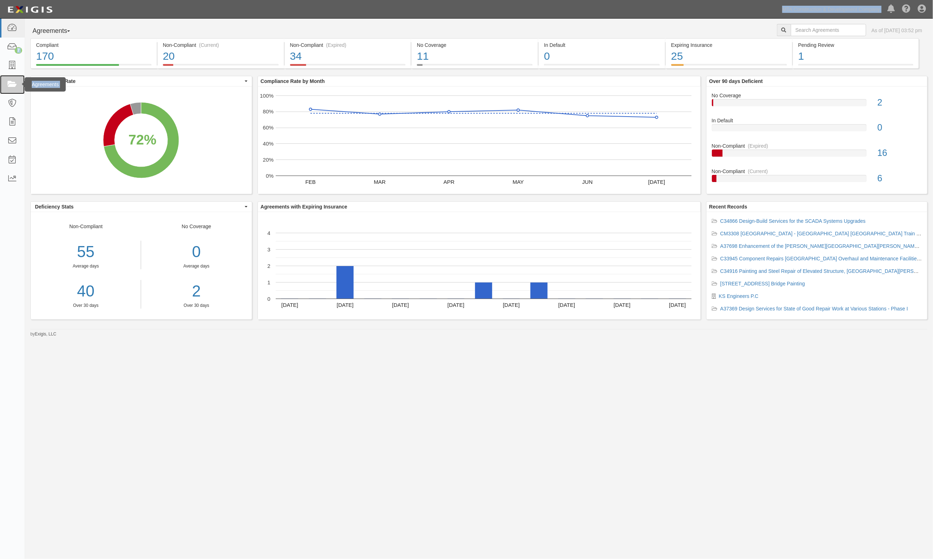
click at [14, 83] on icon at bounding box center [12, 84] width 10 height 8
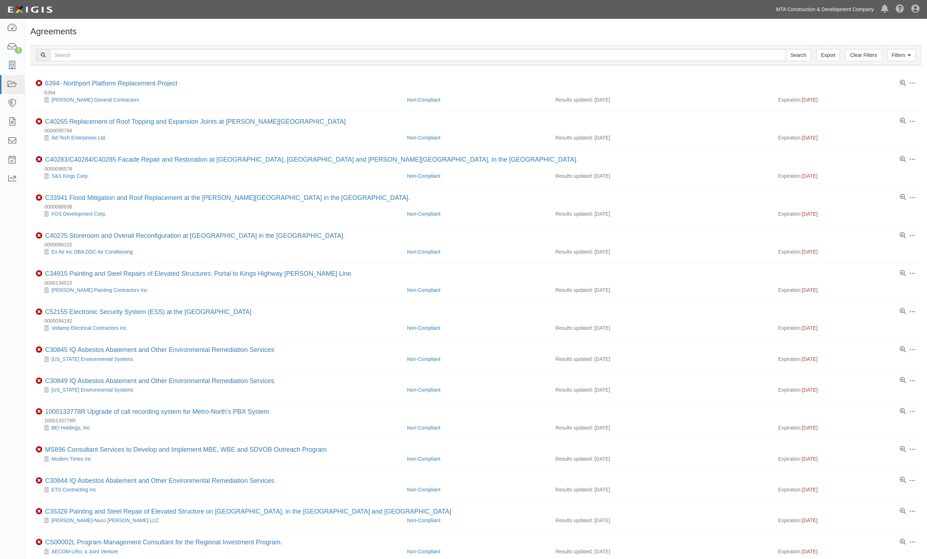
drag, startPoint x: 0, startPoint y: 0, endPoint x: 857, endPoint y: 10, distance: 857.0
click at [857, 10] on link "MTA Construction & Development Company" at bounding box center [824, 9] width 105 height 14
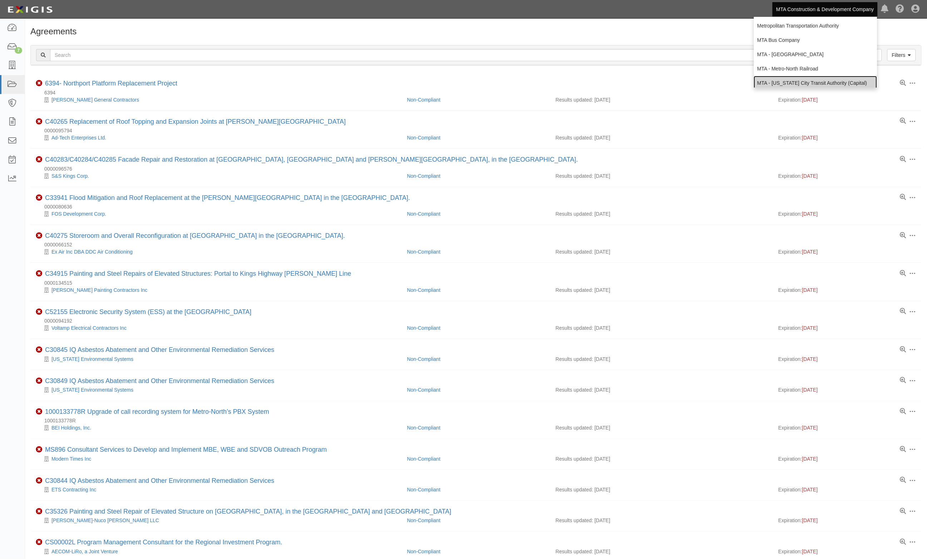
click at [824, 84] on link "MTA - [US_STATE] City Transit Authority (Capital)" at bounding box center [815, 83] width 123 height 14
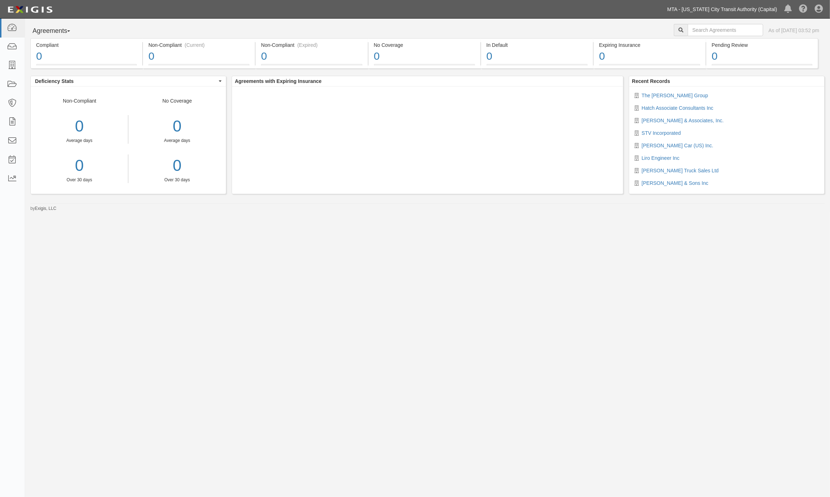
drag, startPoint x: 755, startPoint y: 7, endPoint x: 754, endPoint y: 14, distance: 6.4
click at [754, 7] on link "MTA - [US_STATE] City Transit Authority (Capital)" at bounding box center [722, 9] width 117 height 14
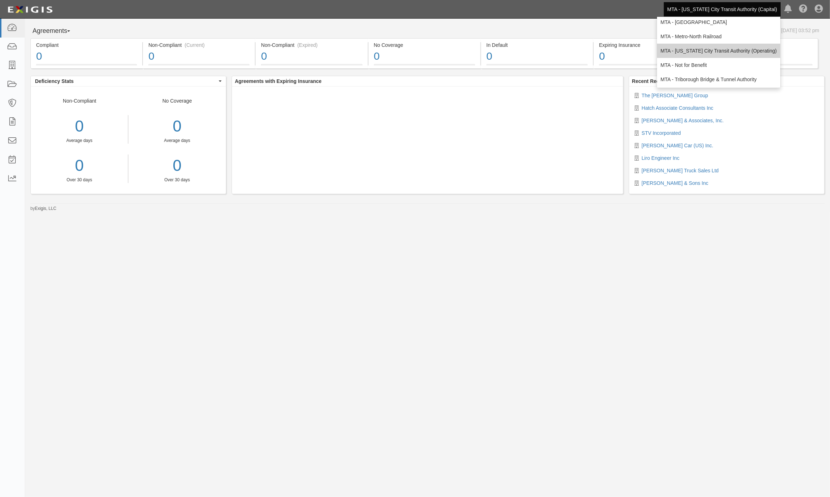
scroll to position [47, 0]
click at [735, 52] on link "MTA - [US_STATE] City Transit Authority (Operating)" at bounding box center [718, 50] width 123 height 14
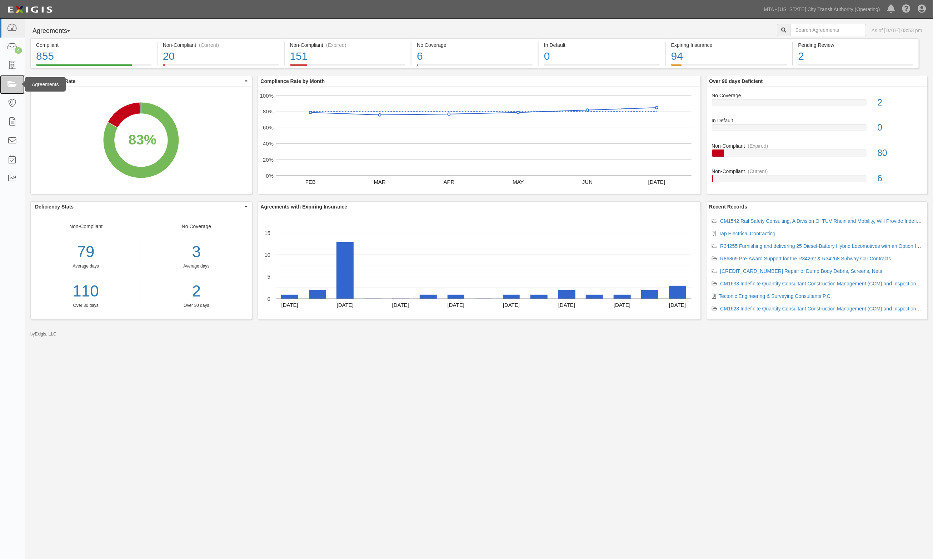
click at [14, 79] on link at bounding box center [12, 84] width 25 height 19
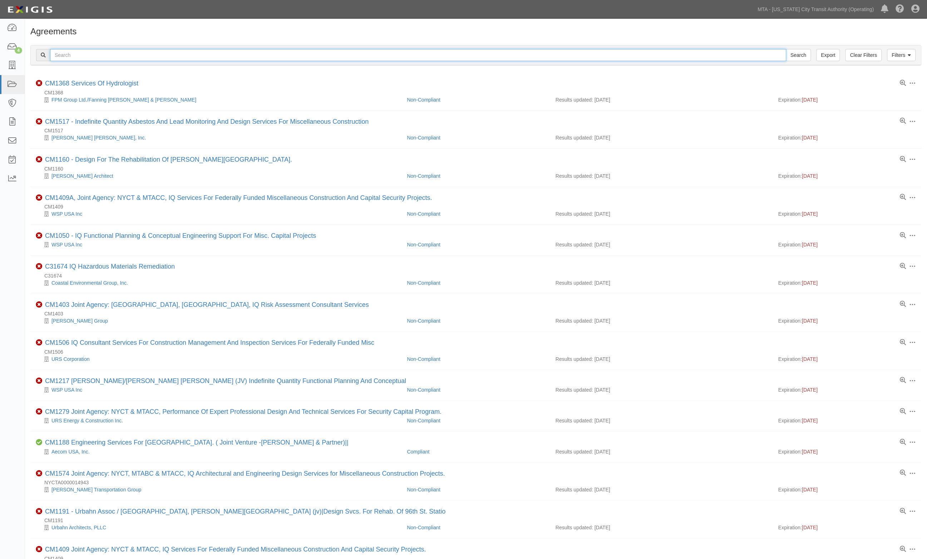
click at [67, 56] on input "text" at bounding box center [418, 55] width 736 height 12
type input "34255"
click at [786, 49] on input "Search" at bounding box center [798, 55] width 25 height 12
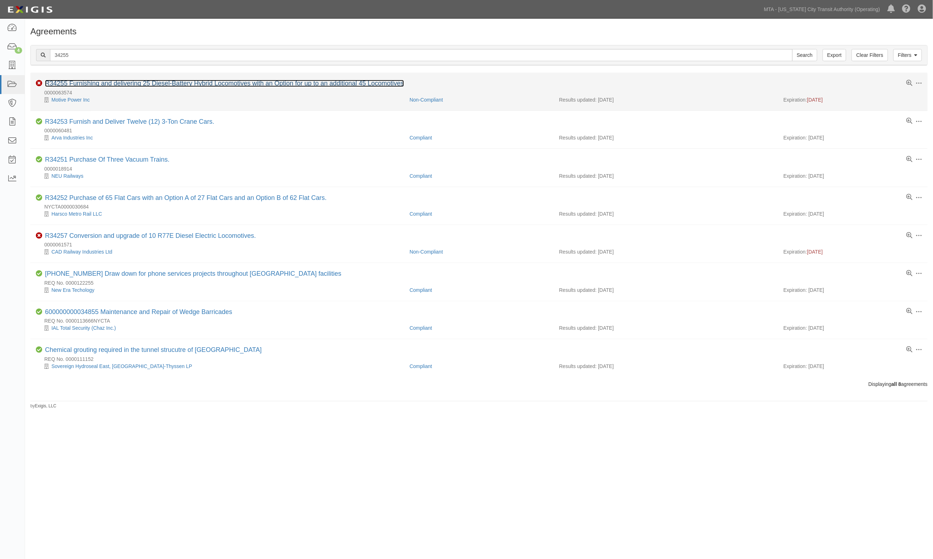
click at [78, 83] on link "R34255 Furnishing and delivering 25 Diesel-Battery Hybrid Locomotives with an O…" at bounding box center [224, 83] width 359 height 7
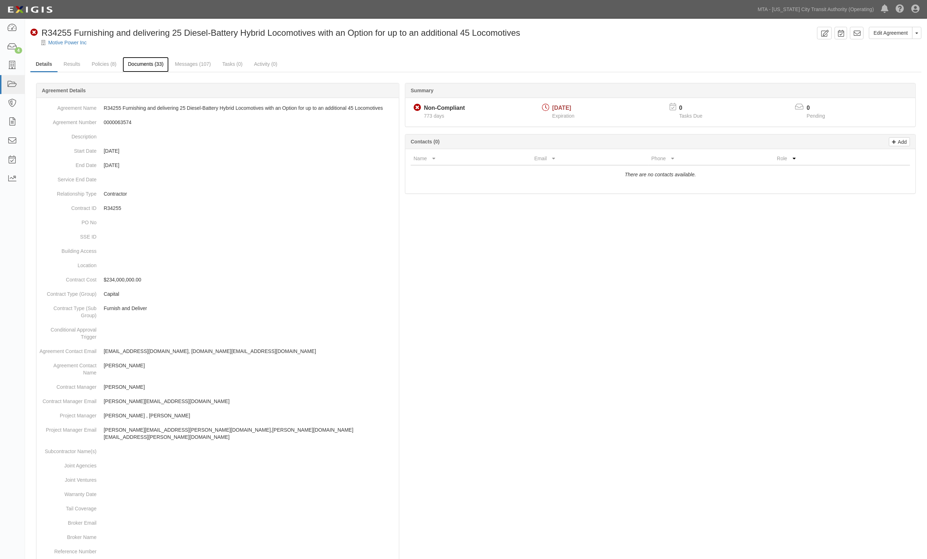
click at [138, 57] on link "Documents (33)" at bounding box center [146, 64] width 46 height 15
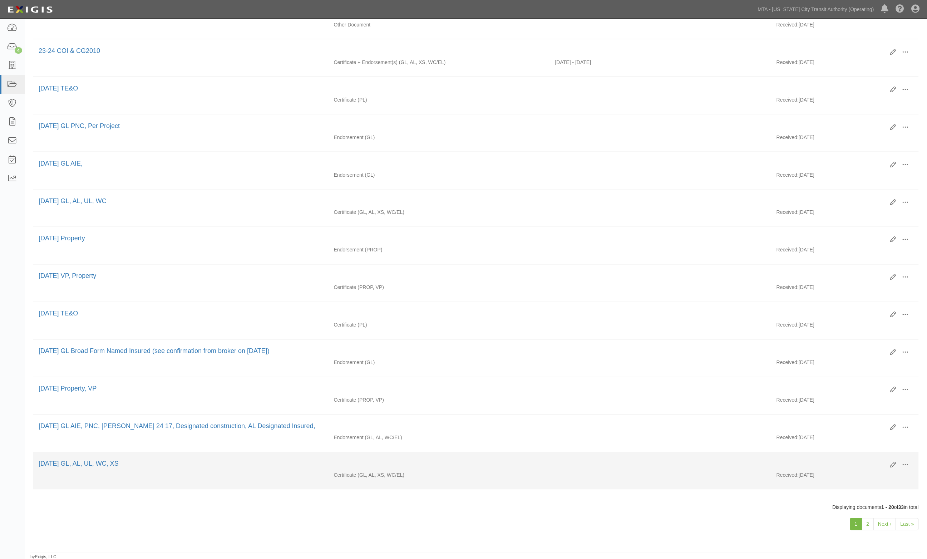
scroll to position [415, 0]
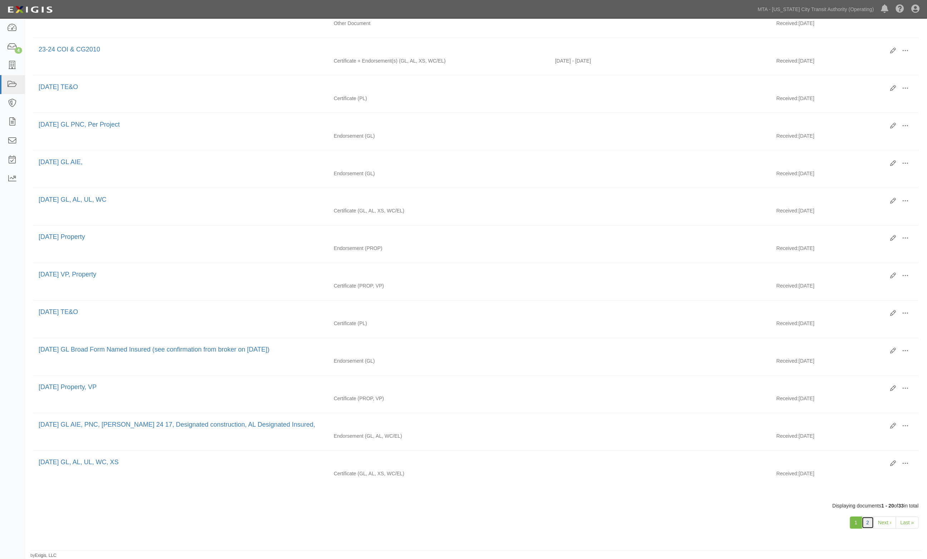
click at [868, 523] on link "2" at bounding box center [868, 522] width 12 height 12
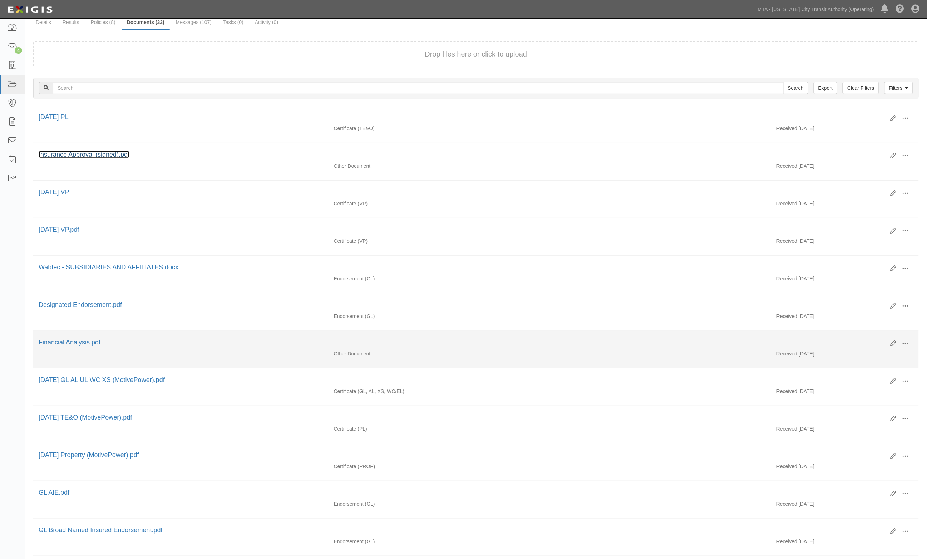
scroll to position [150, 0]
